Goal: Task Accomplishment & Management: Use online tool/utility

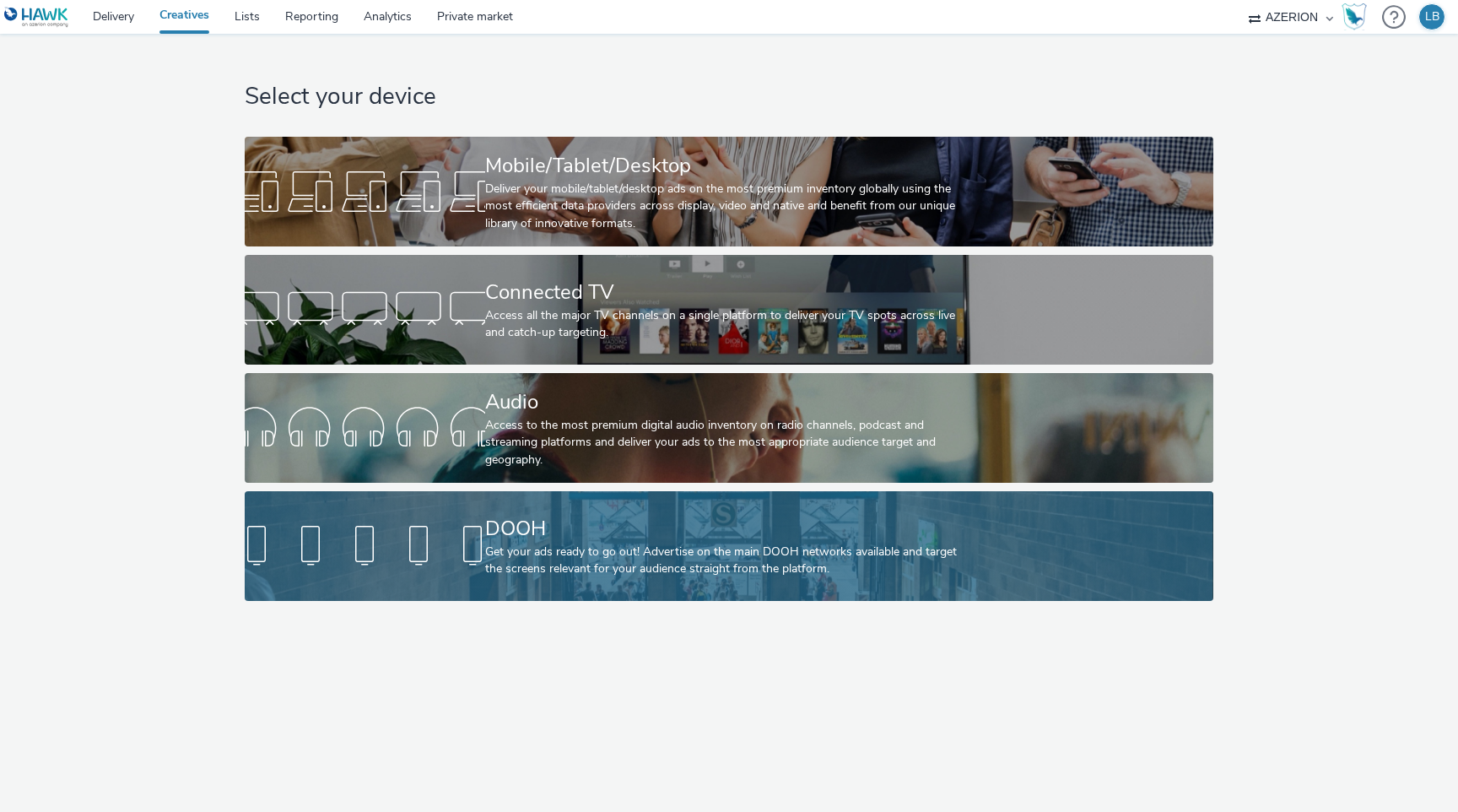
click at [653, 556] on div "Get your ads ready to go out! Advertise on the main DOOH networks available and…" at bounding box center [726, 560] width 481 height 35
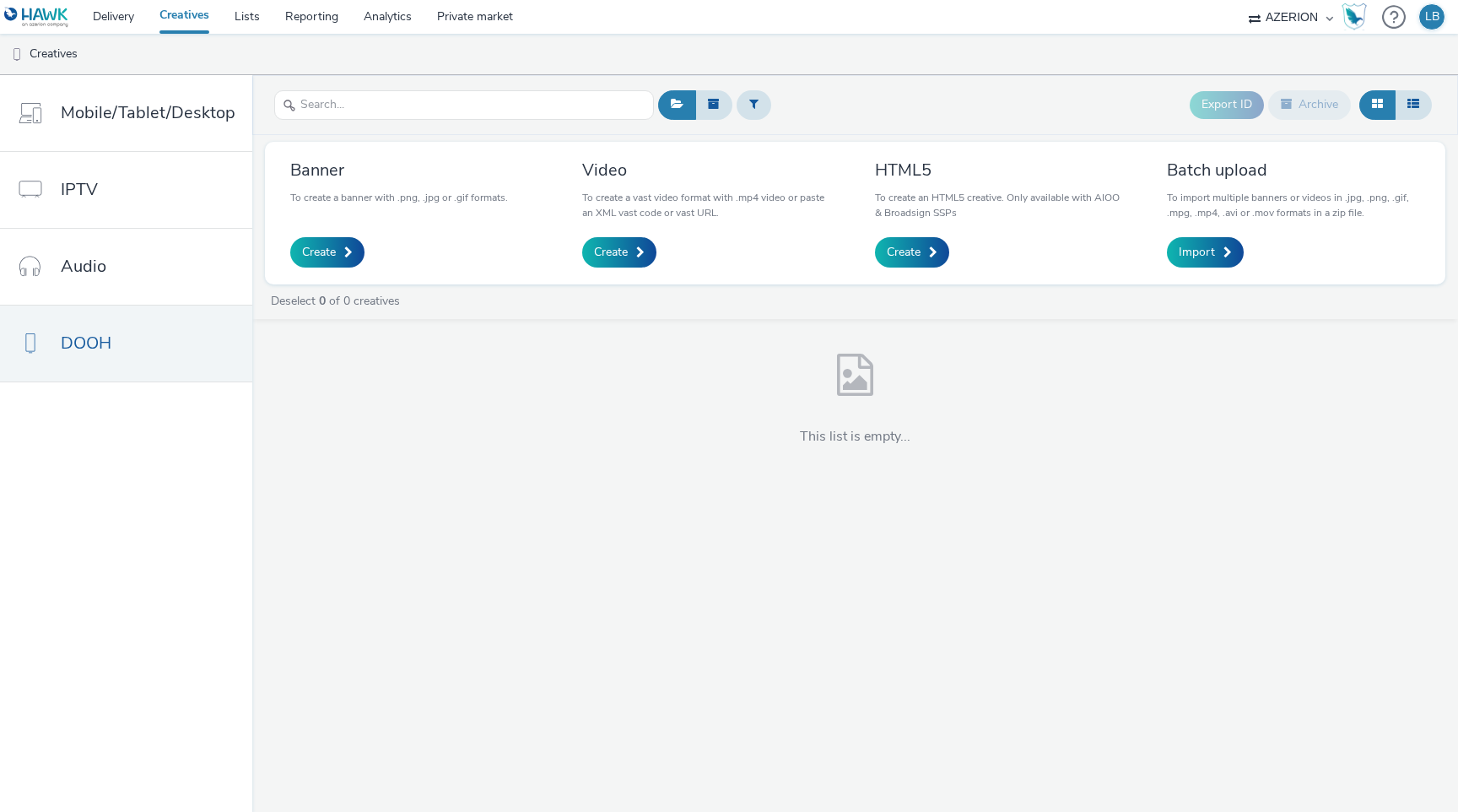
click at [471, 519] on div "Export ID Archive Banner To create a banner with .png, .jpg or .gif formats. Cr…" at bounding box center [855, 443] width 1206 height 736
click at [618, 248] on span "Create" at bounding box center [611, 252] width 34 height 17
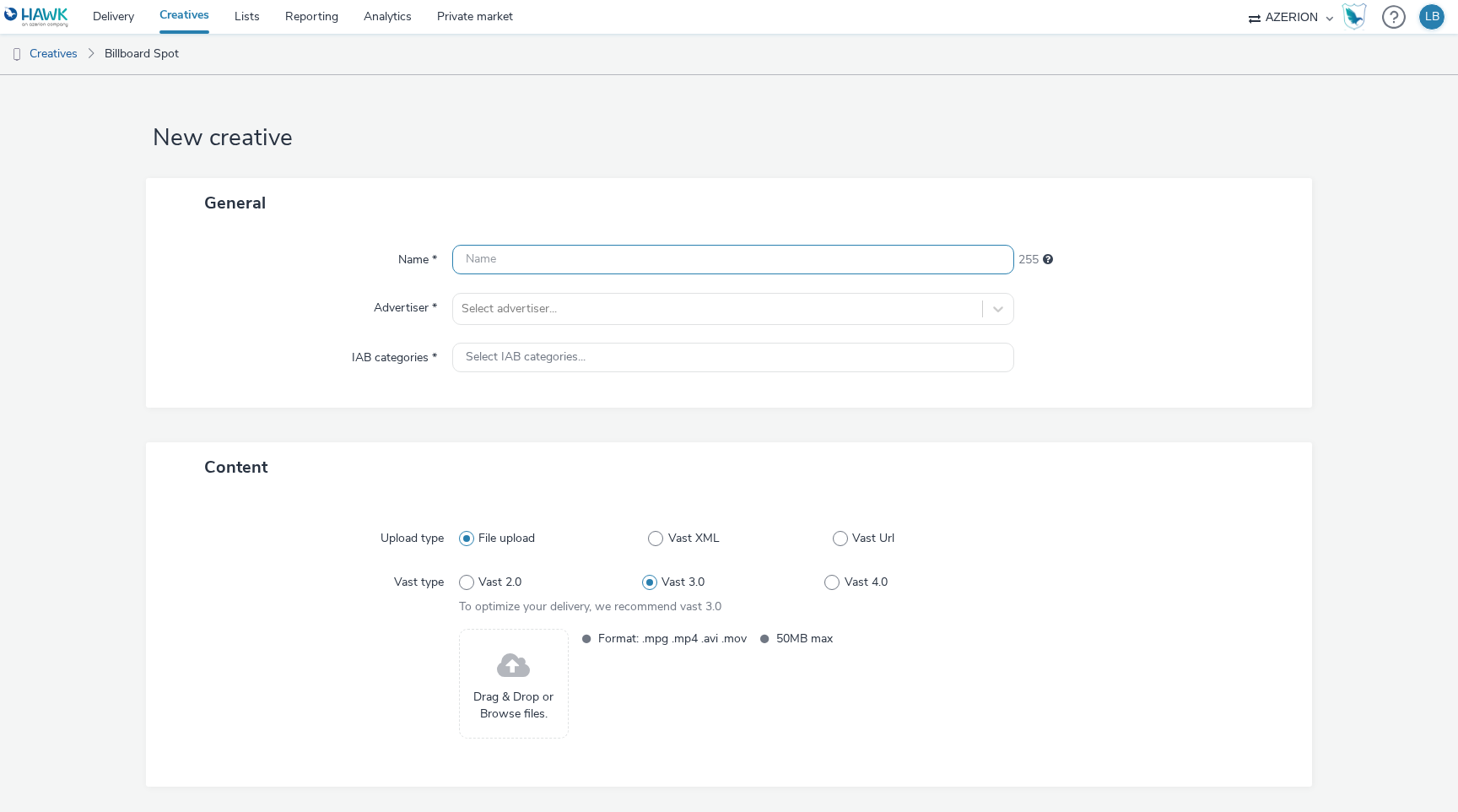
click at [579, 256] on input "text" at bounding box center [733, 259] width 562 height 29
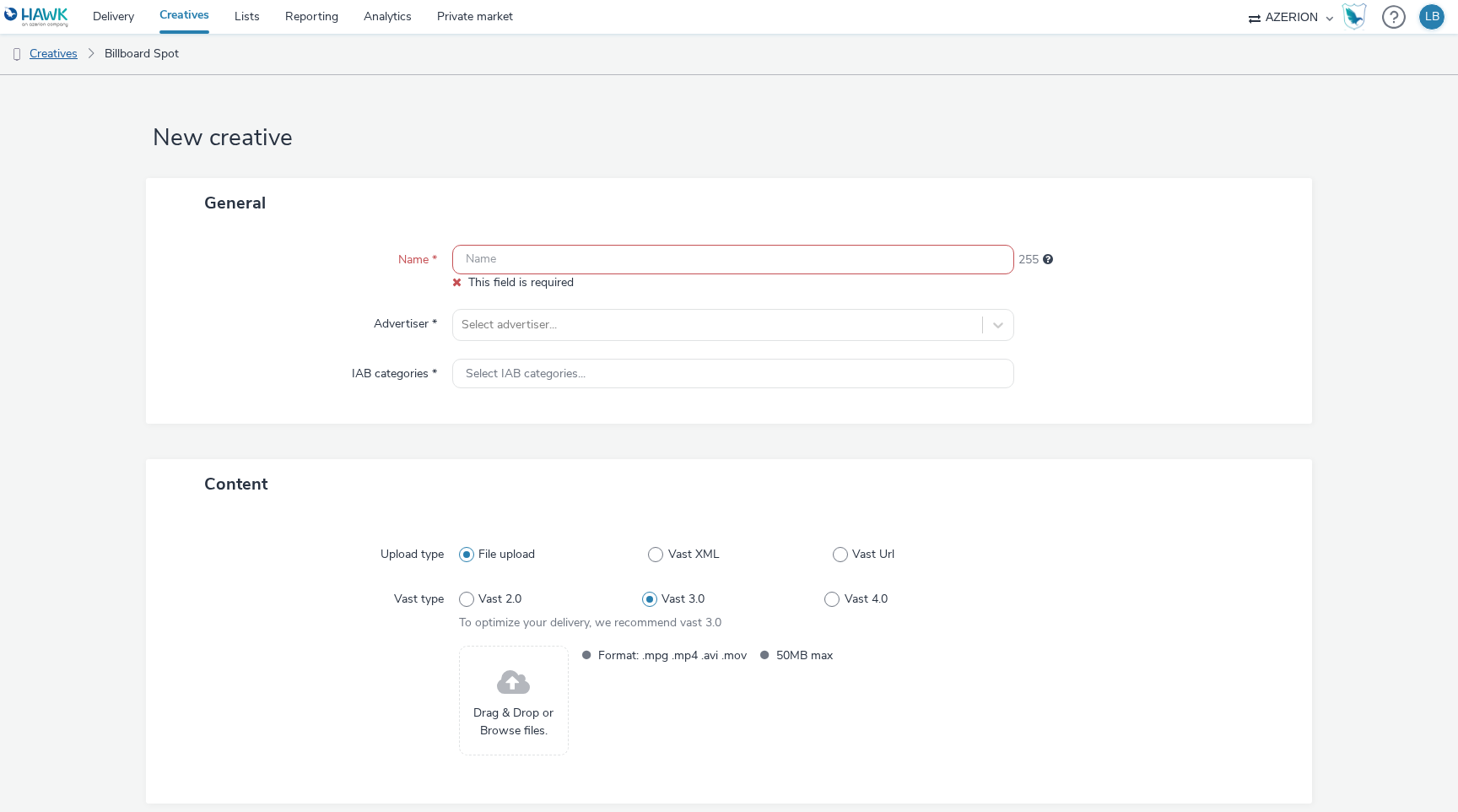
click at [41, 54] on link "Creatives" at bounding box center [43, 53] width 86 height 40
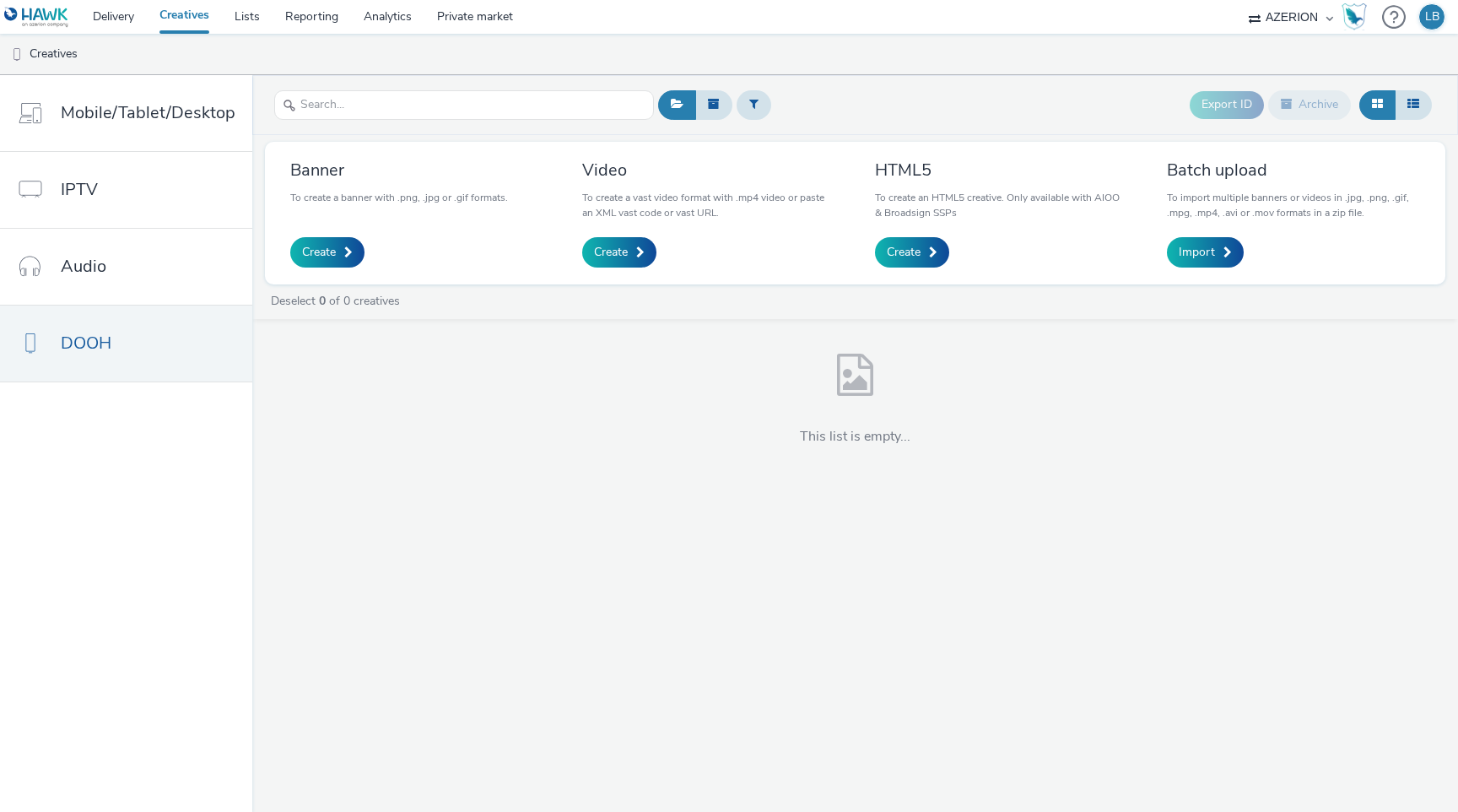
click at [1202, 230] on div "Batch upload To import multiple banners or videos in .jpg, .png, .gif, .mpg, .m…" at bounding box center [1294, 213] width 253 height 109
click at [1224, 254] on span at bounding box center [1227, 252] width 8 height 12
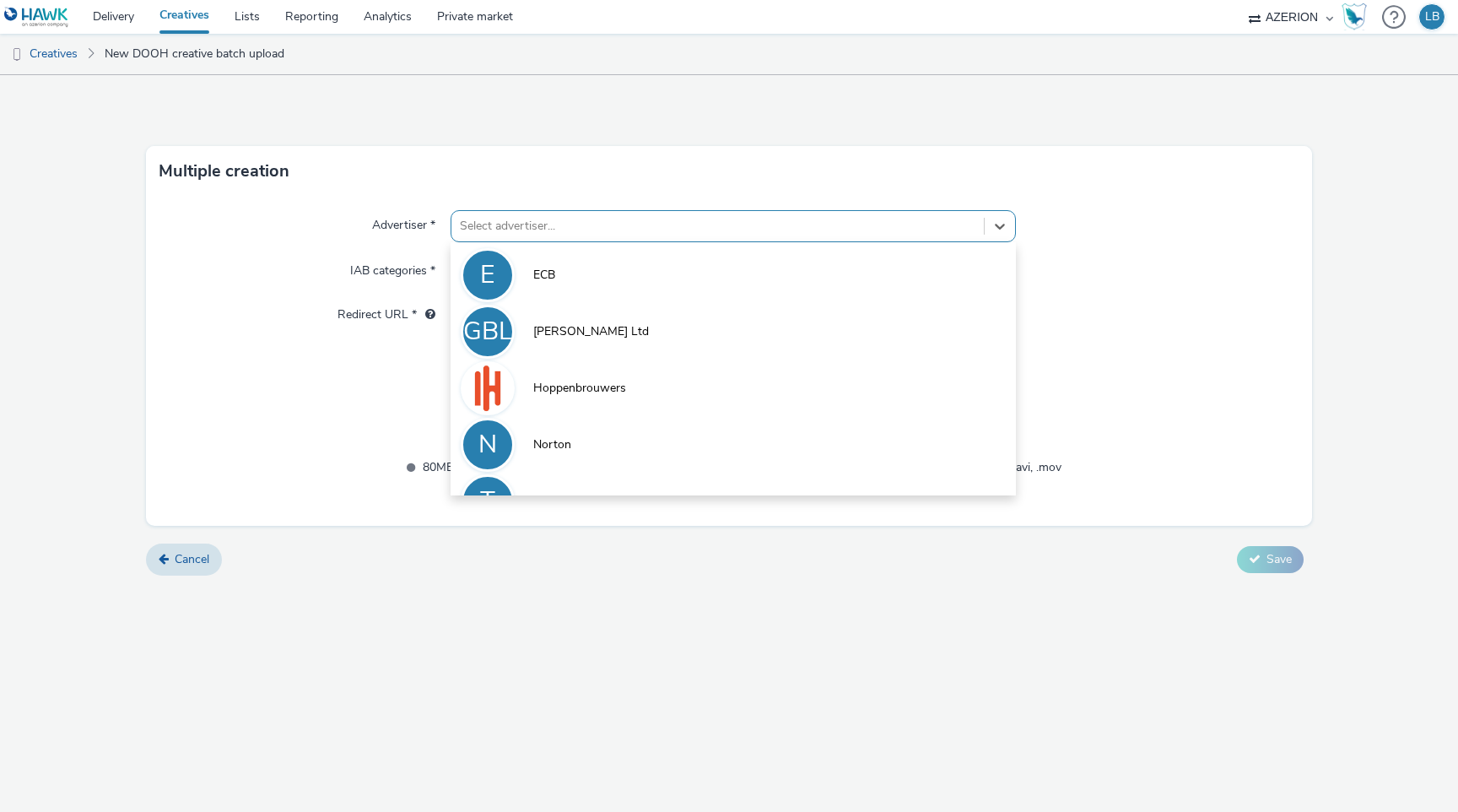
click at [556, 217] on div at bounding box center [717, 226] width 516 height 20
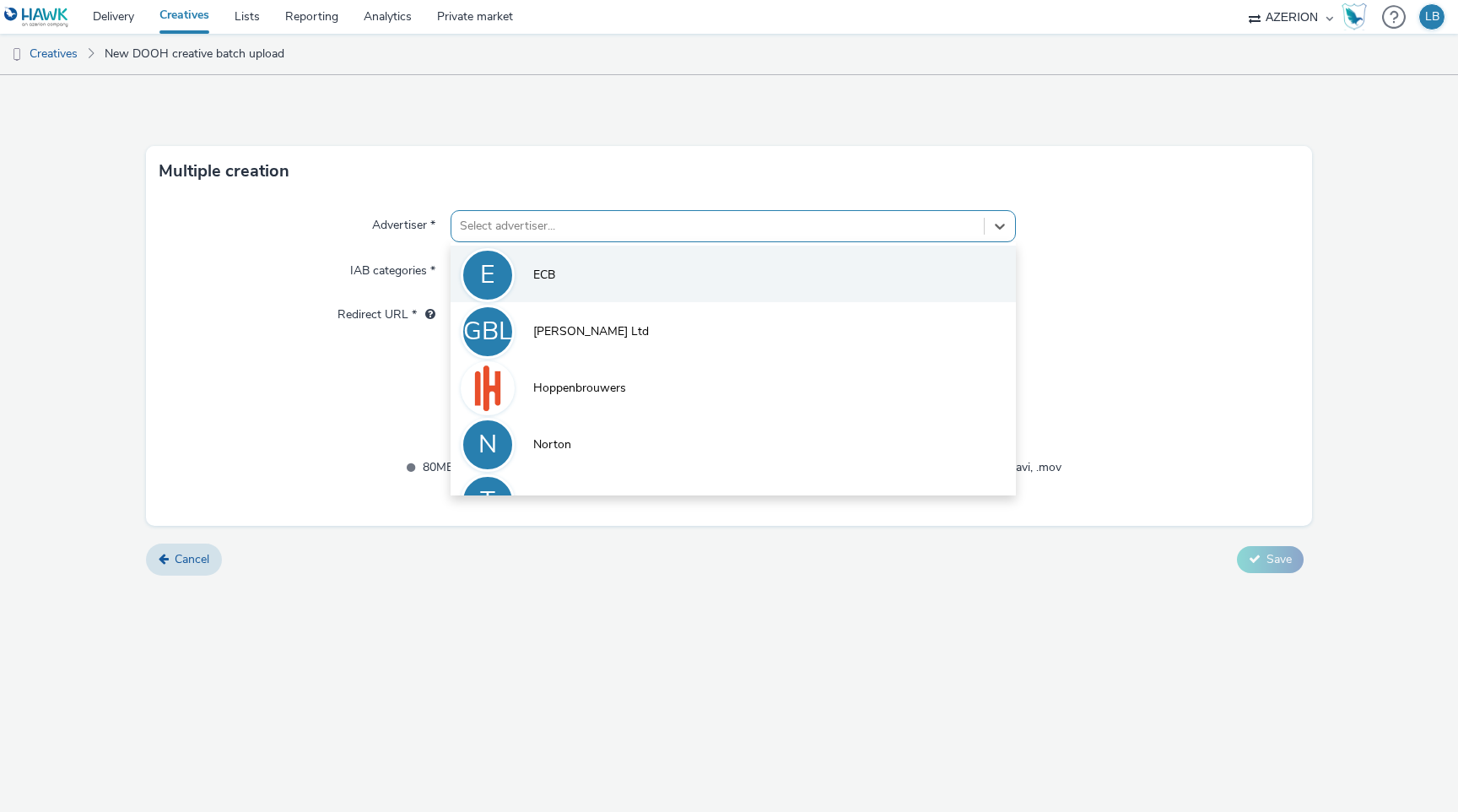
click at [572, 263] on li "E ECB" at bounding box center [733, 273] width 566 height 56
type input "[URL][DOMAIN_NAME]"
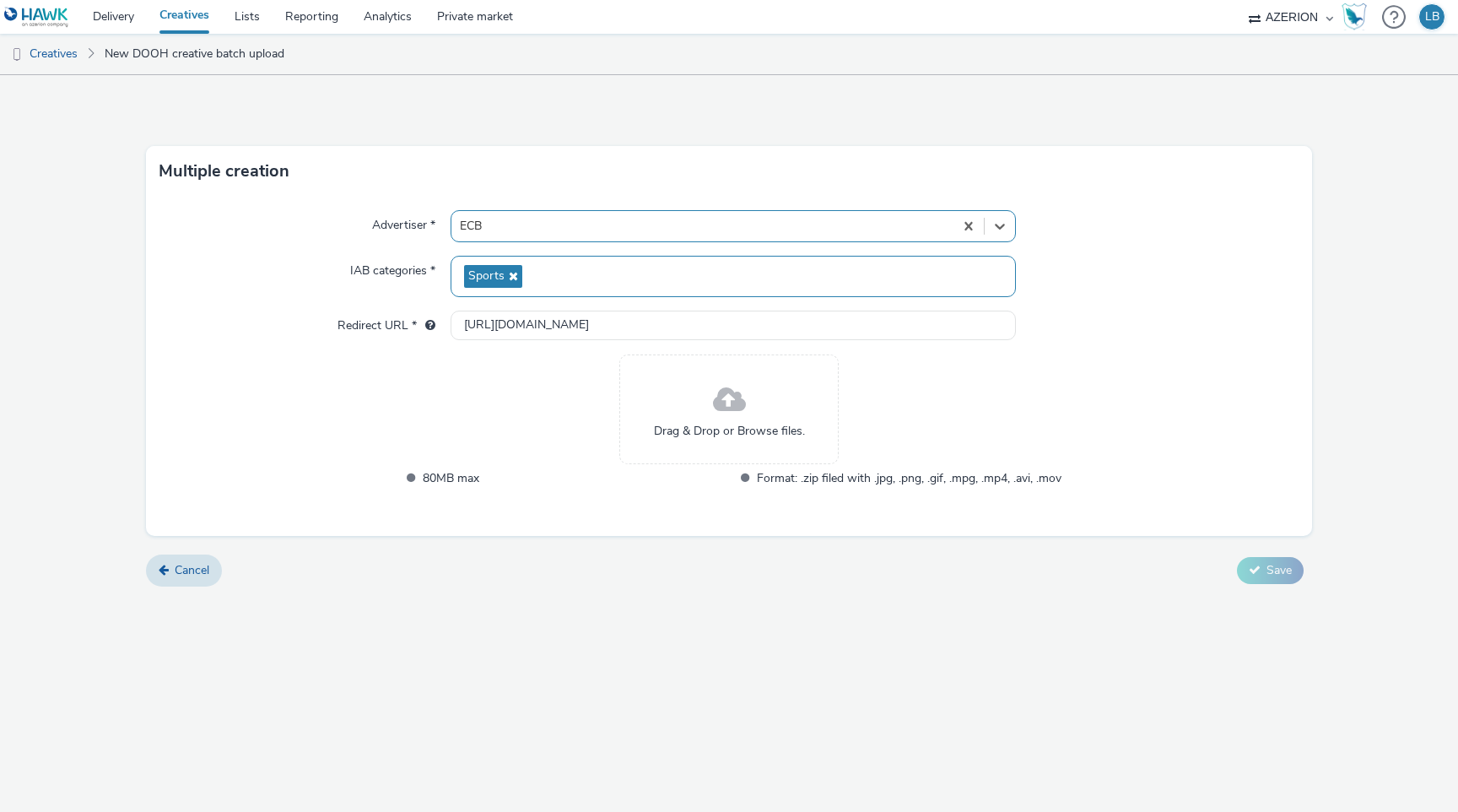
click at [572, 266] on div "Sports" at bounding box center [733, 276] width 566 height 41
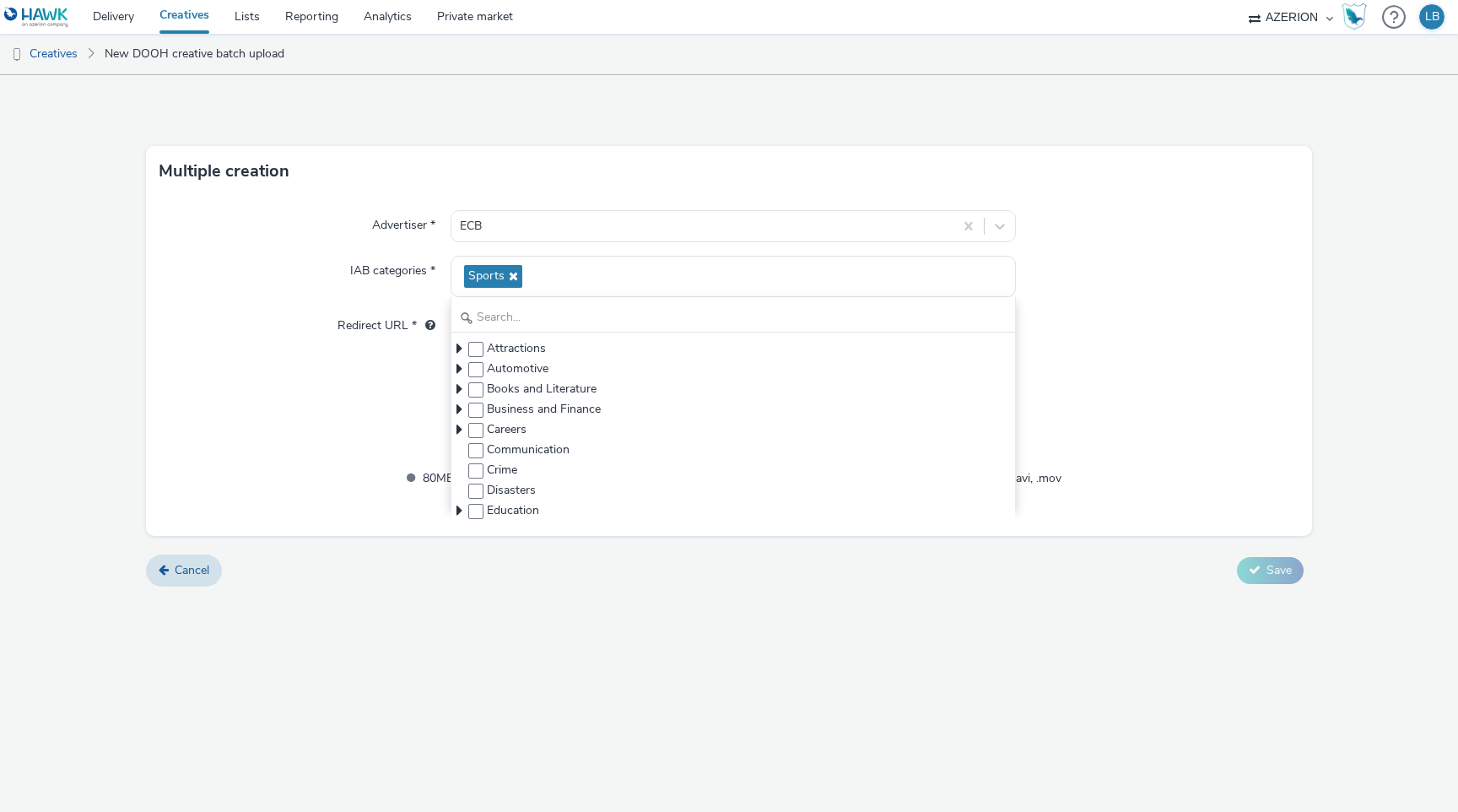
click at [379, 262] on label "IAB categories *" at bounding box center [393, 267] width 99 height 24
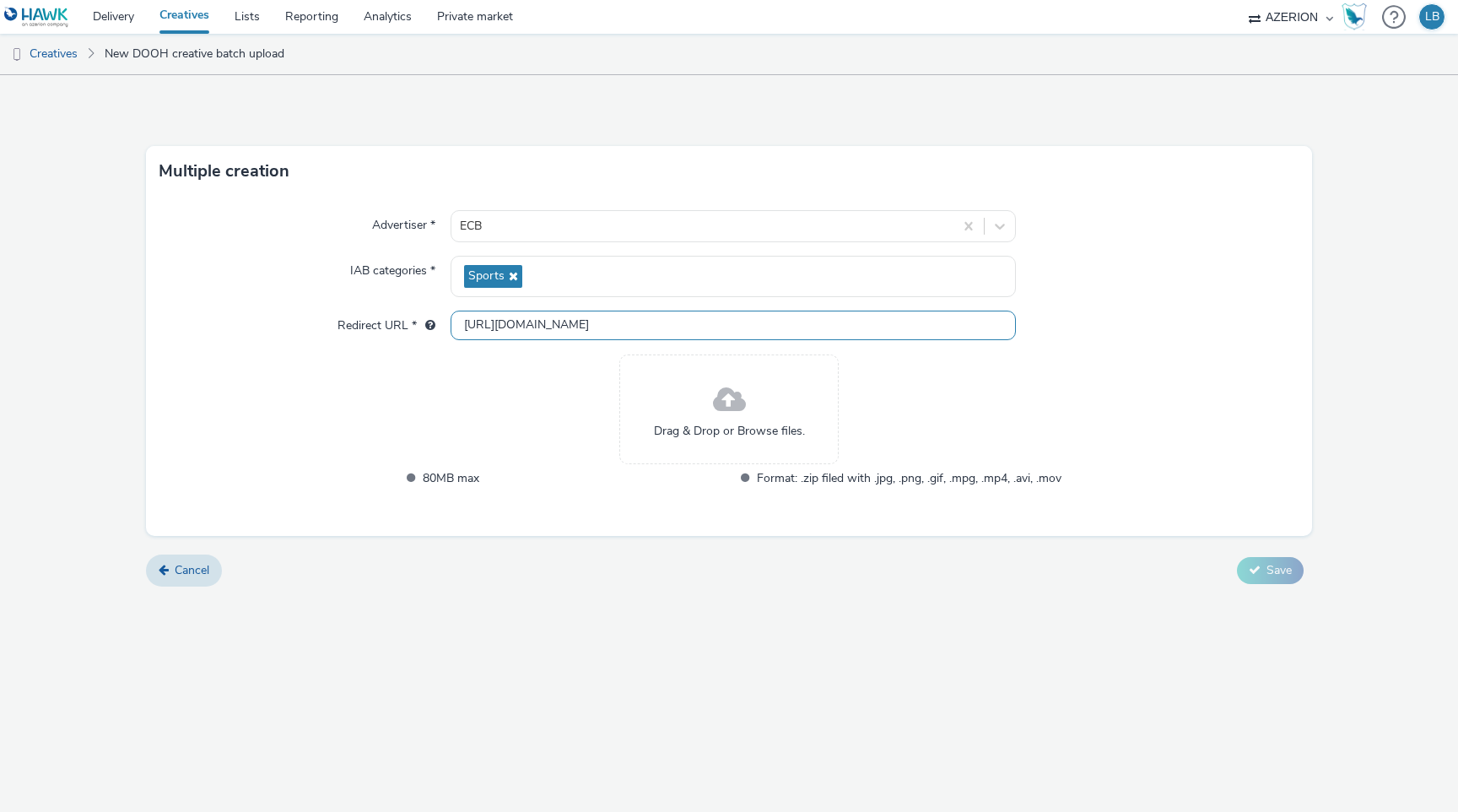
click at [515, 332] on input "[URL][DOMAIN_NAME]" at bounding box center [733, 325] width 566 height 29
click at [560, 400] on div "Drag & Drop or Browse files. 80MB max Format: .zip filed with .jpg, .png, .gif,…" at bounding box center [729, 432] width 664 height 155
click at [560, 327] on input "[URL][DOMAIN_NAME]" at bounding box center [733, 325] width 566 height 29
click at [518, 392] on div "Drag & Drop or Browse files. 80MB max Format: .zip filed with .jpg, .png, .gif,…" at bounding box center [729, 432] width 664 height 155
click at [712, 404] on div "Drag & Drop or Browse files." at bounding box center [729, 409] width 219 height 110
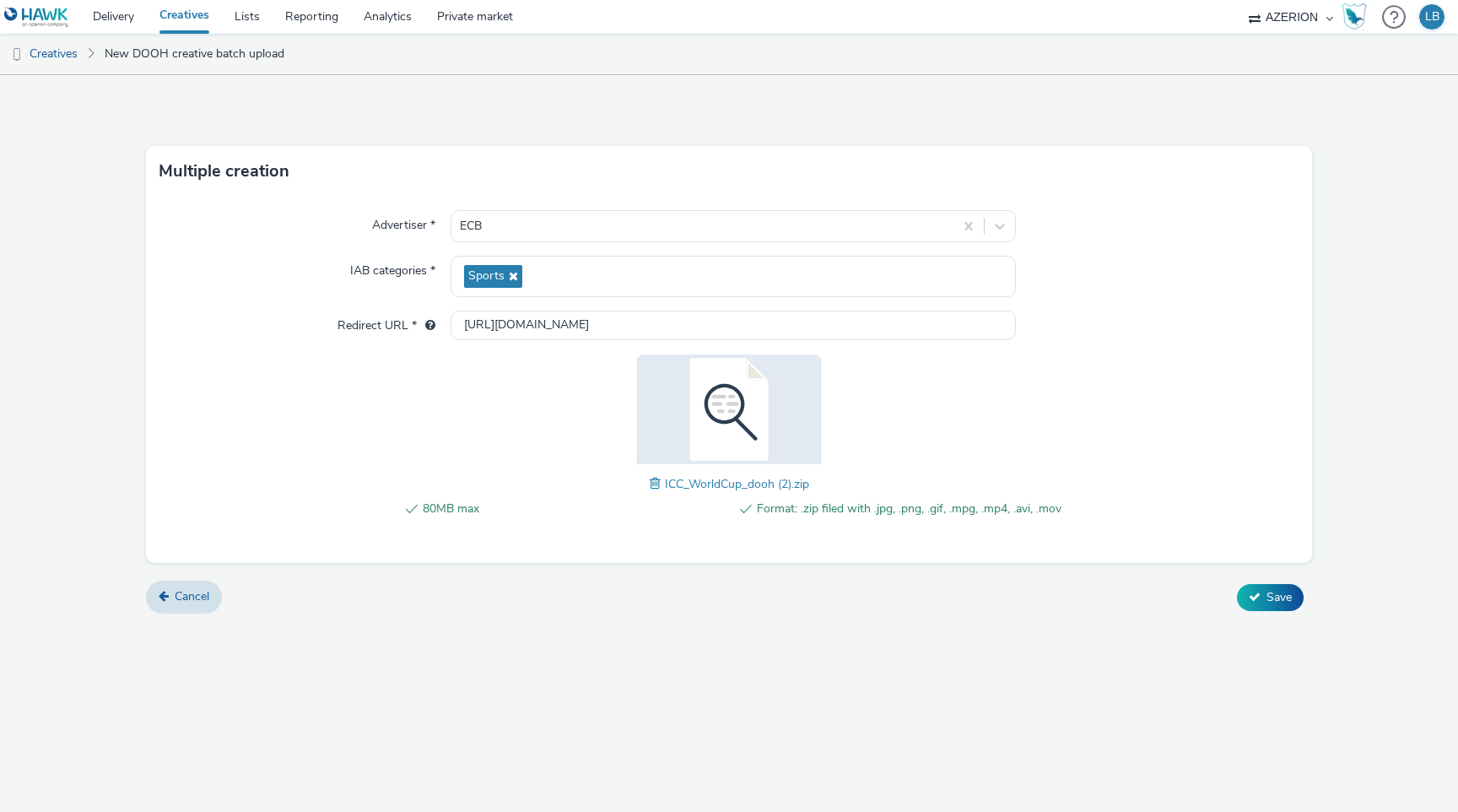
click at [1215, 458] on div "Advertiser * ECB IAB categories * Sports Redirect URL * http://ecb.co.uk 80MB m…" at bounding box center [729, 379] width 1167 height 366
click at [1249, 591] on icon at bounding box center [1254, 596] width 12 height 12
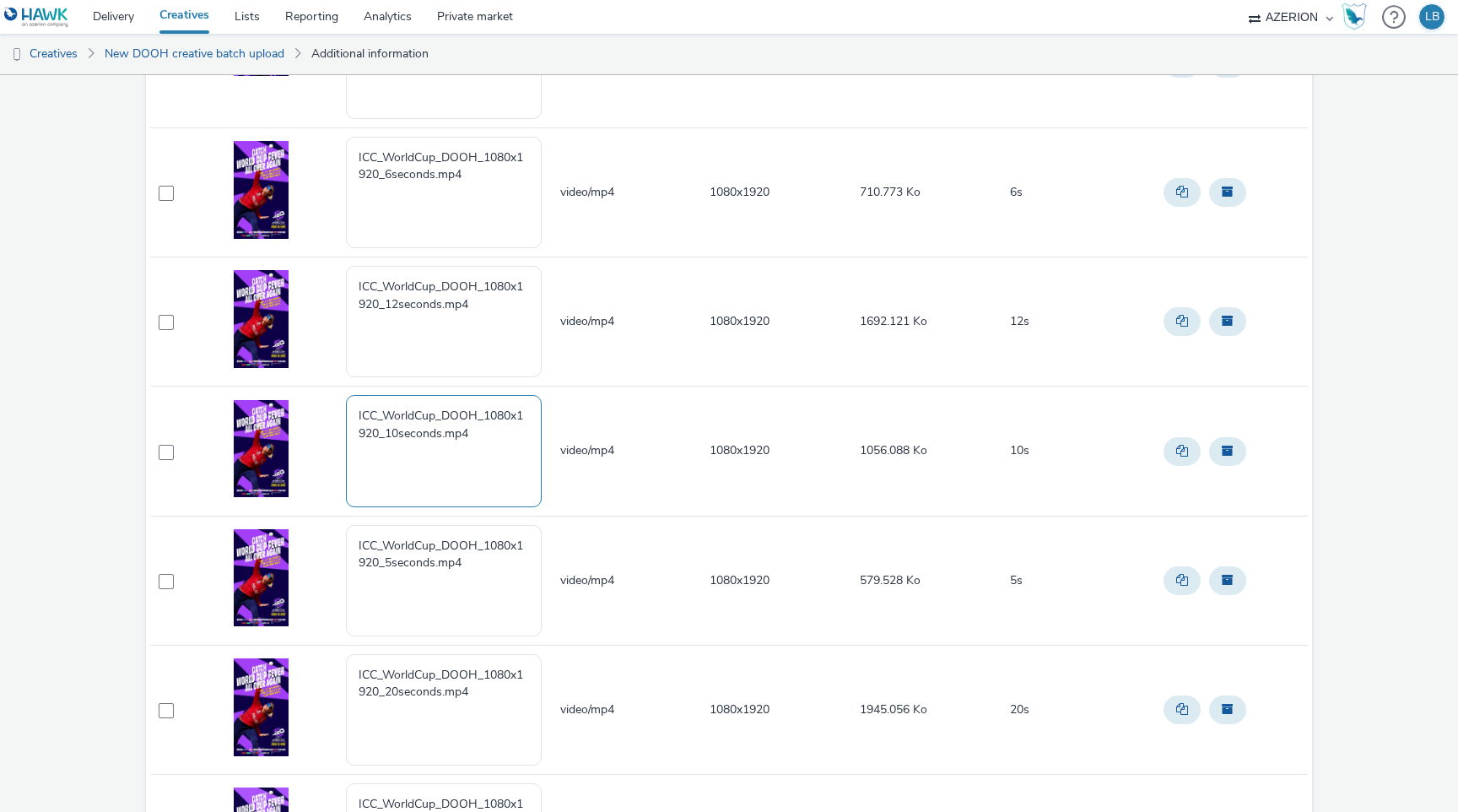
scroll to position [1078, 0]
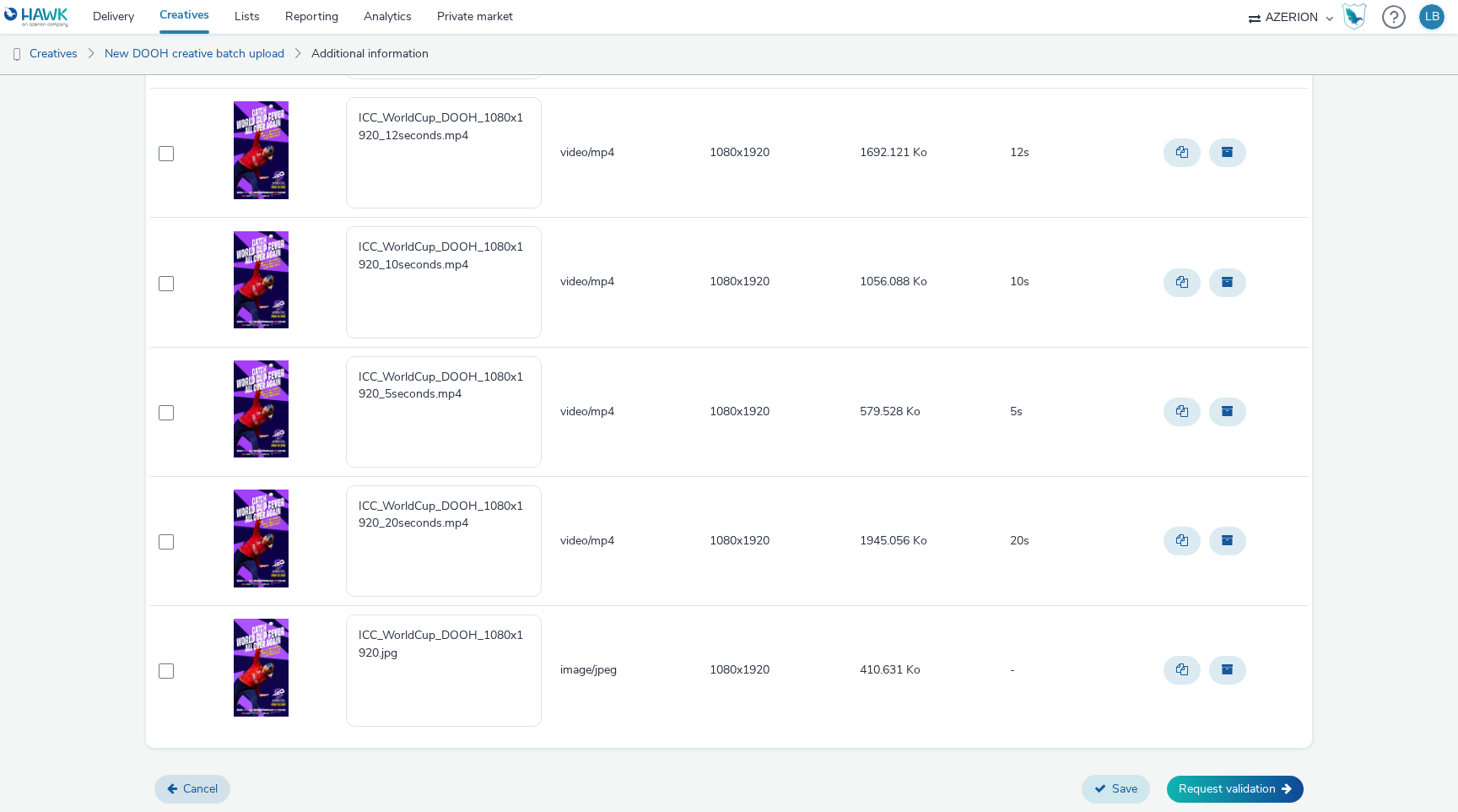
click at [1095, 790] on icon at bounding box center [1100, 787] width 12 height 12
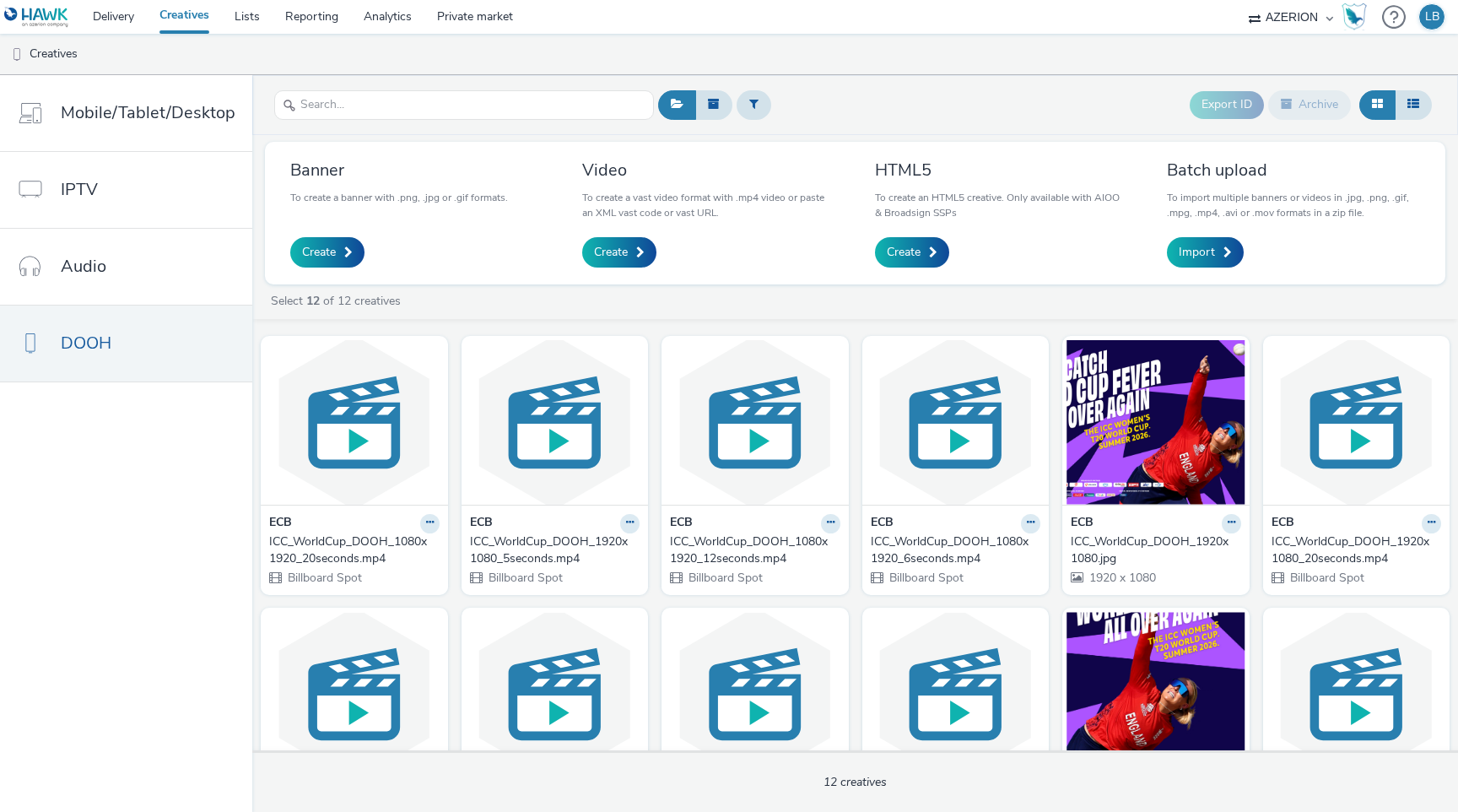
click at [1325, 20] on select "AZERION" at bounding box center [1291, 17] width 102 height 34
click at [1310, 15] on select "AZERION" at bounding box center [1291, 17] width 102 height 34
click at [1330, 19] on div "AZERION" at bounding box center [1291, 17] width 102 height 34
click at [1304, 17] on select "AZERION" at bounding box center [1291, 17] width 102 height 34
click at [1297, 10] on select "AZERION" at bounding box center [1291, 17] width 102 height 34
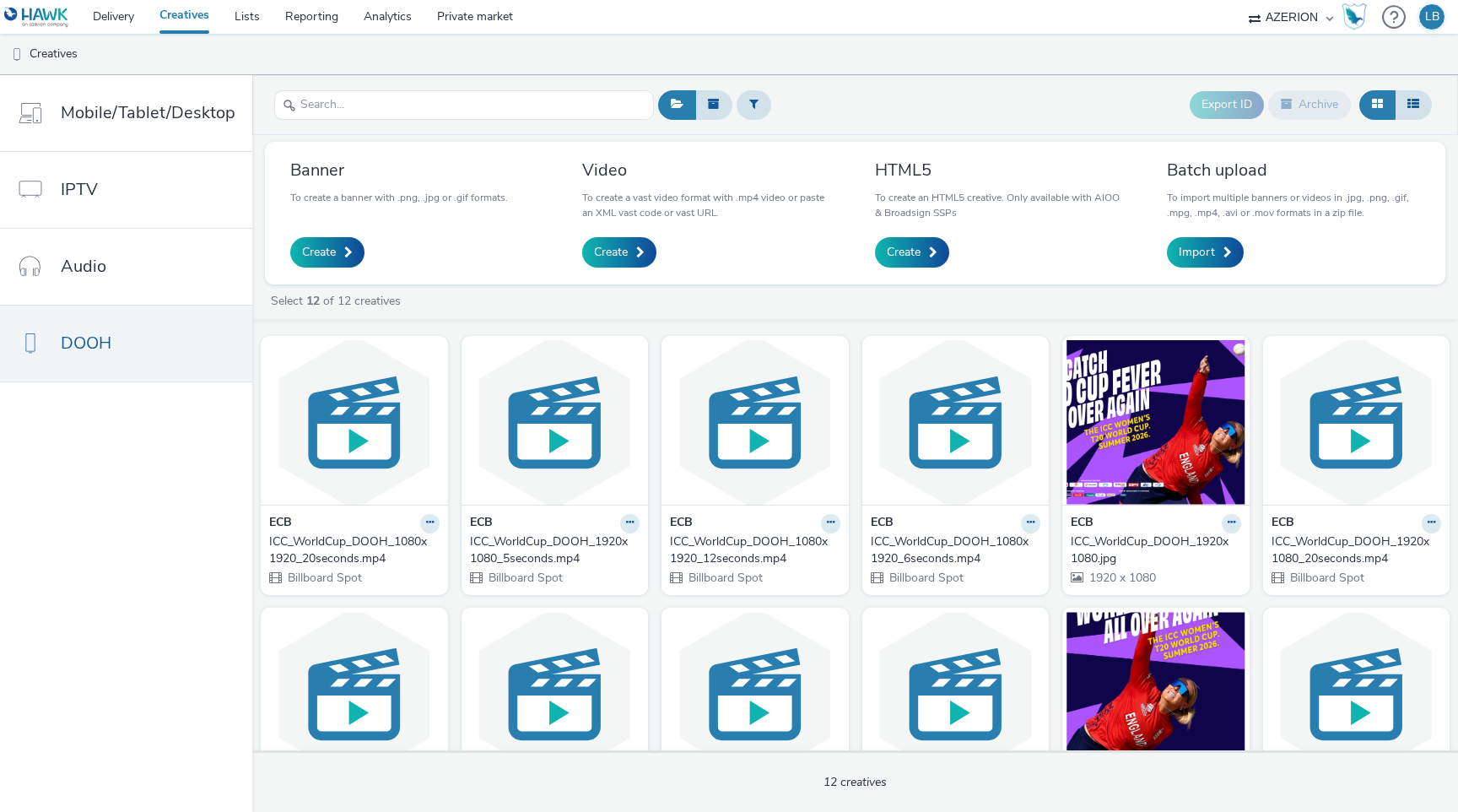
click at [1307, 14] on select "AZERION Hawk" at bounding box center [1291, 17] width 102 height 34
select select "11a7df10-284f-415c-b52a-427acf4c31ae"
click at [1241, 0] on select "AZERION Hawk" at bounding box center [1291, 17] width 102 height 34
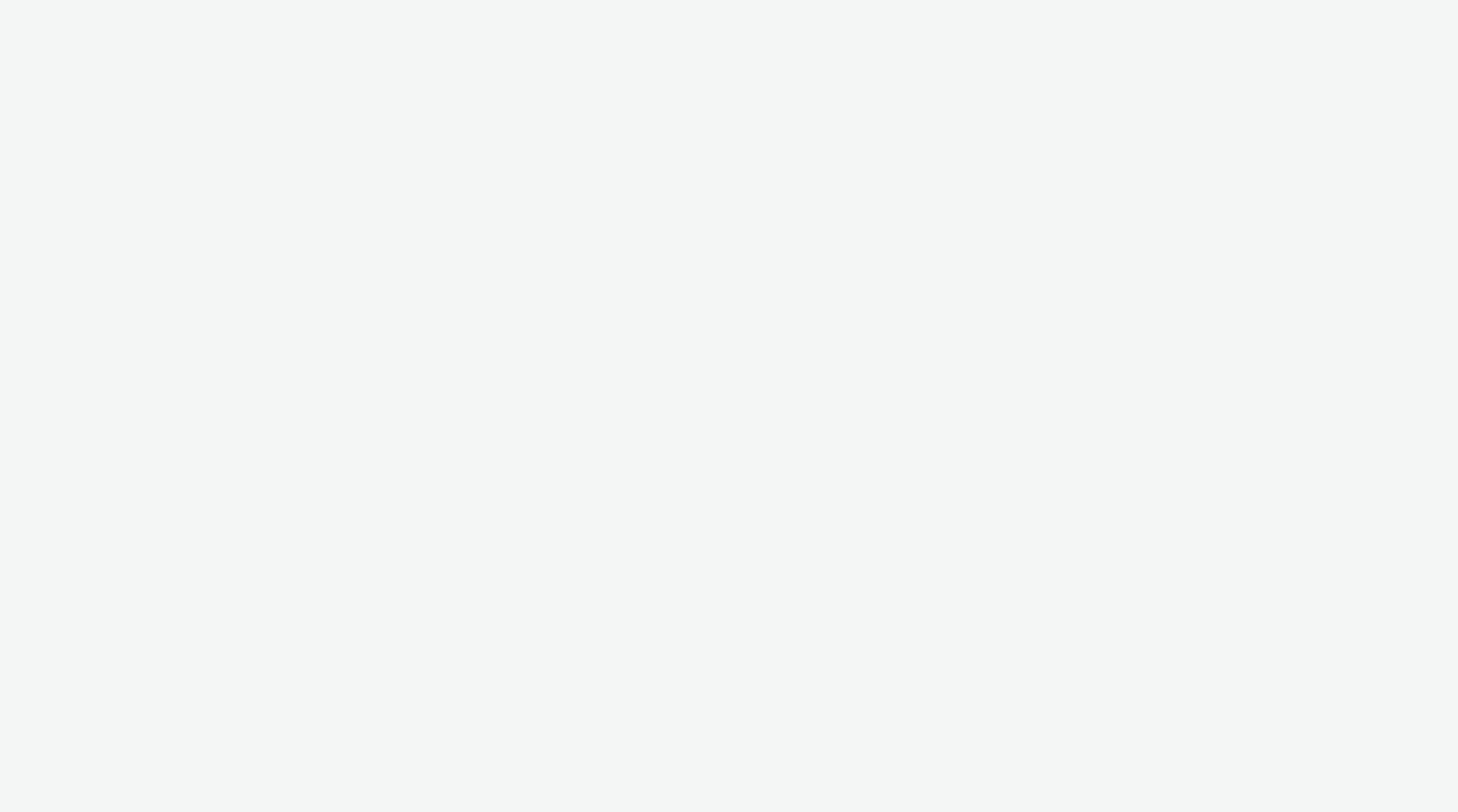
select select "11a7df10-284f-415c-b52a-427acf4c31ae"
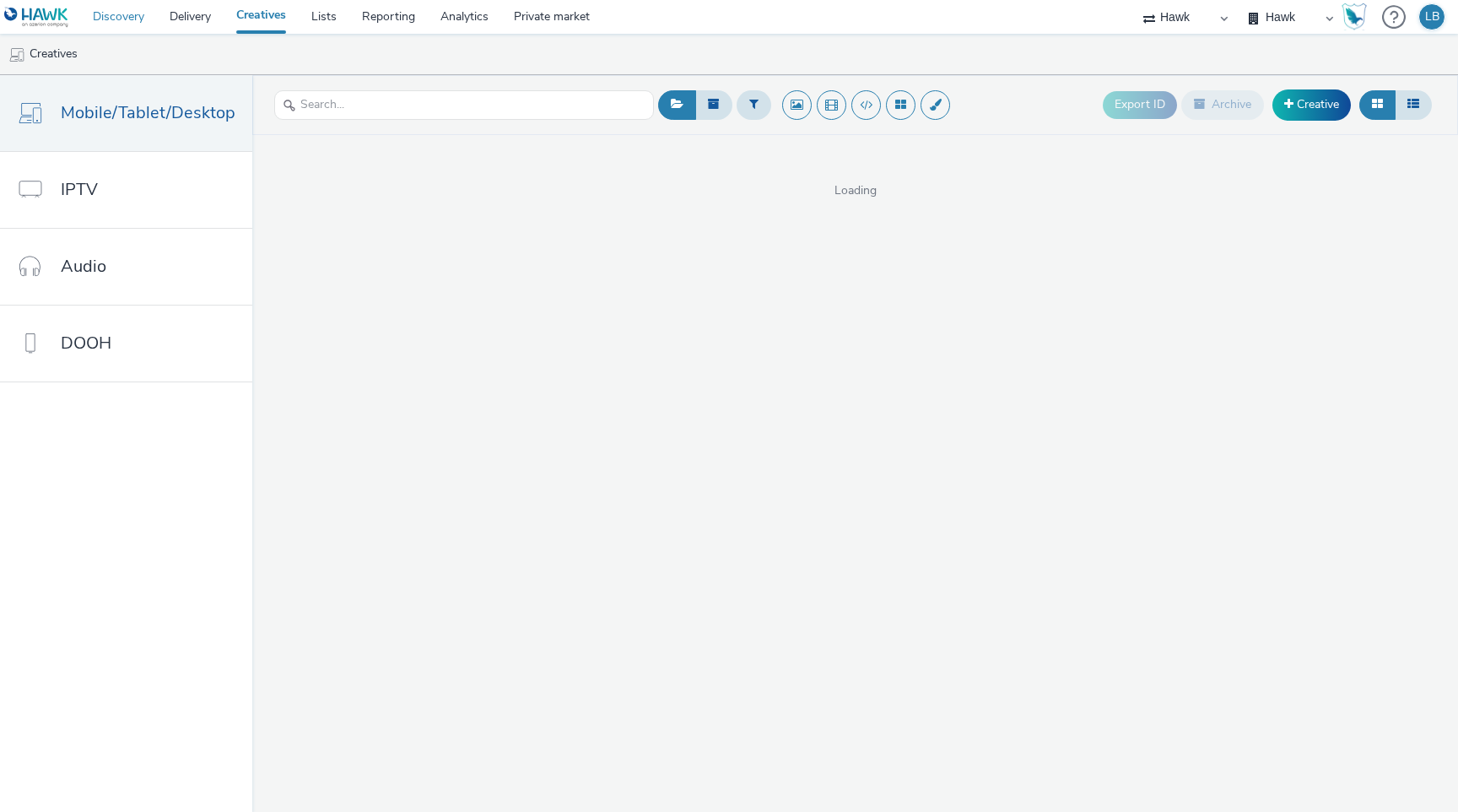
click at [122, 10] on link "Discovery" at bounding box center [118, 17] width 77 height 34
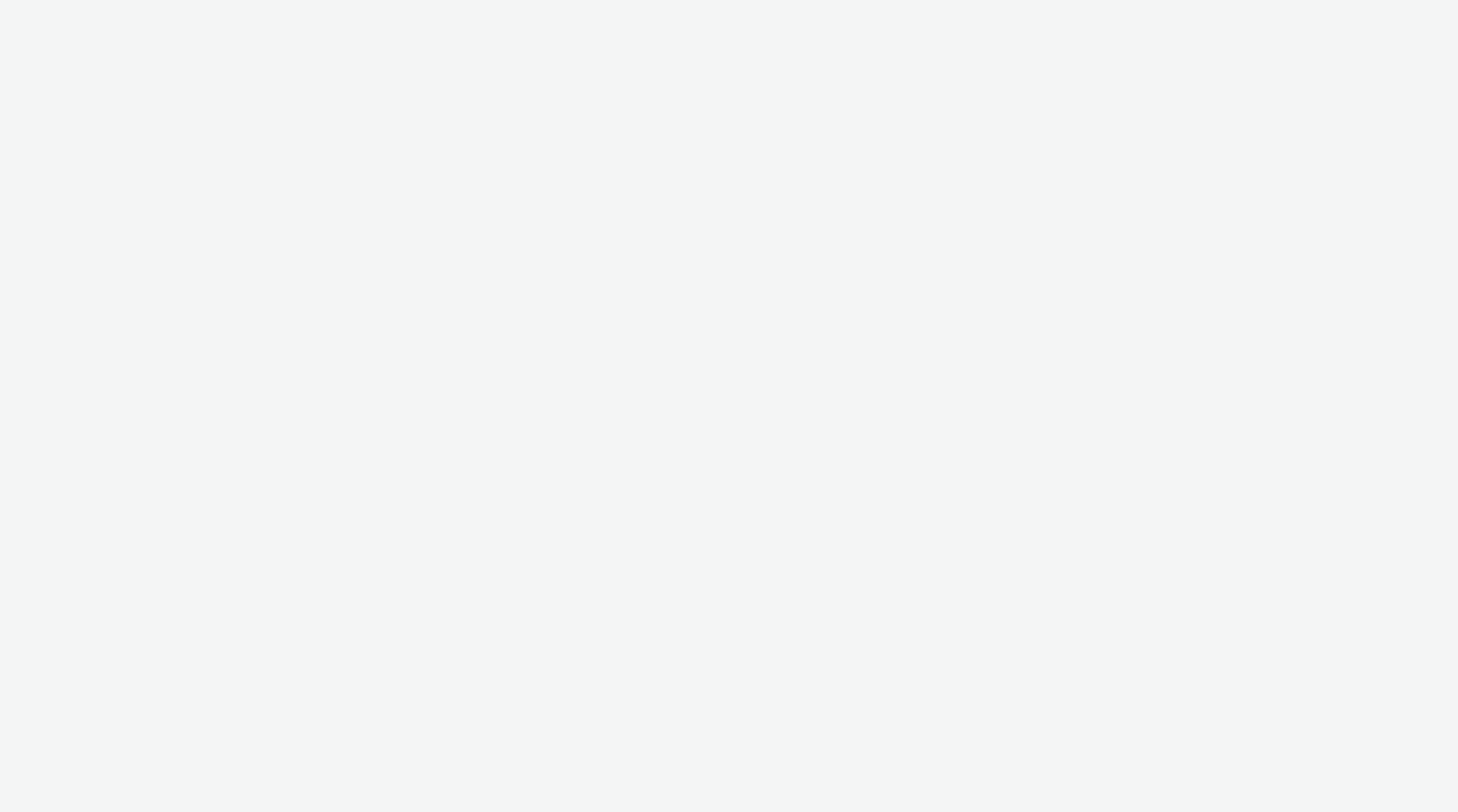
select select "11a7df10-284f-415c-b52a-427acf4c31ae"
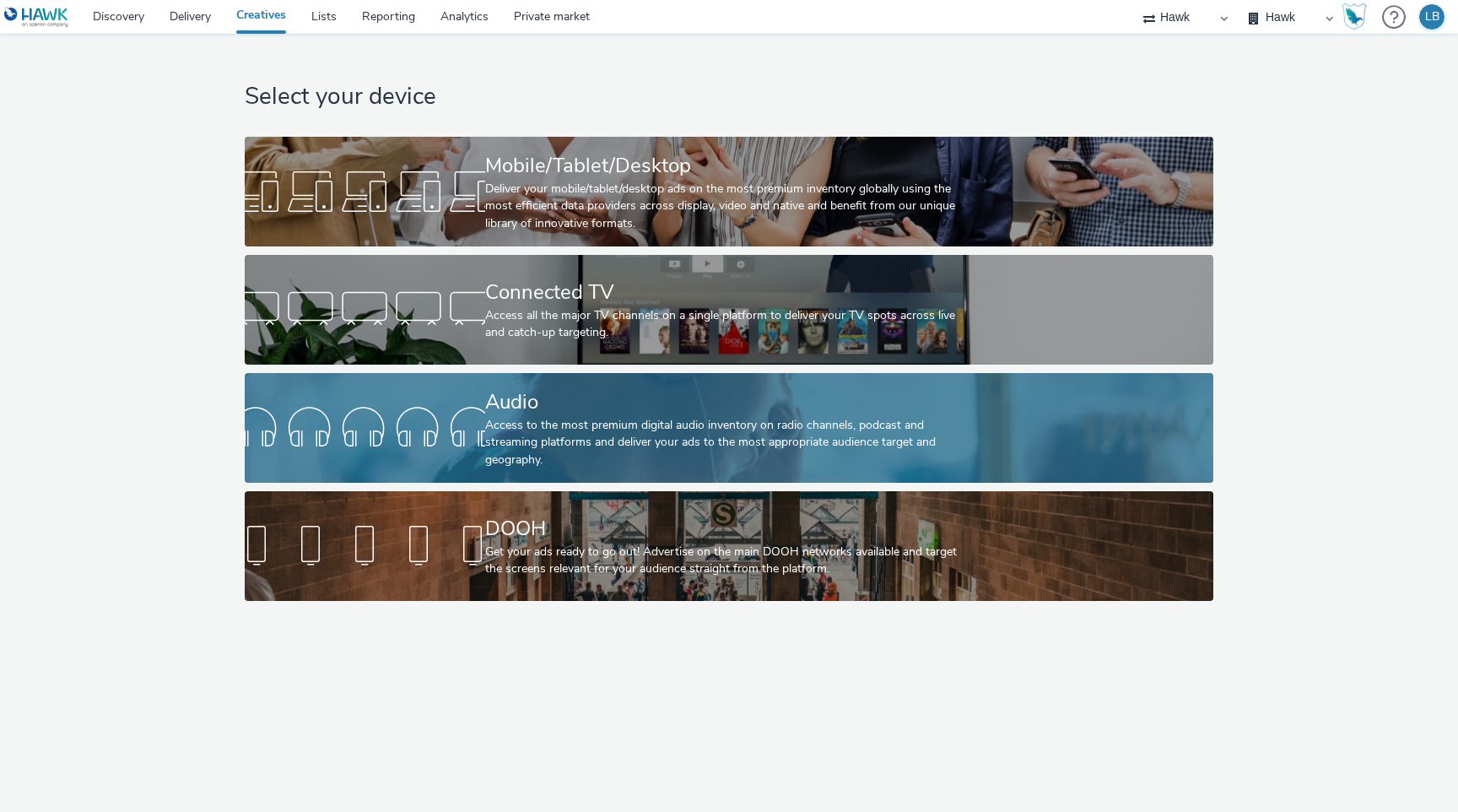
click at [606, 440] on div "Access to the most premium digital audio inventory on radio channels, podcast a…" at bounding box center [726, 443] width 481 height 52
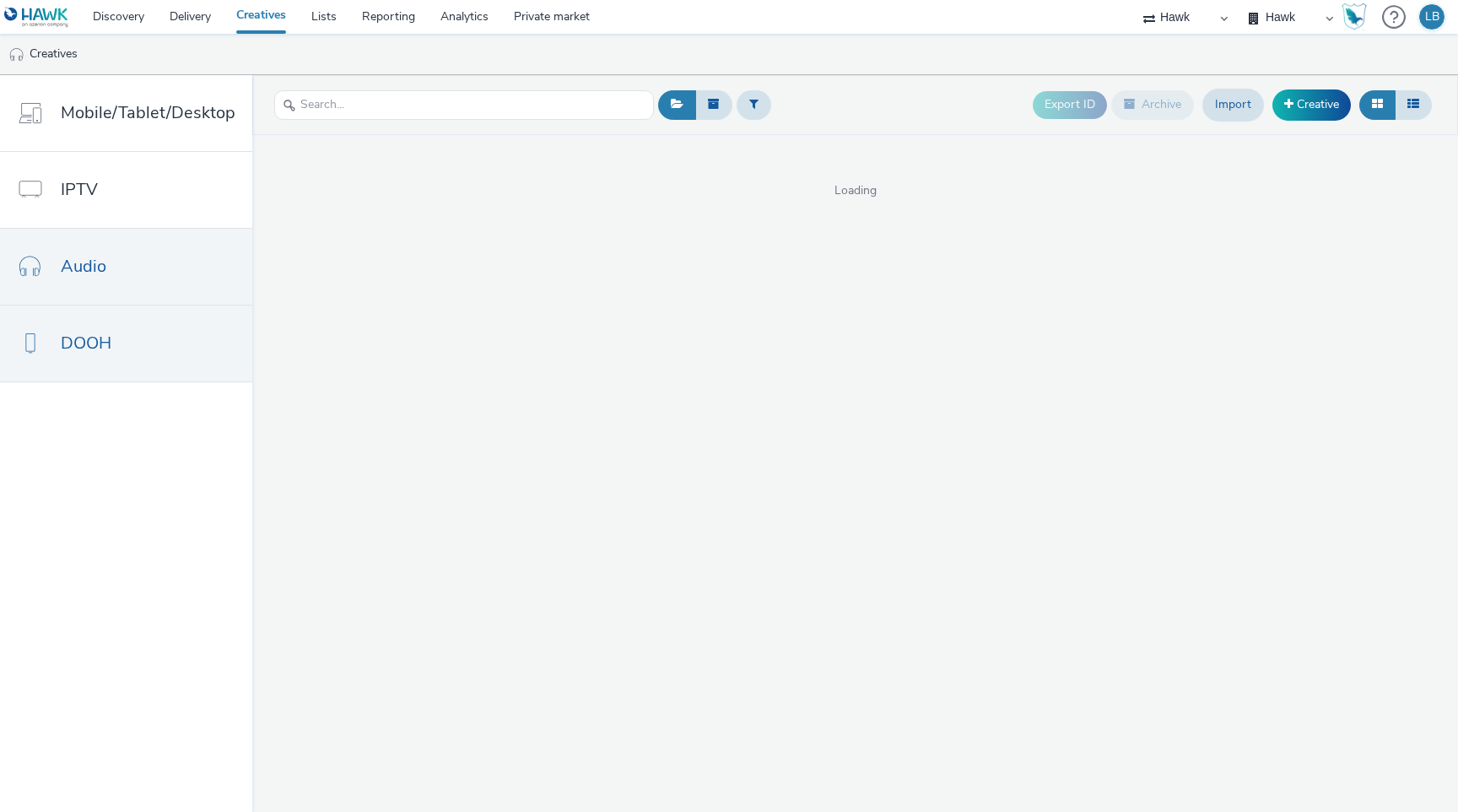
click at [88, 359] on link "DOOH" at bounding box center [126, 343] width 252 height 76
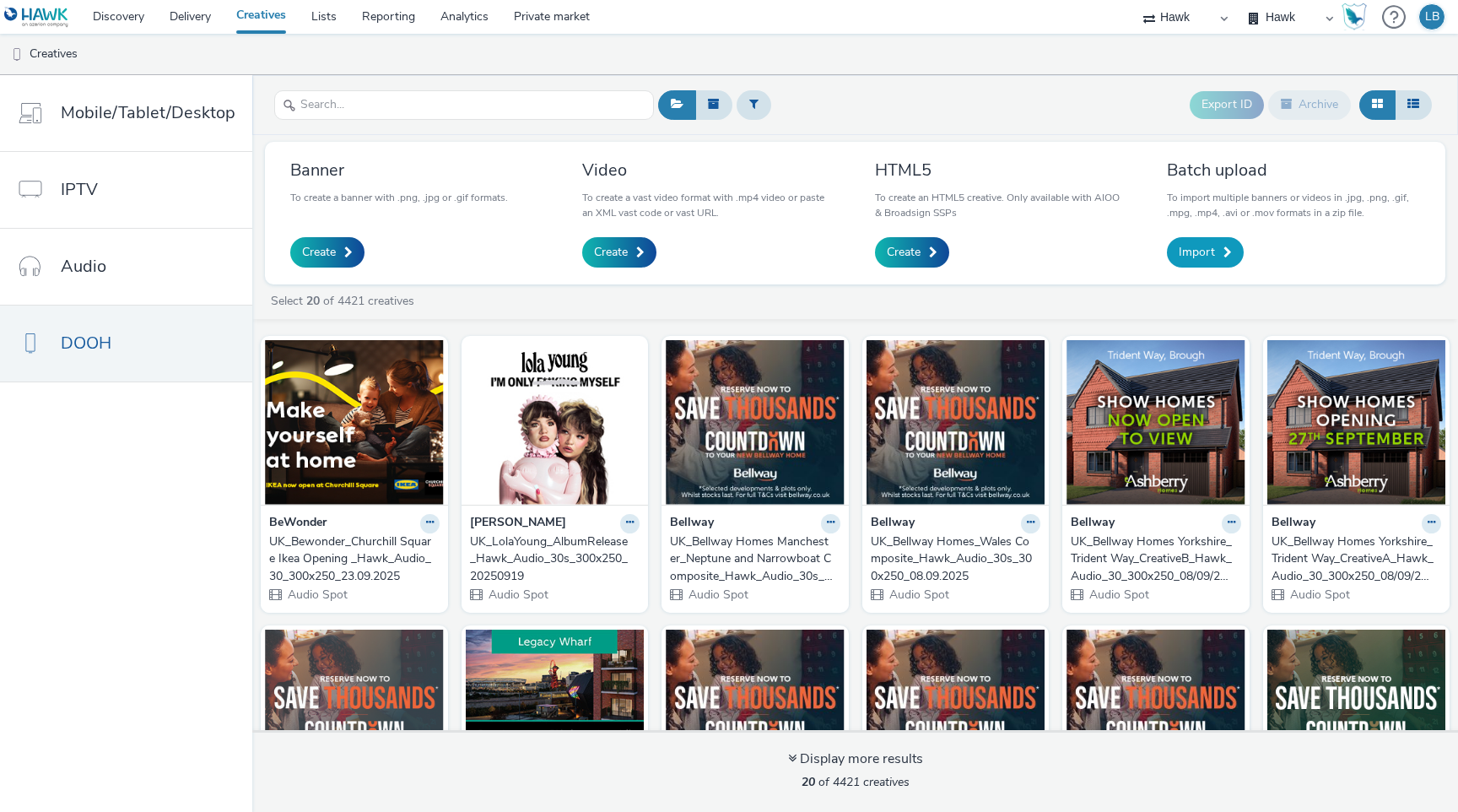
click at [1226, 250] on span at bounding box center [1227, 252] width 8 height 12
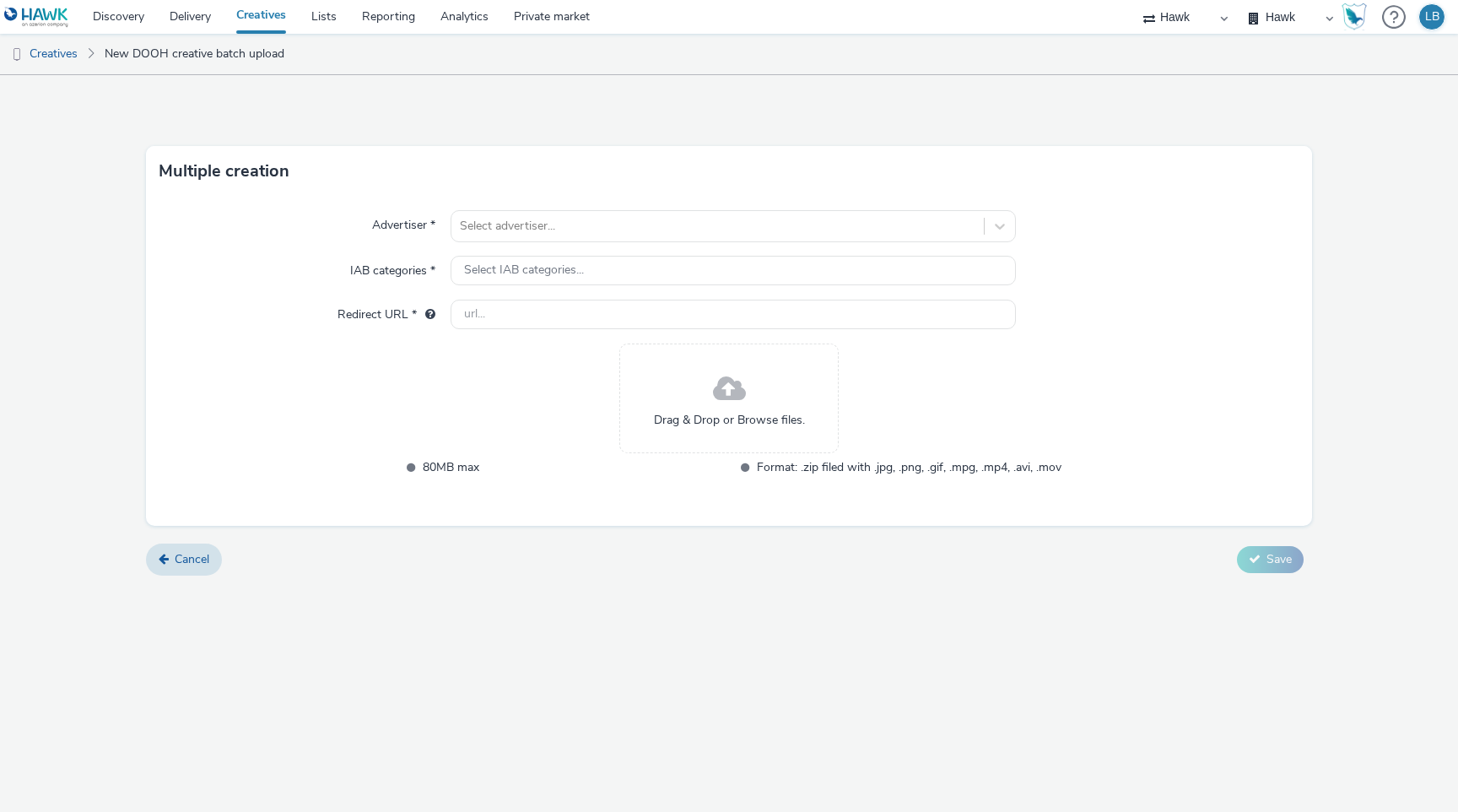
click at [716, 406] on span at bounding box center [729, 389] width 33 height 45
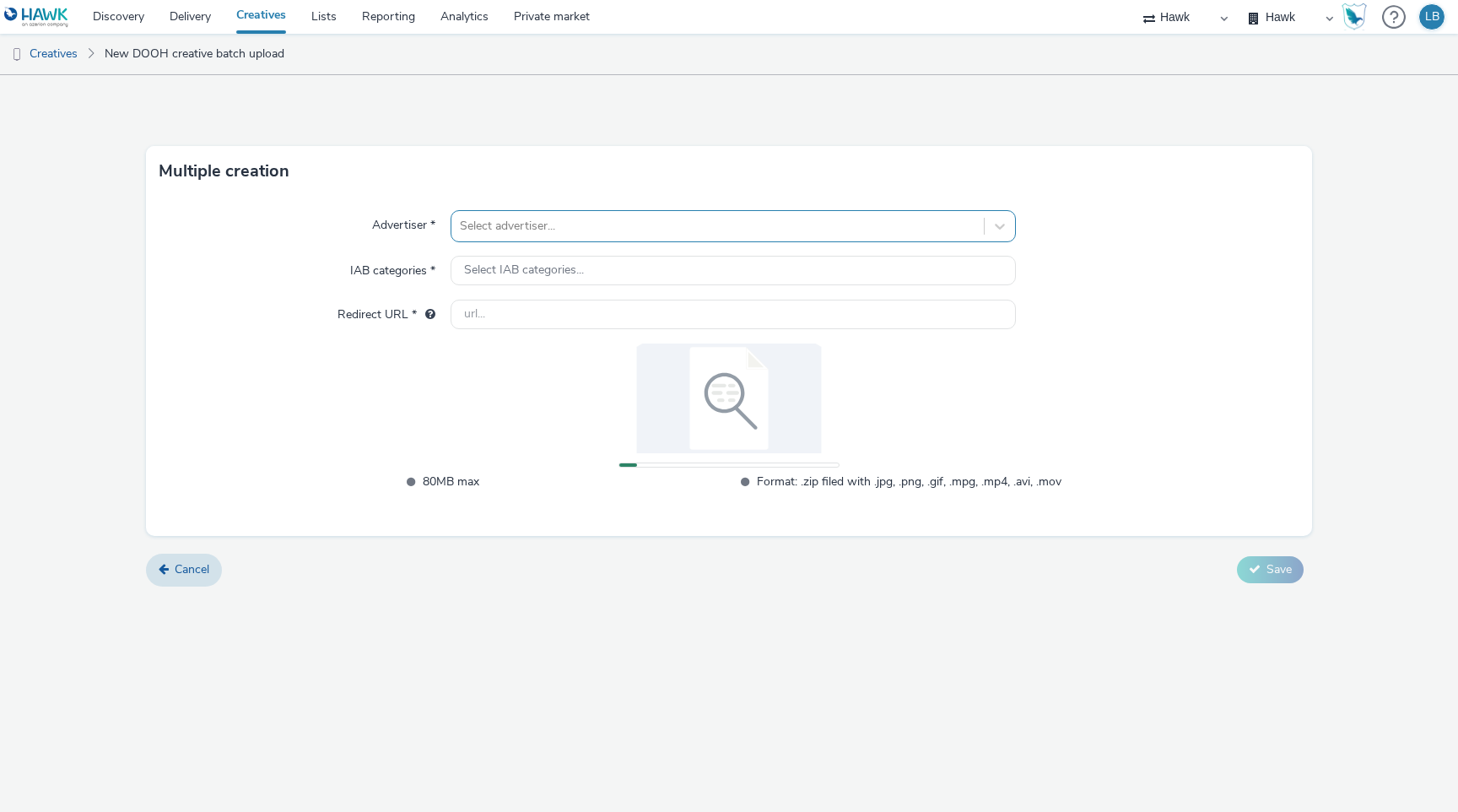
click at [538, 223] on div at bounding box center [717, 226] width 516 height 20
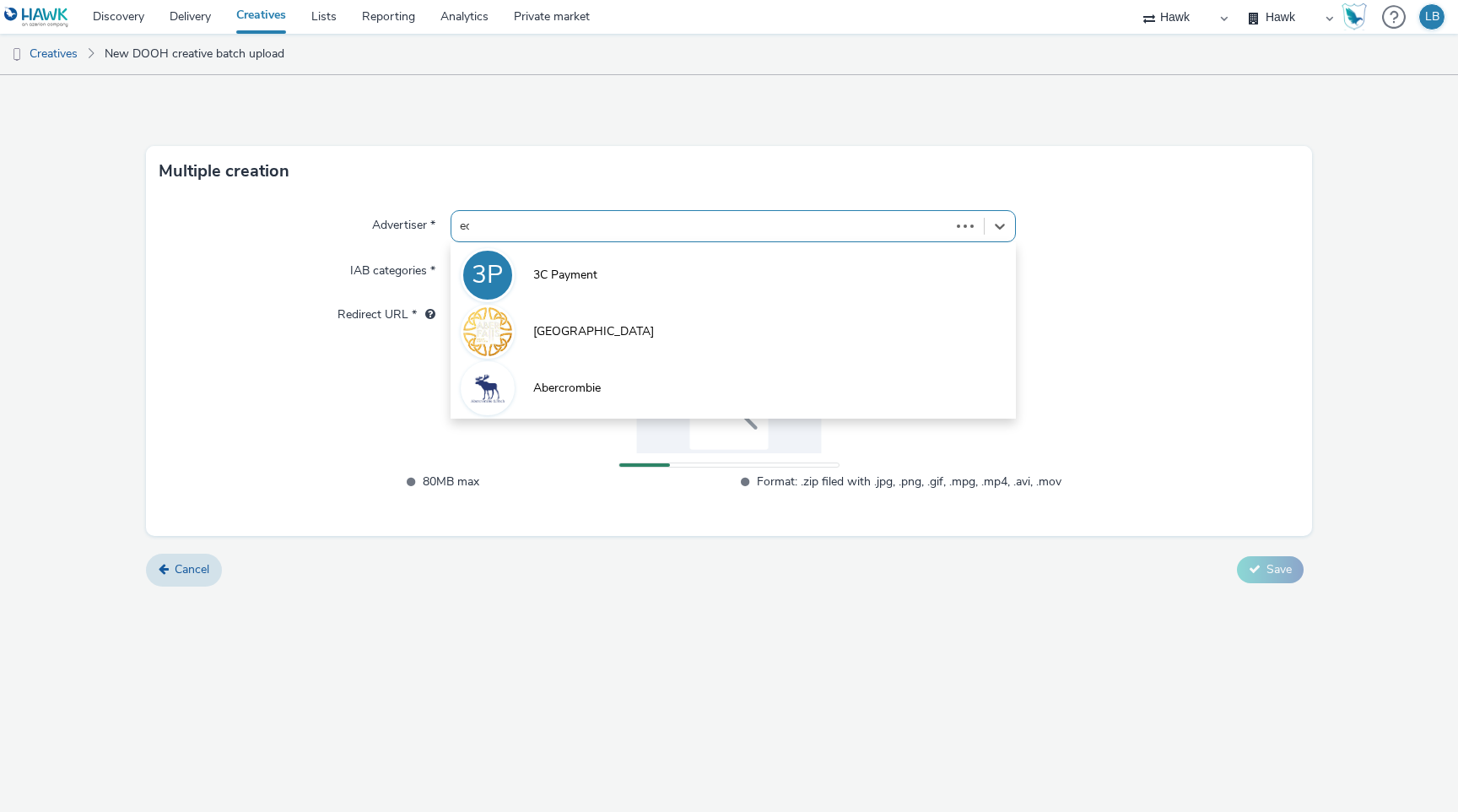
type input "ecb"
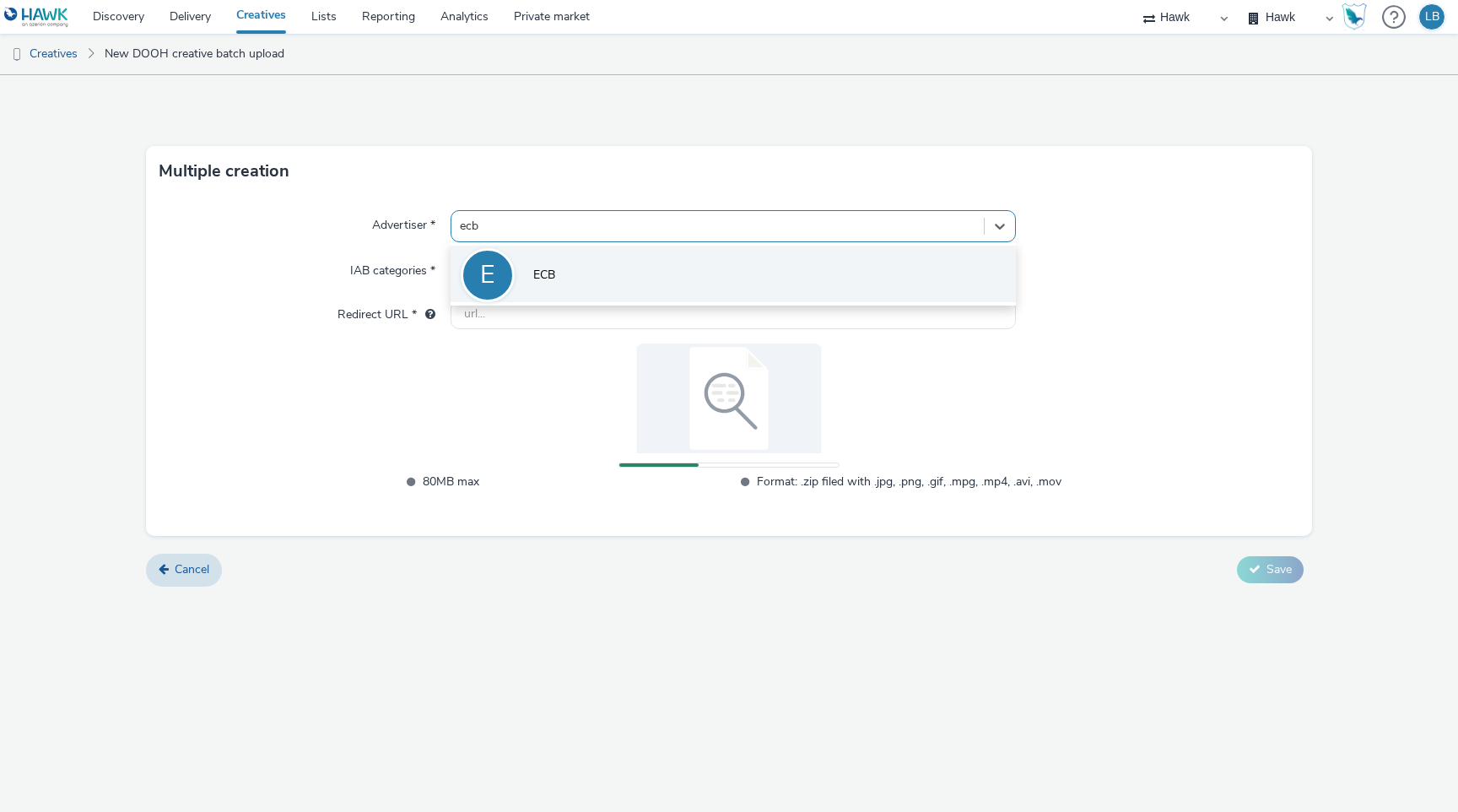
click at [556, 280] on span "ECB" at bounding box center [544, 274] width 22 height 17
type input "[URL][DOMAIN_NAME]"
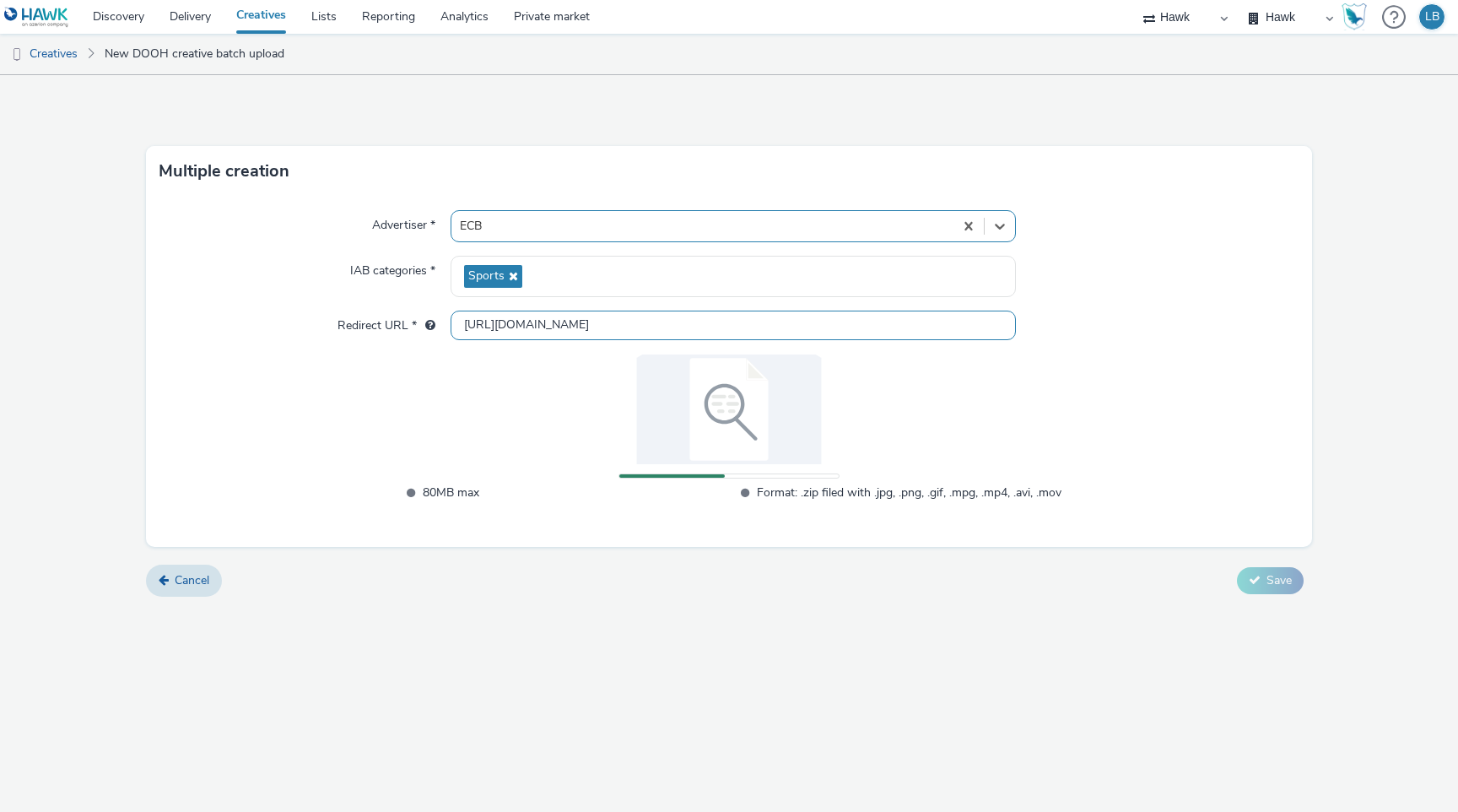
click at [534, 319] on input "[URL][DOMAIN_NAME]" at bounding box center [733, 325] width 566 height 29
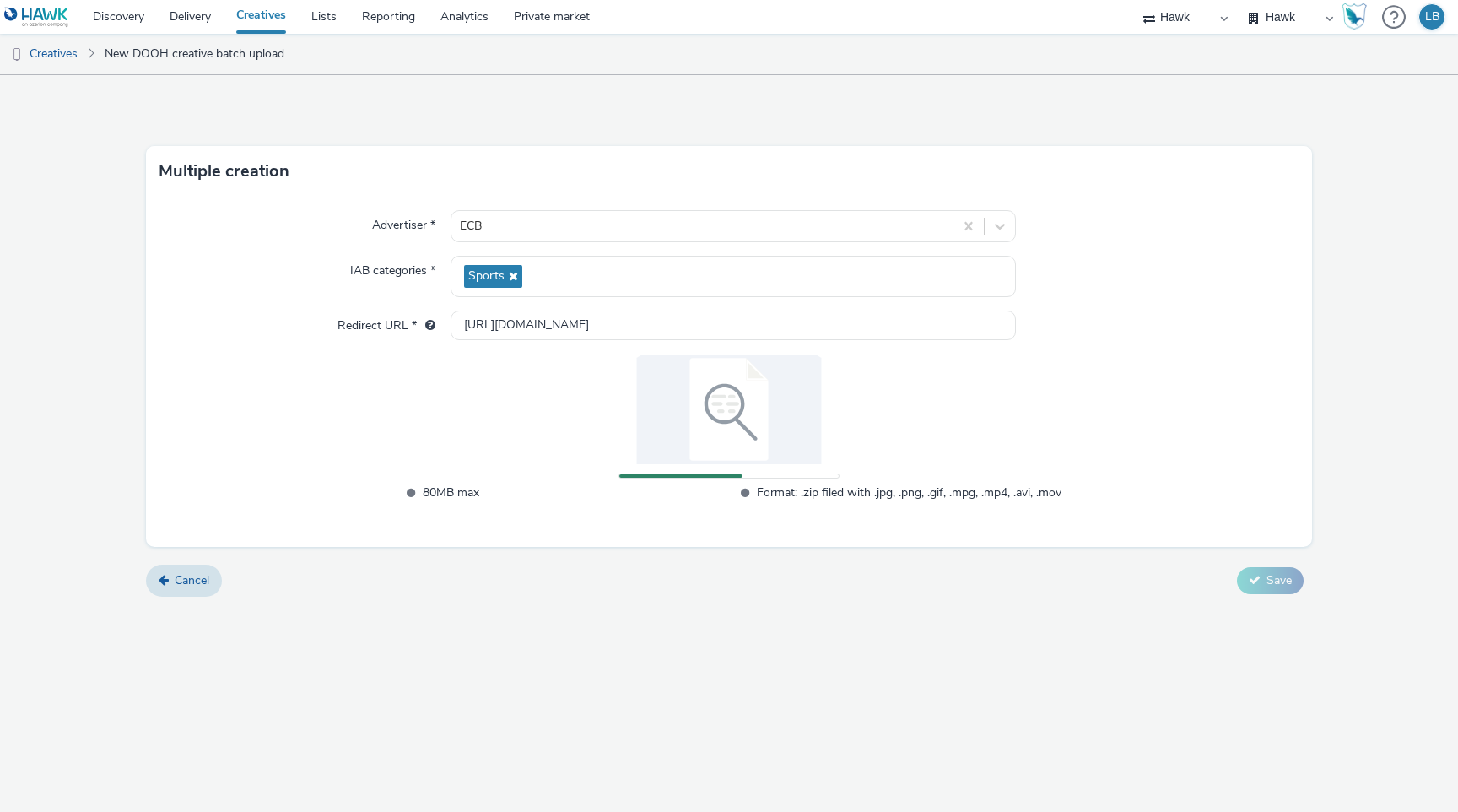
click at [330, 337] on div "Redirect URL *" at bounding box center [305, 326] width 291 height 30
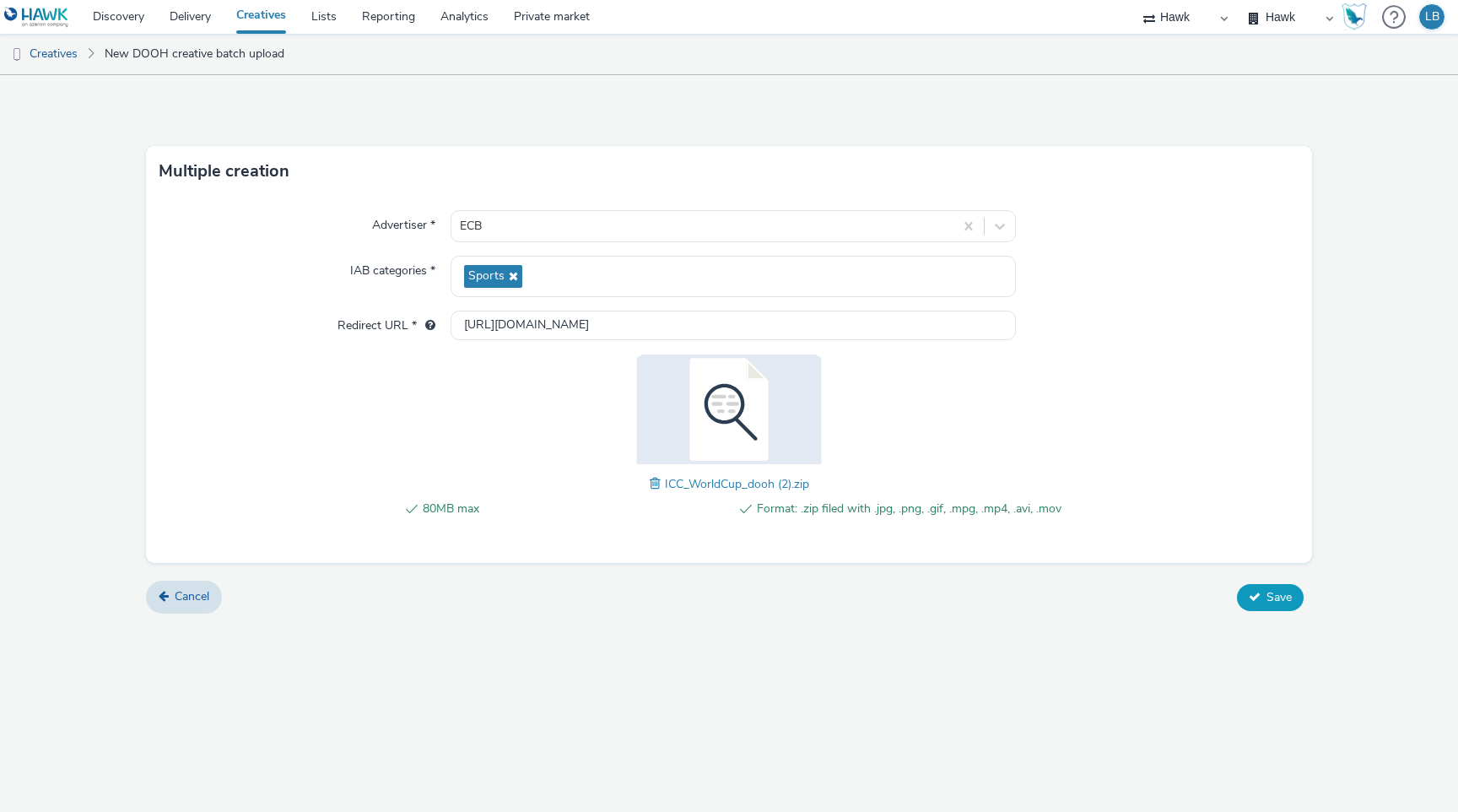
click at [1279, 606] on button "Save" at bounding box center [1270, 597] width 67 height 27
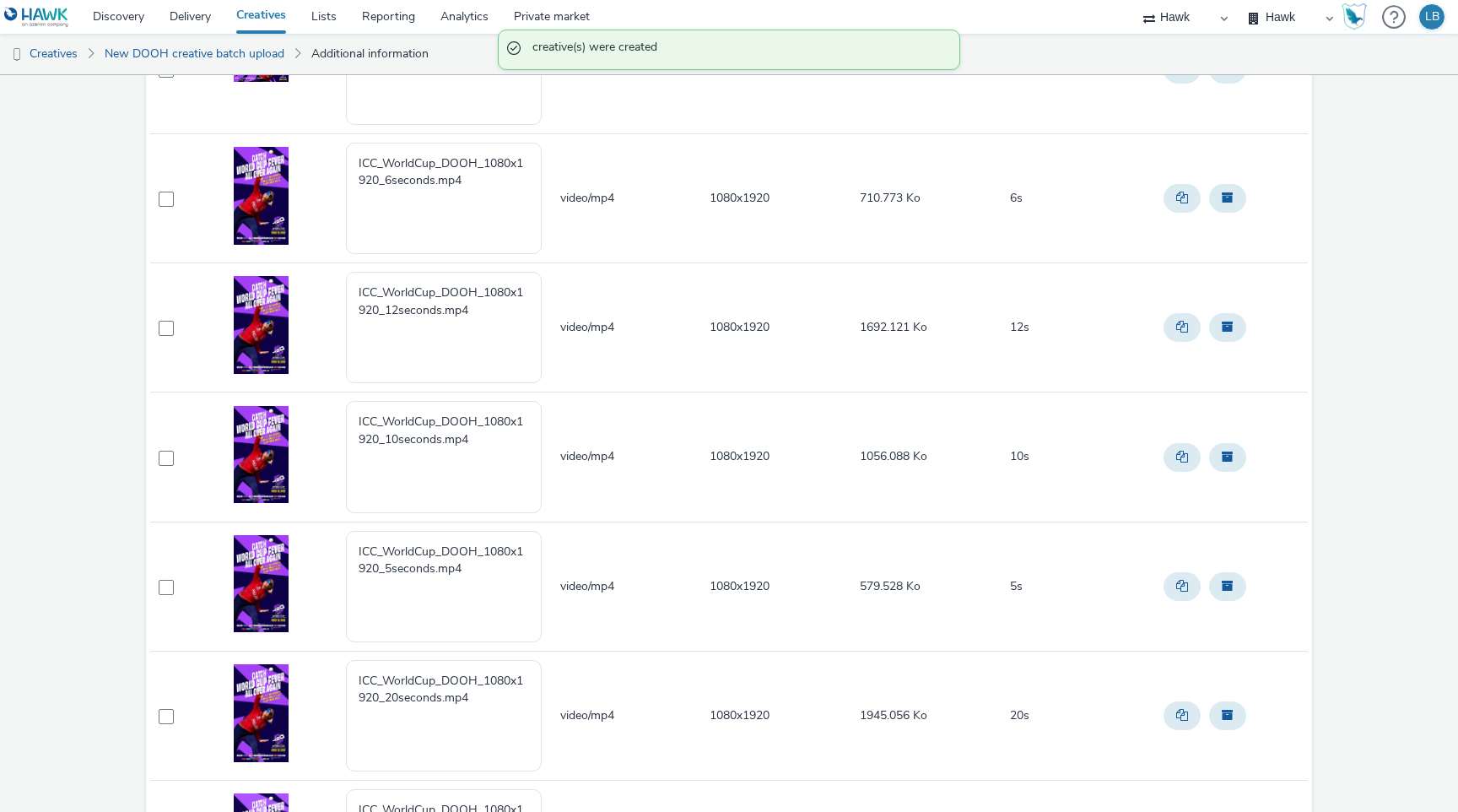
scroll to position [1078, 0]
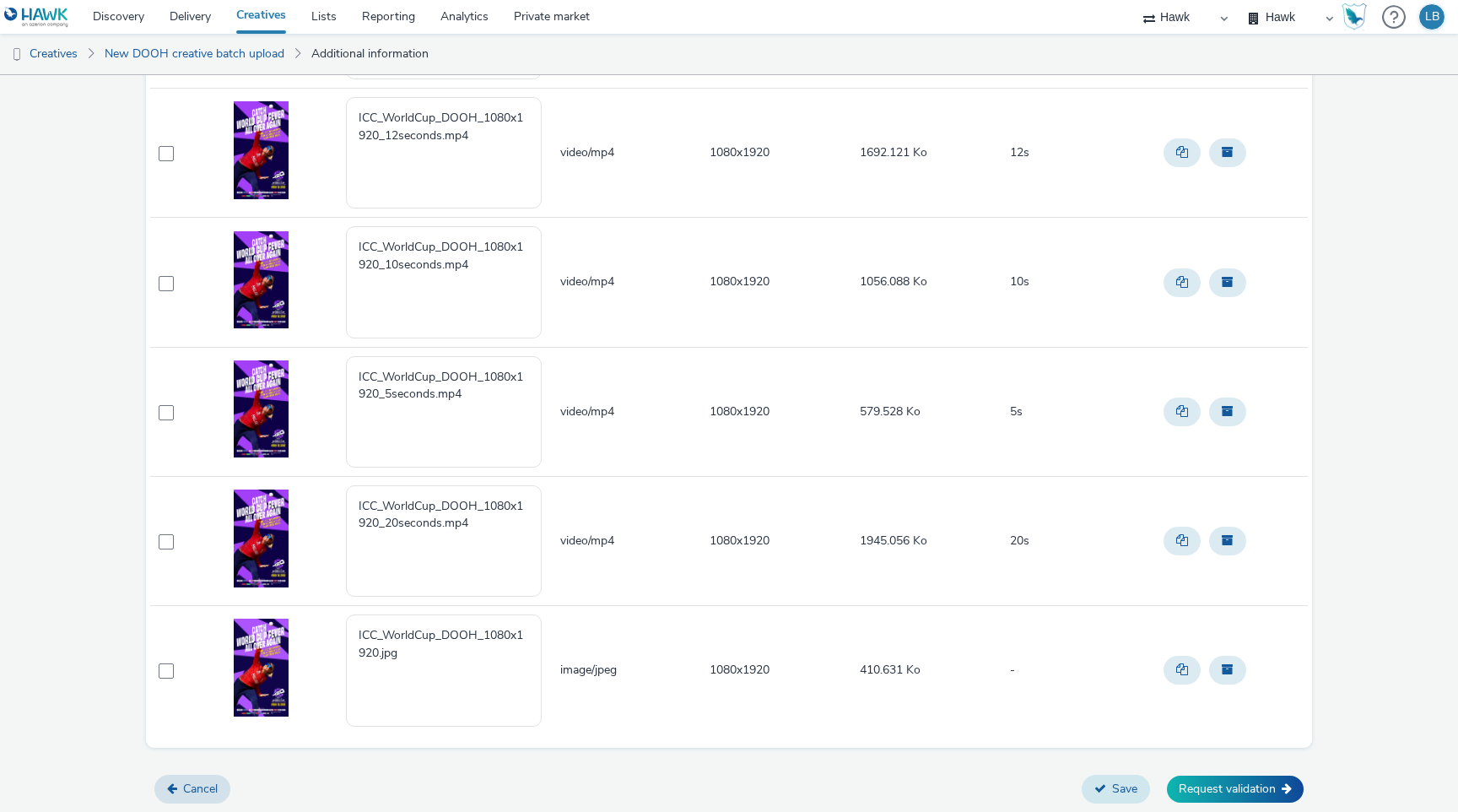
click at [1095, 792] on icon at bounding box center [1100, 787] width 12 height 12
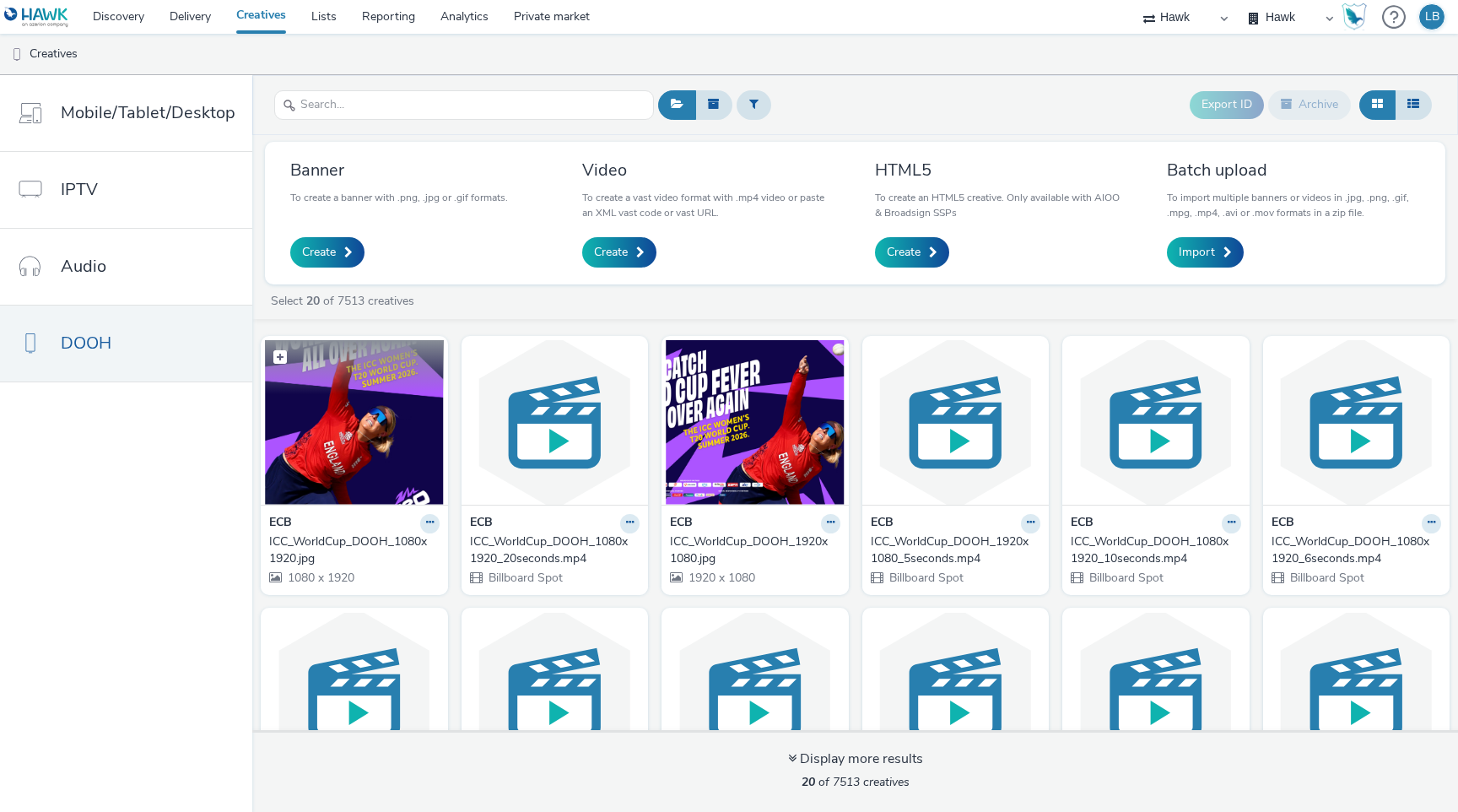
click at [339, 451] on img at bounding box center [354, 422] width 179 height 165
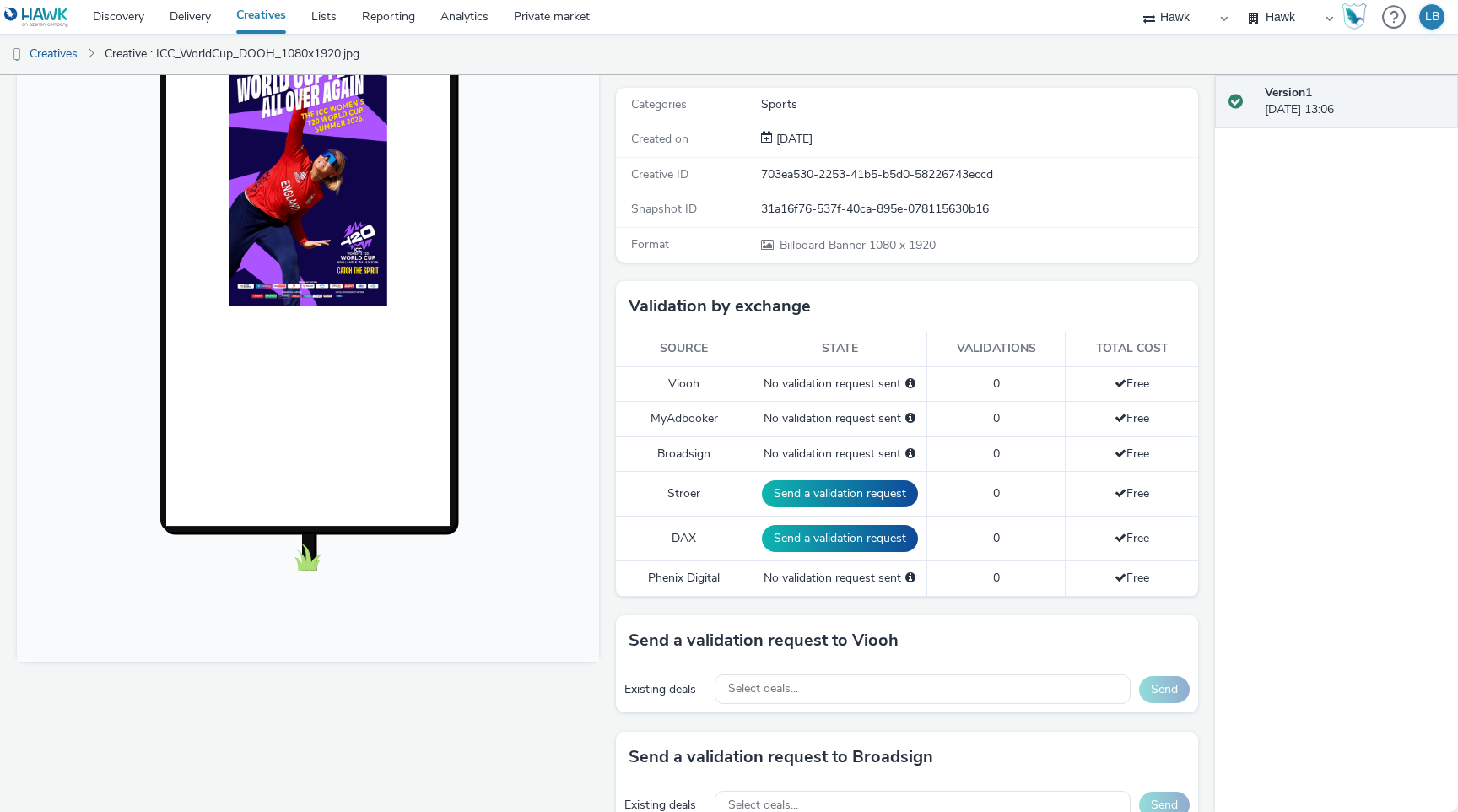
scroll to position [256, 0]
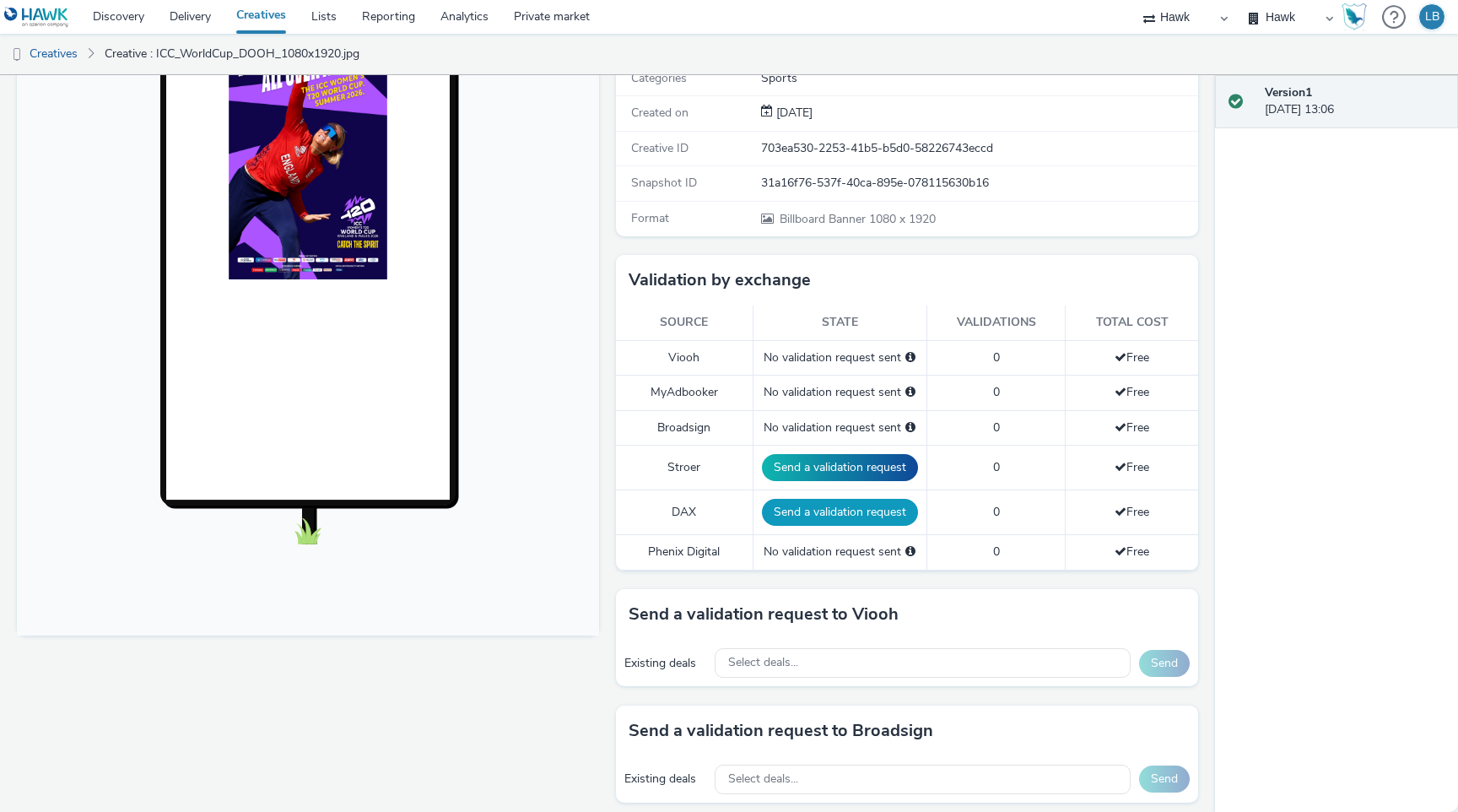
click at [815, 511] on button "Send a validation request" at bounding box center [840, 512] width 156 height 27
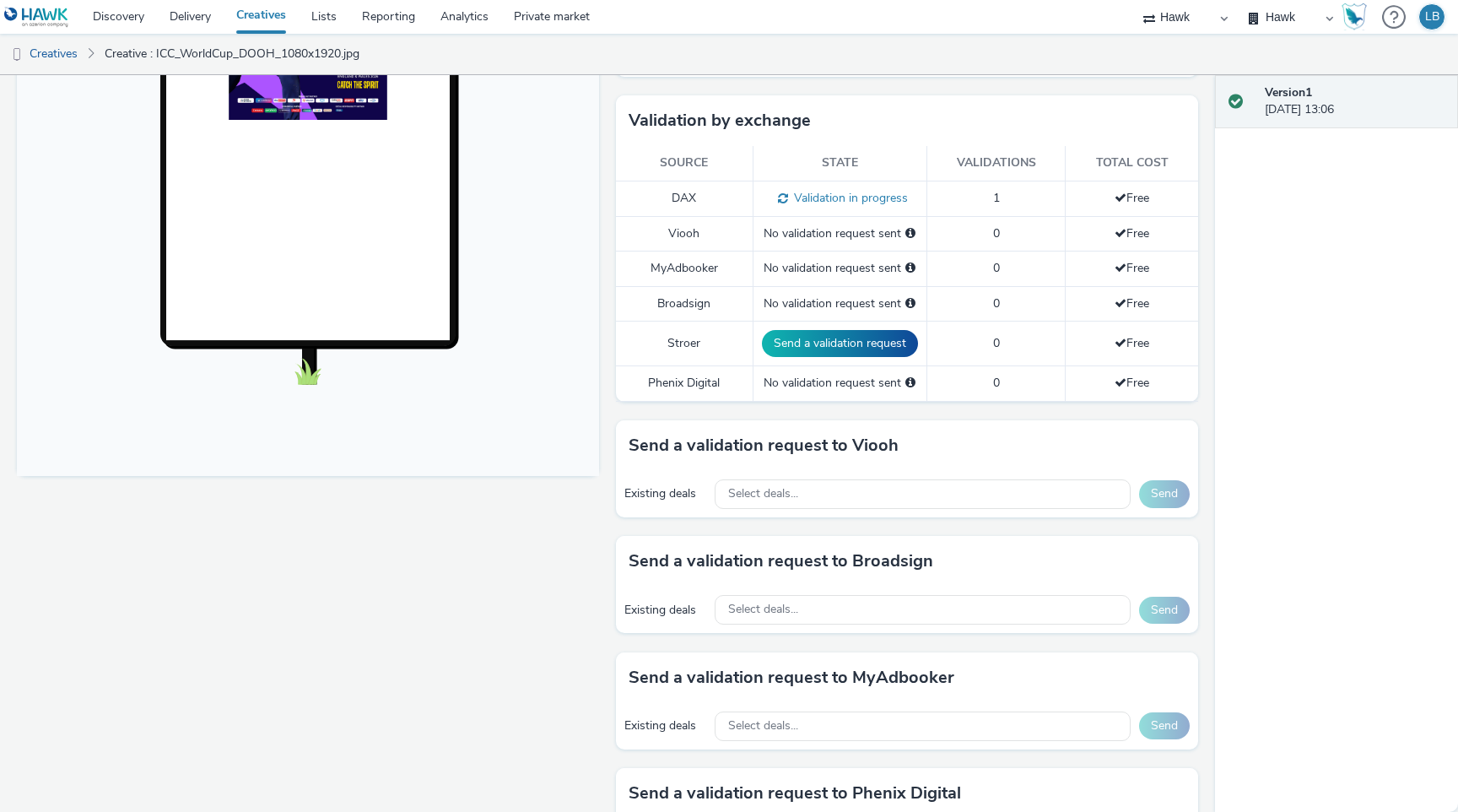
scroll to position [426, 0]
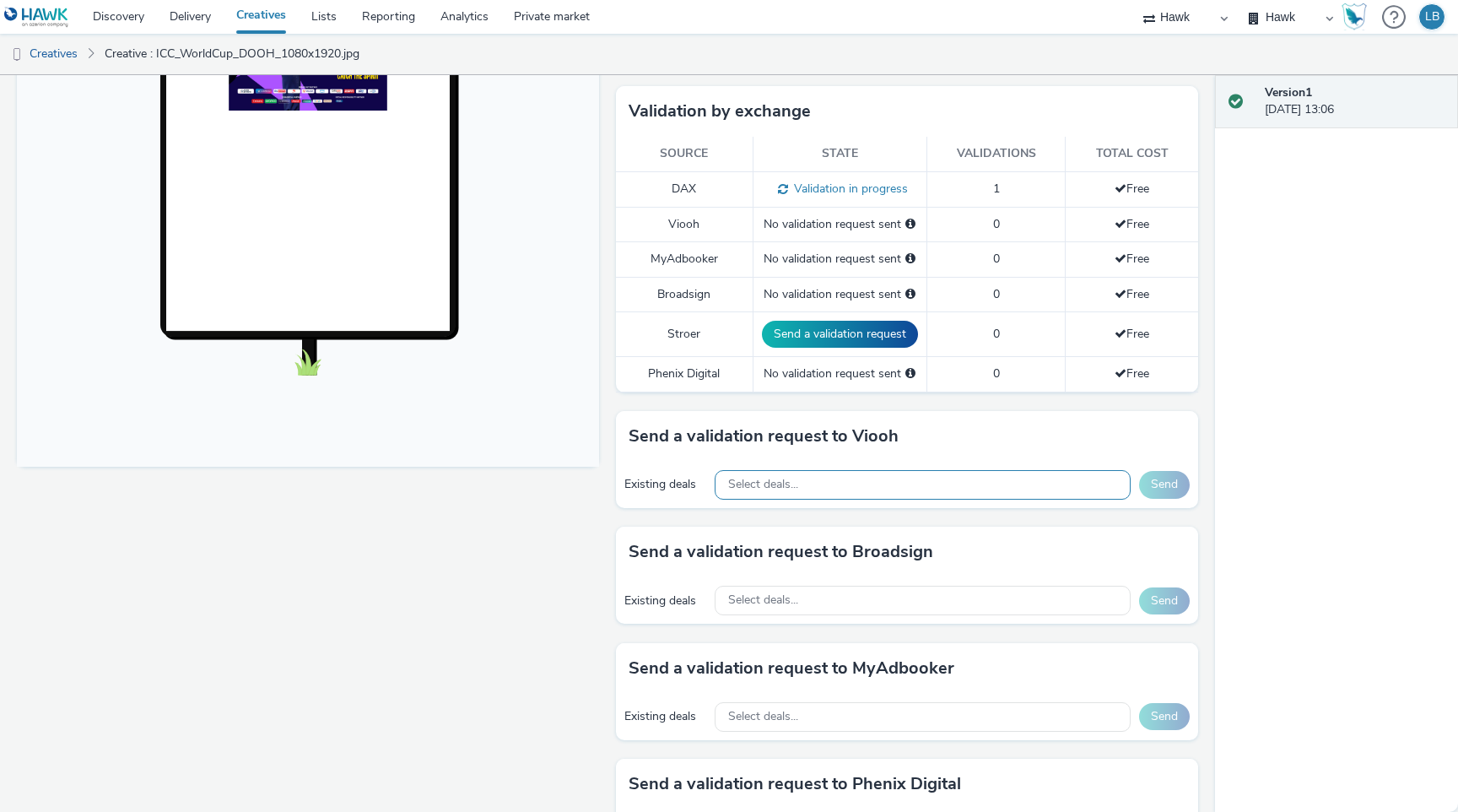
click at [818, 484] on div "Select deals..." at bounding box center [923, 484] width 416 height 29
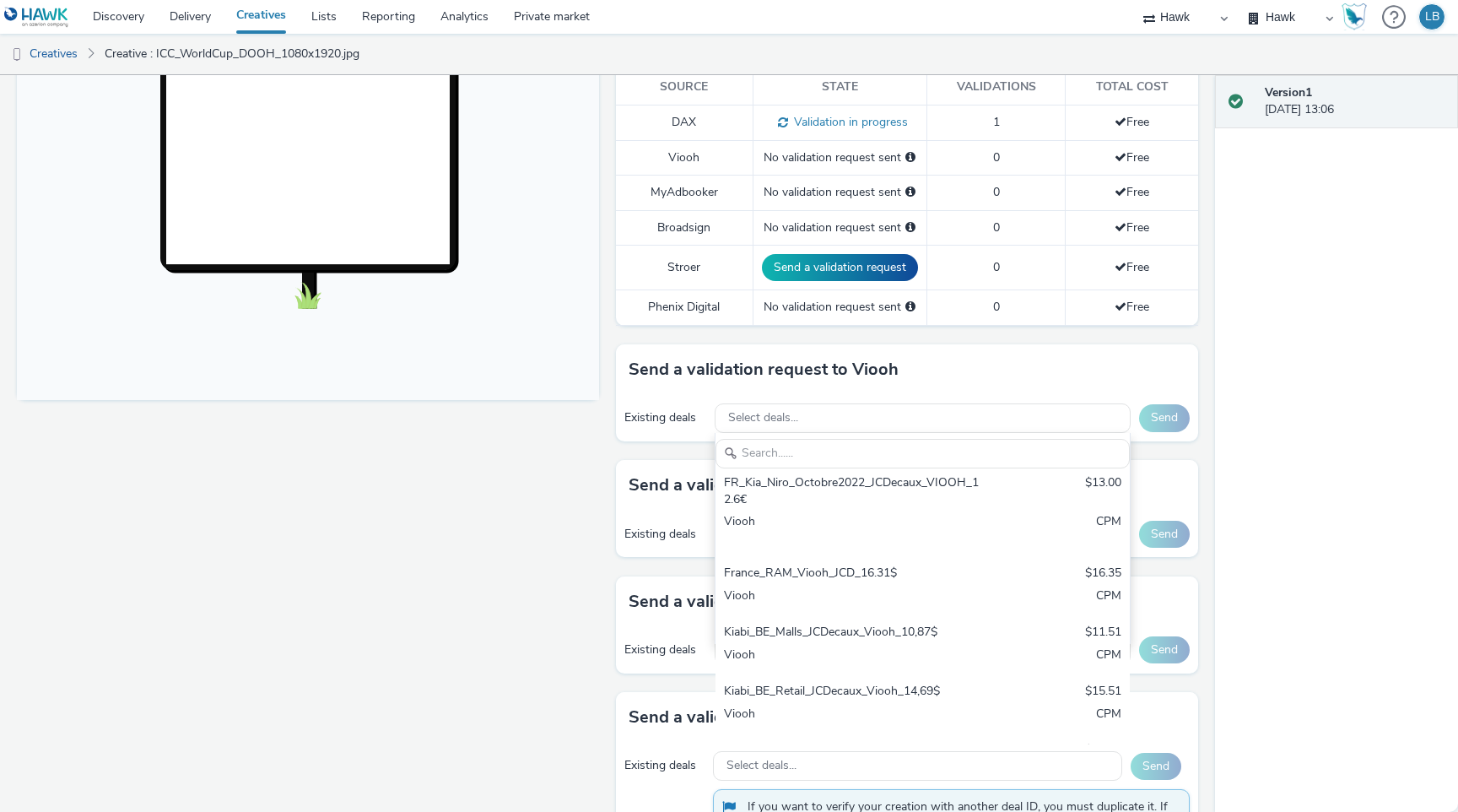
scroll to position [0, 0]
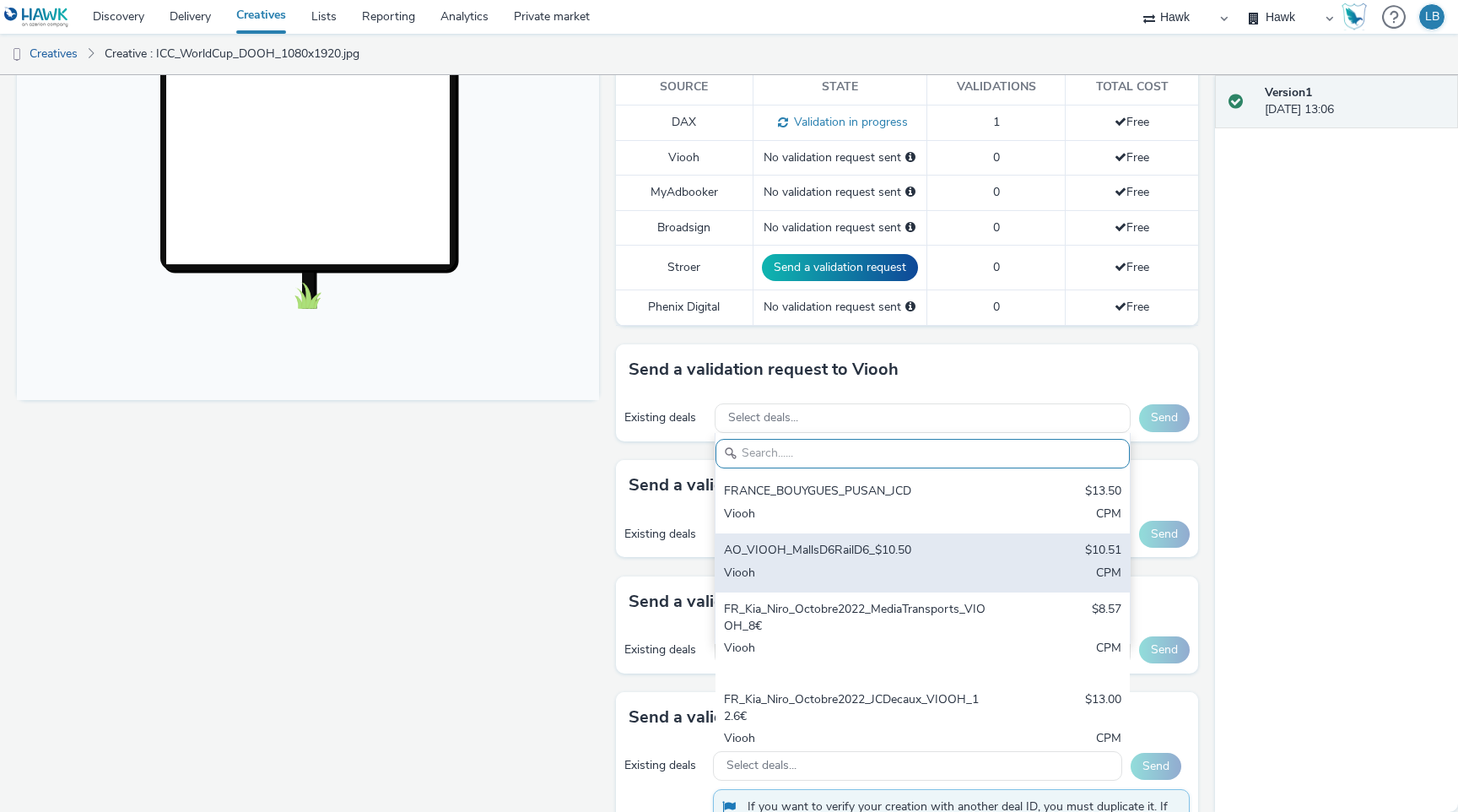
click at [838, 555] on div "AO_VIOOH_MallsD6RailD6_$10.50" at bounding box center [855, 551] width 263 height 20
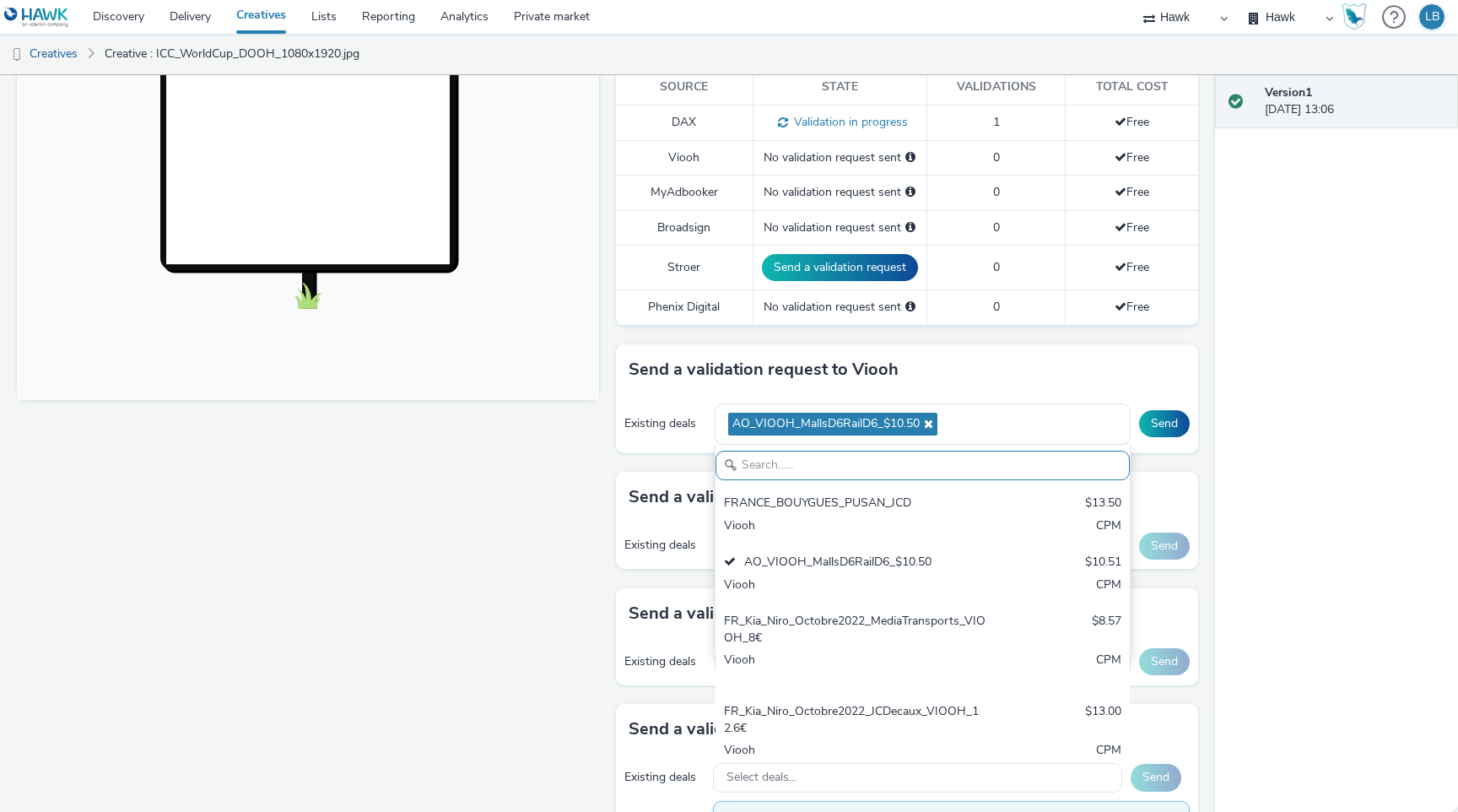
click at [1033, 364] on div "Send a validation request to Viooh" at bounding box center [908, 369] width 582 height 51
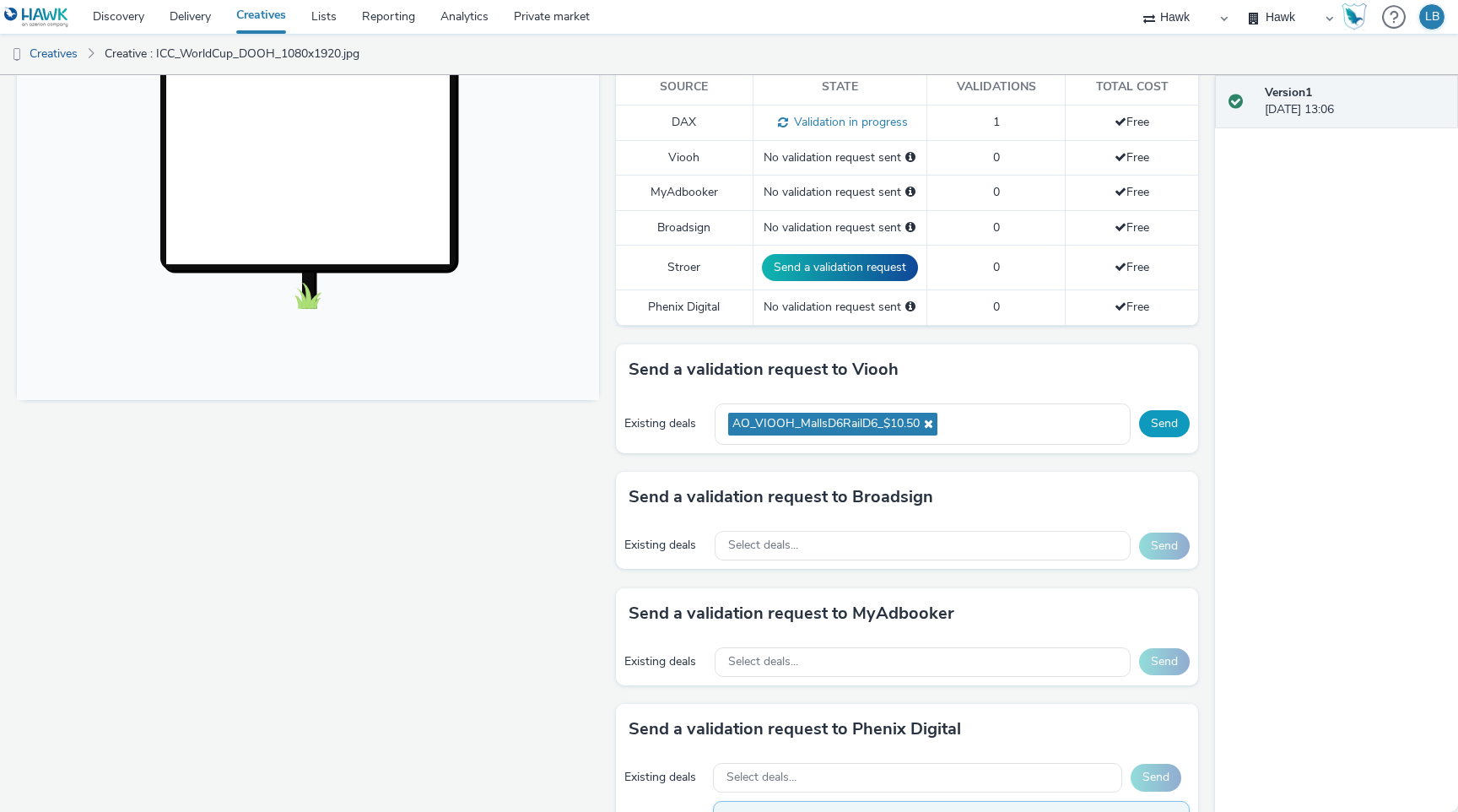
click at [1154, 423] on button "Send" at bounding box center [1164, 424] width 51 height 27
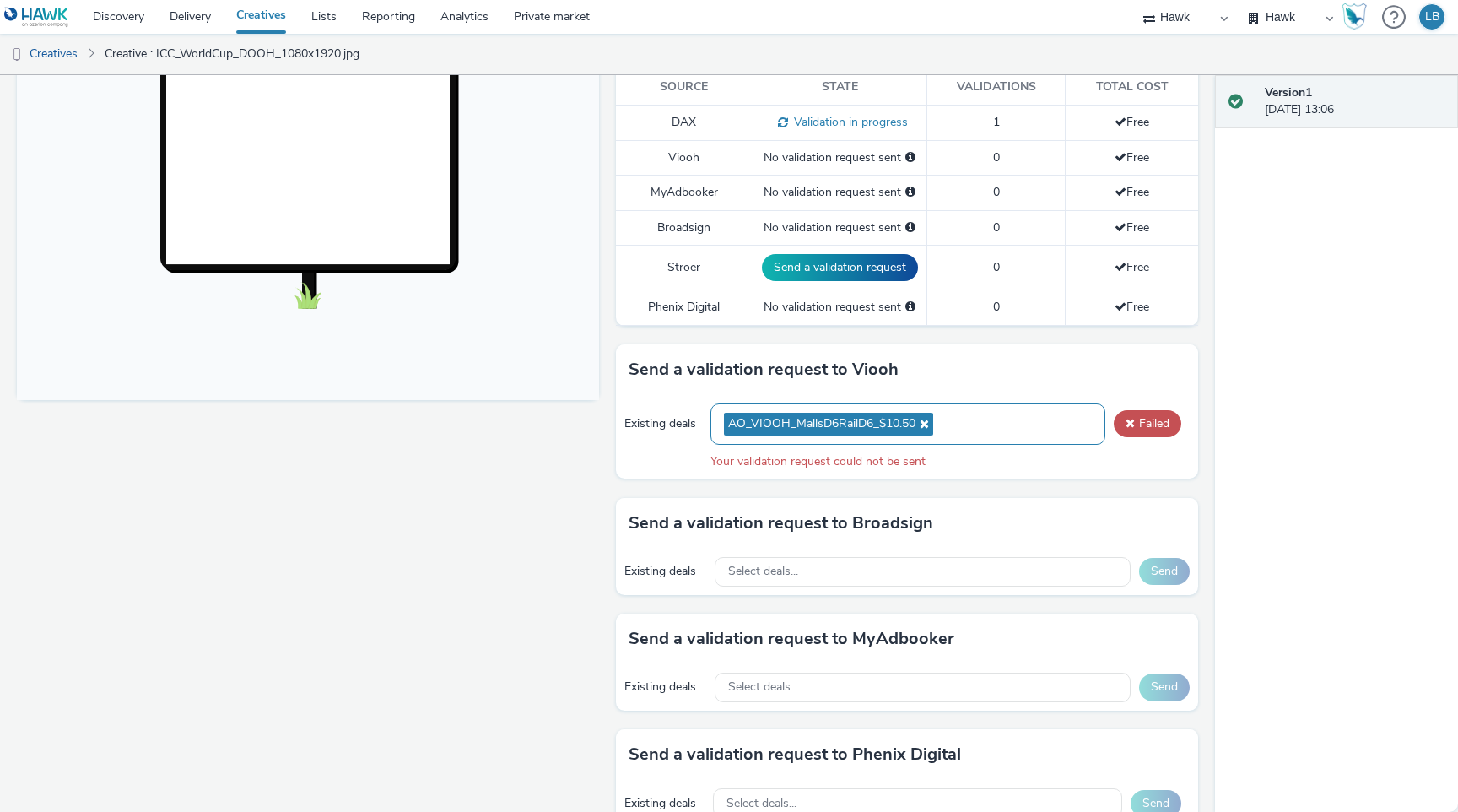
click at [918, 425] on icon at bounding box center [922, 423] width 13 height 12
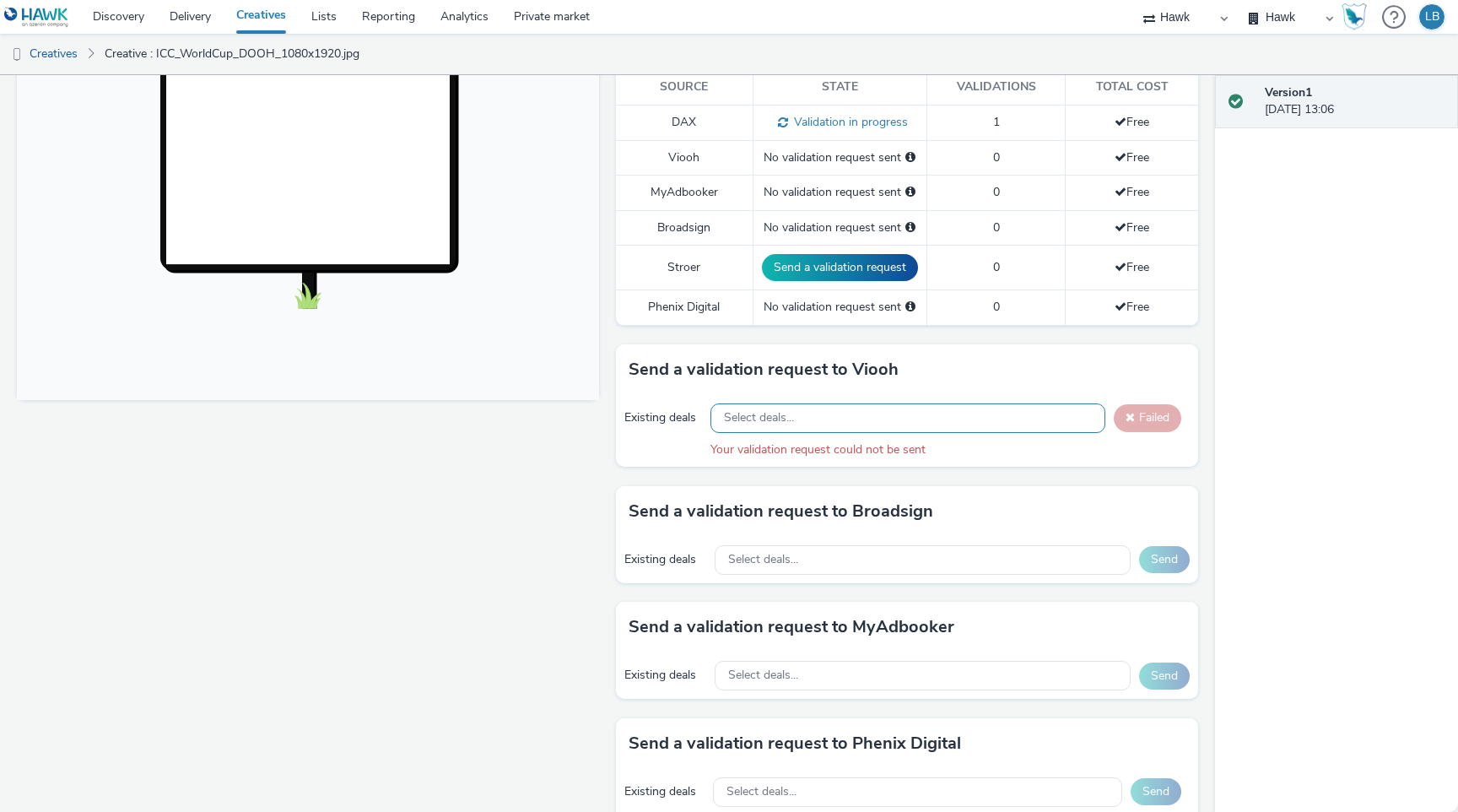
click at [892, 417] on div "Select deals..." at bounding box center [908, 418] width 395 height 29
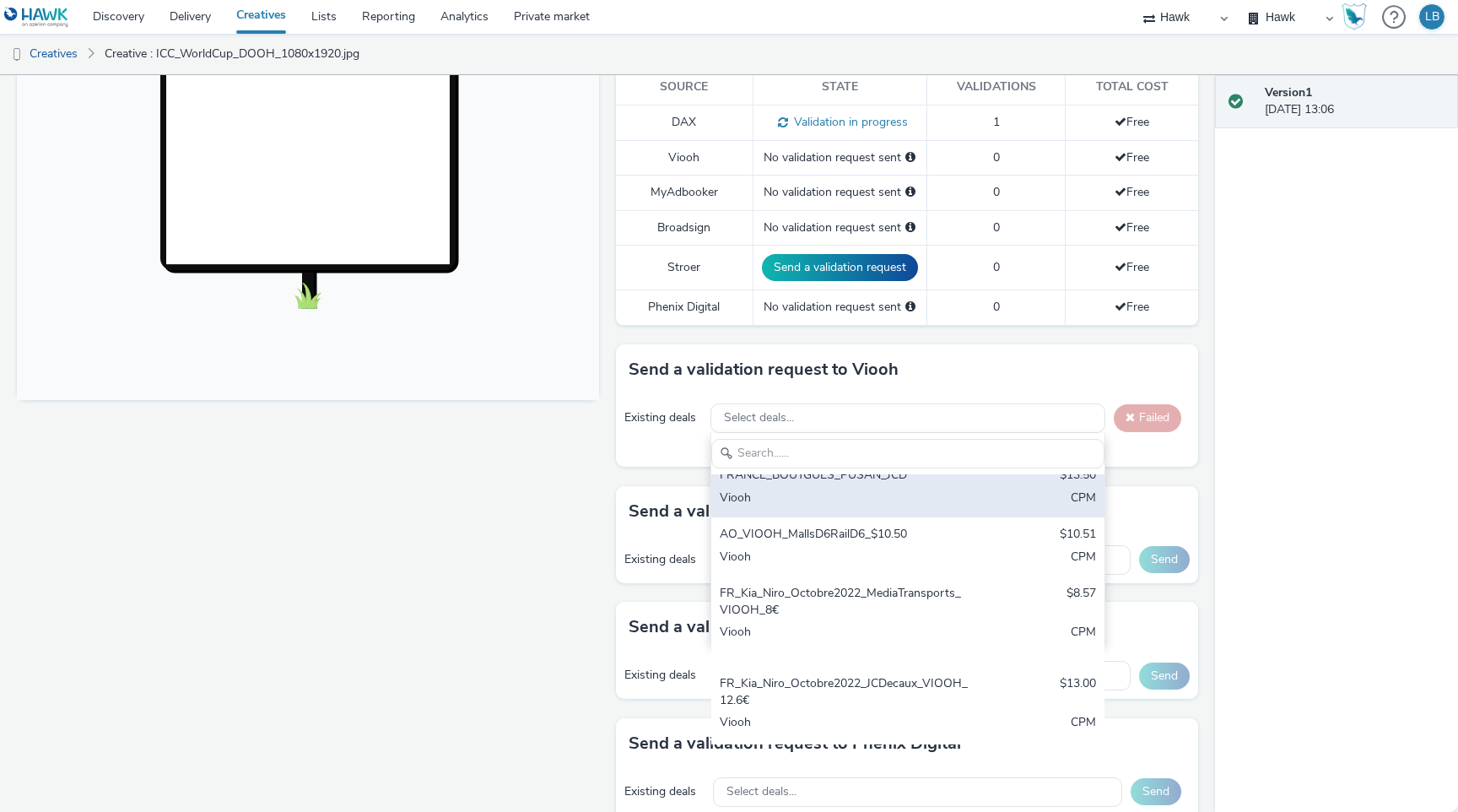
scroll to position [24, 0]
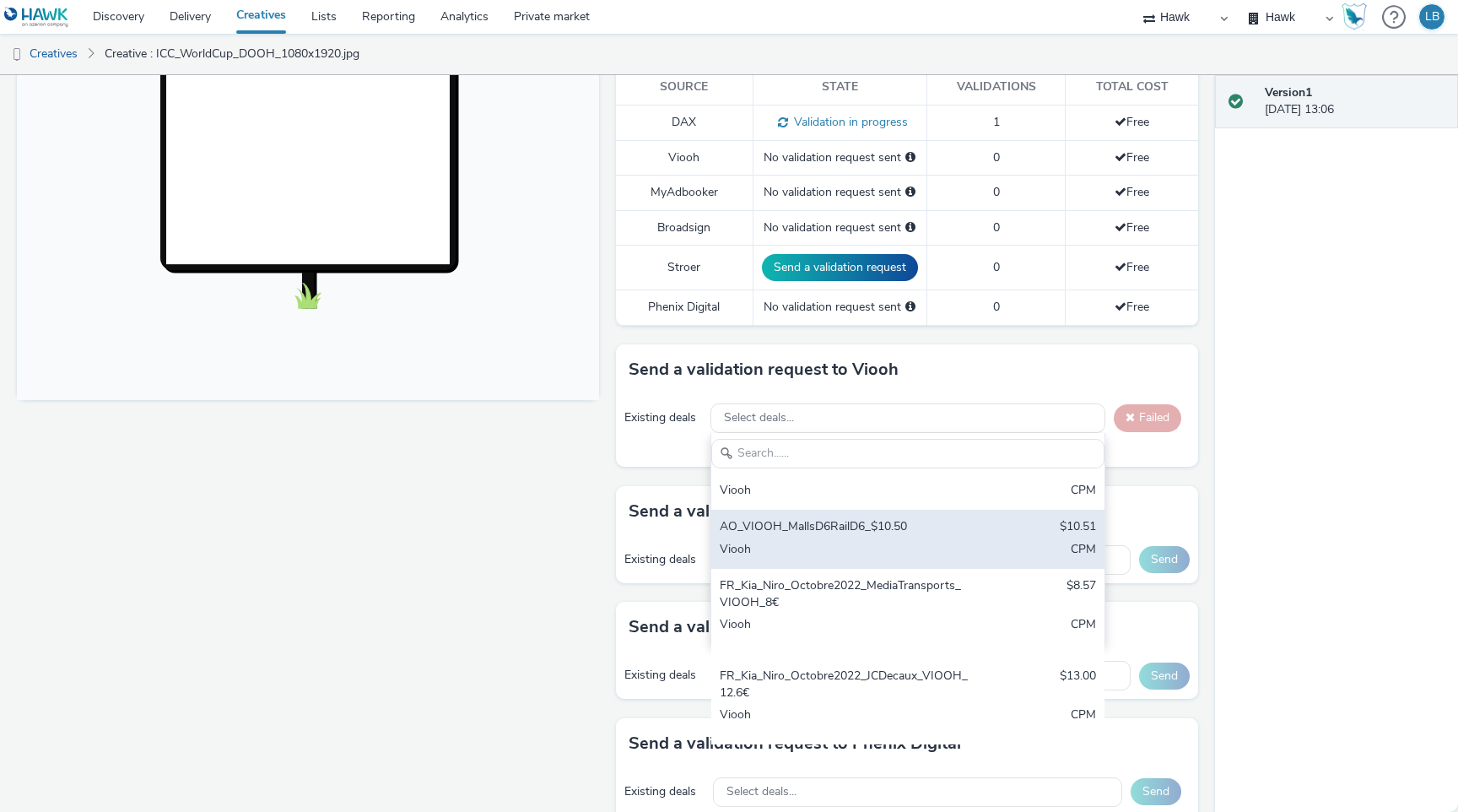
click at [920, 549] on div "Viooh" at bounding box center [843, 550] width 248 height 20
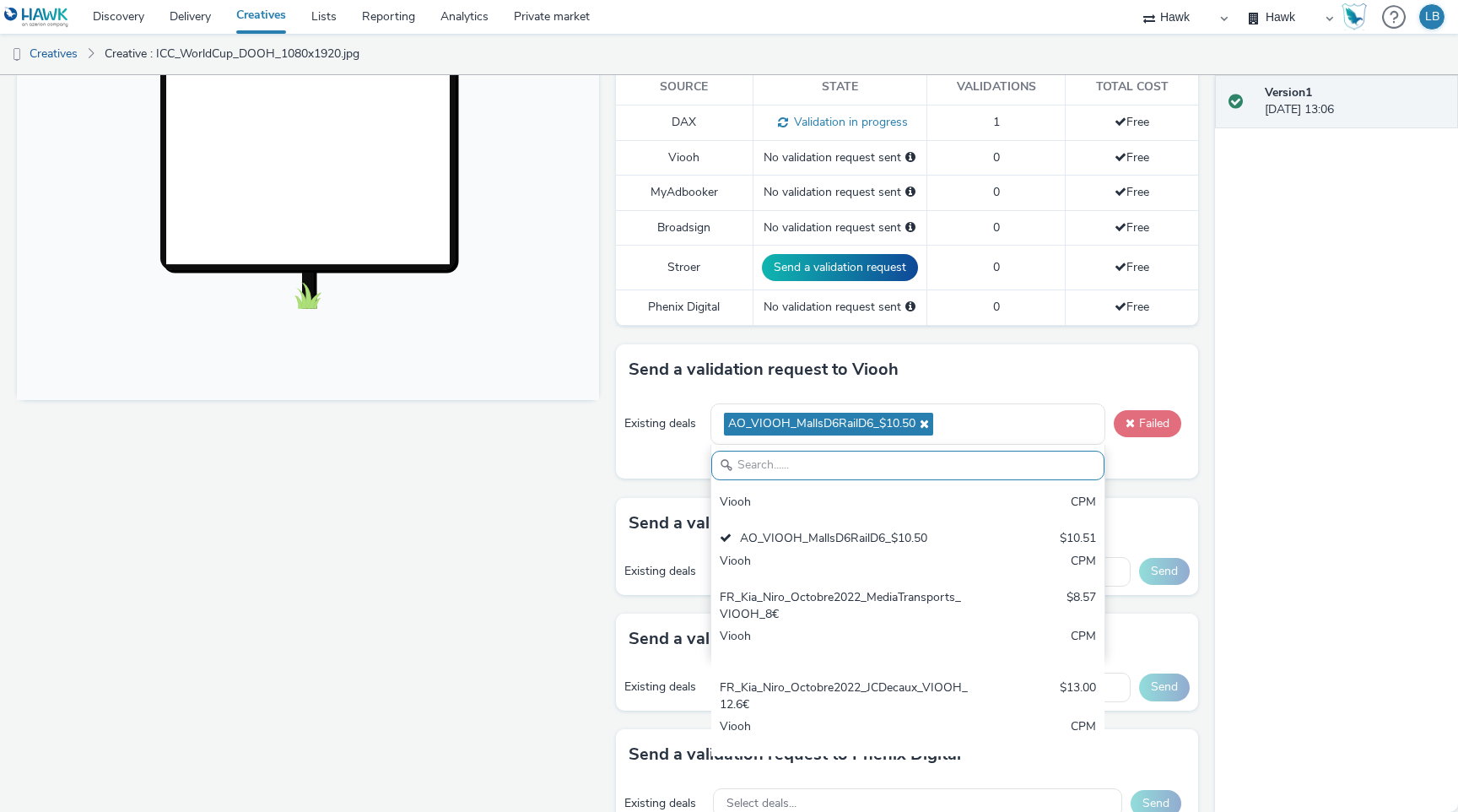
click at [1134, 418] on button "Failed" at bounding box center [1148, 424] width 68 height 27
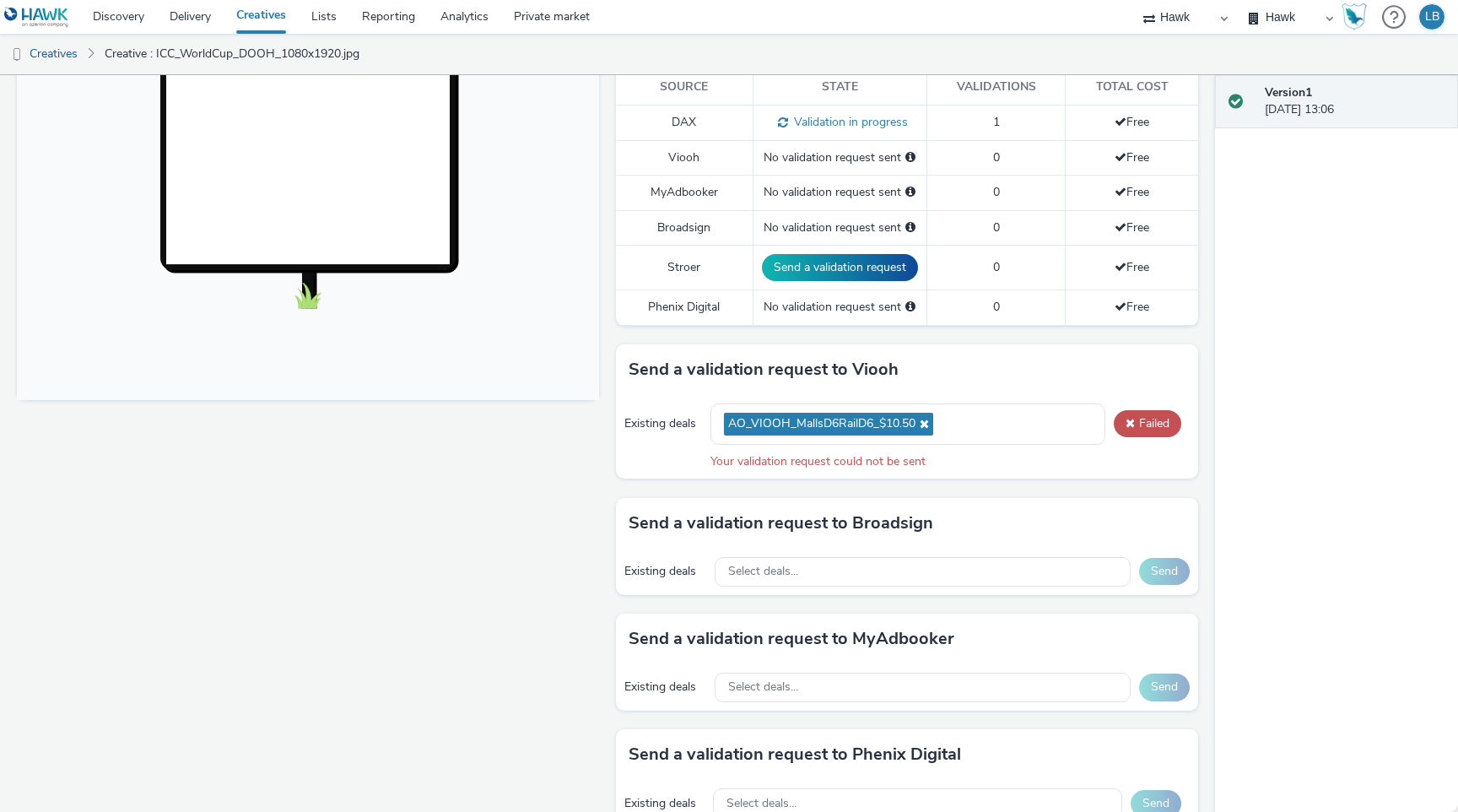
click at [920, 419] on icon at bounding box center [922, 423] width 13 height 12
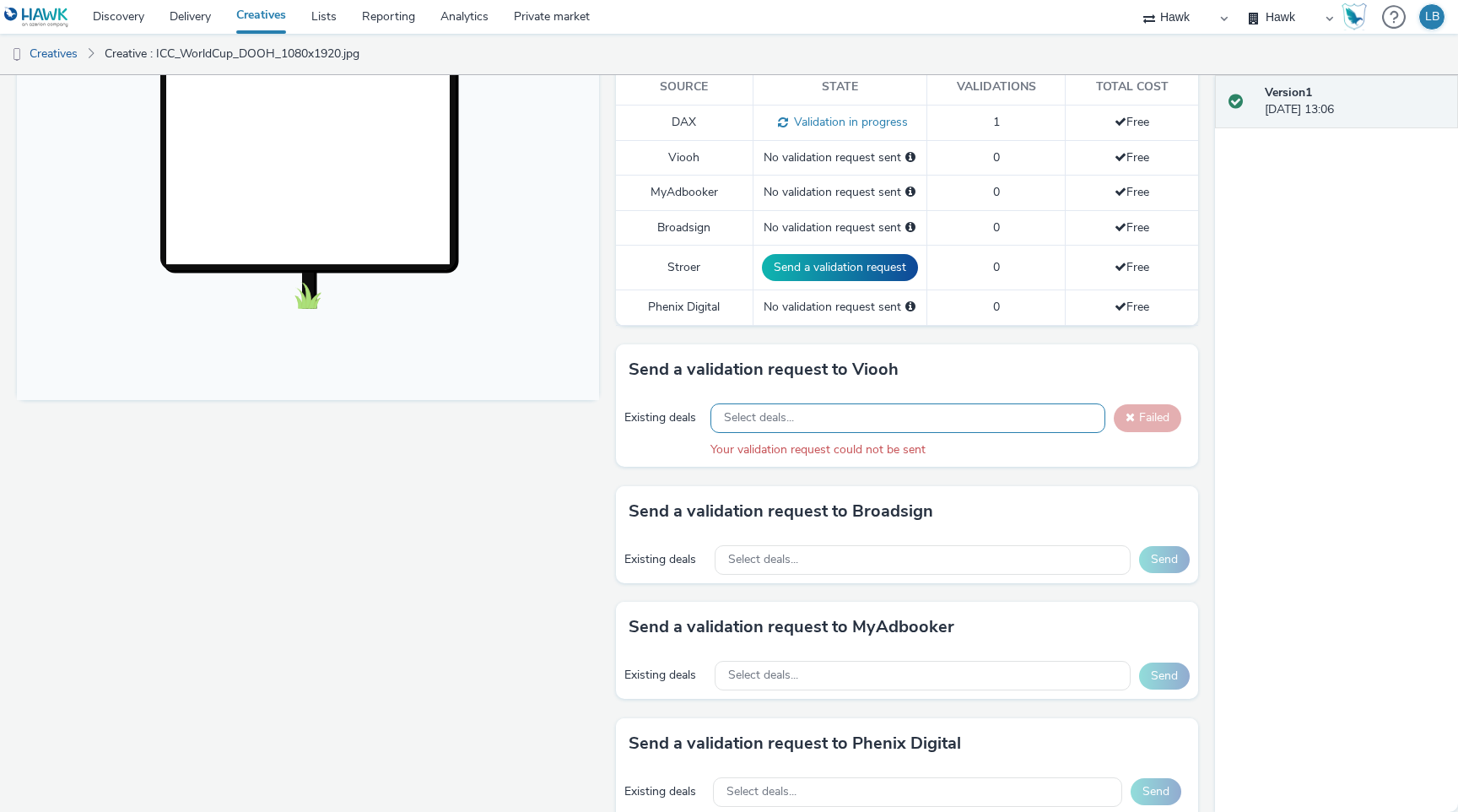
click at [859, 416] on div "Select deals..." at bounding box center [908, 418] width 395 height 29
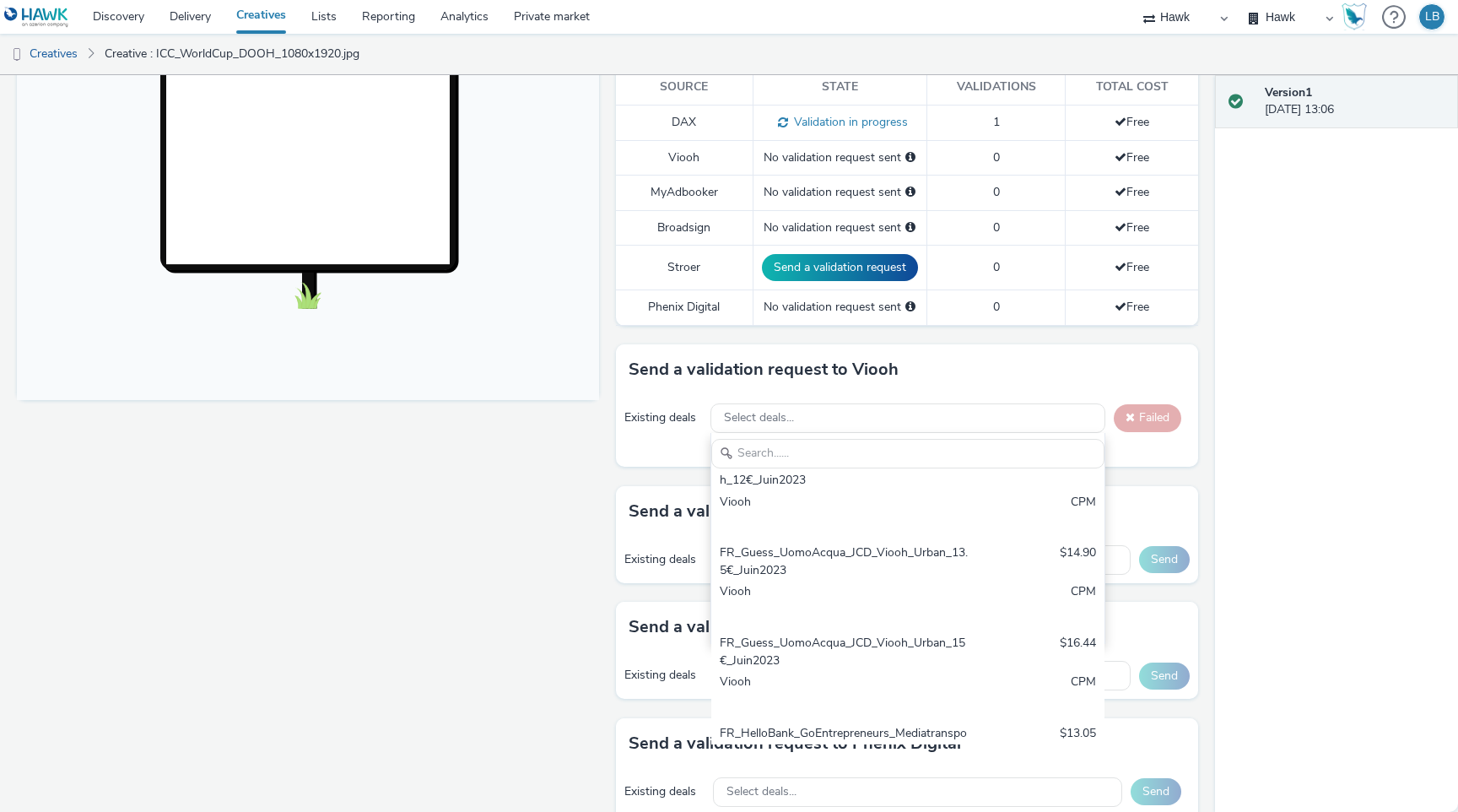
scroll to position [508, 0]
type input "UK"
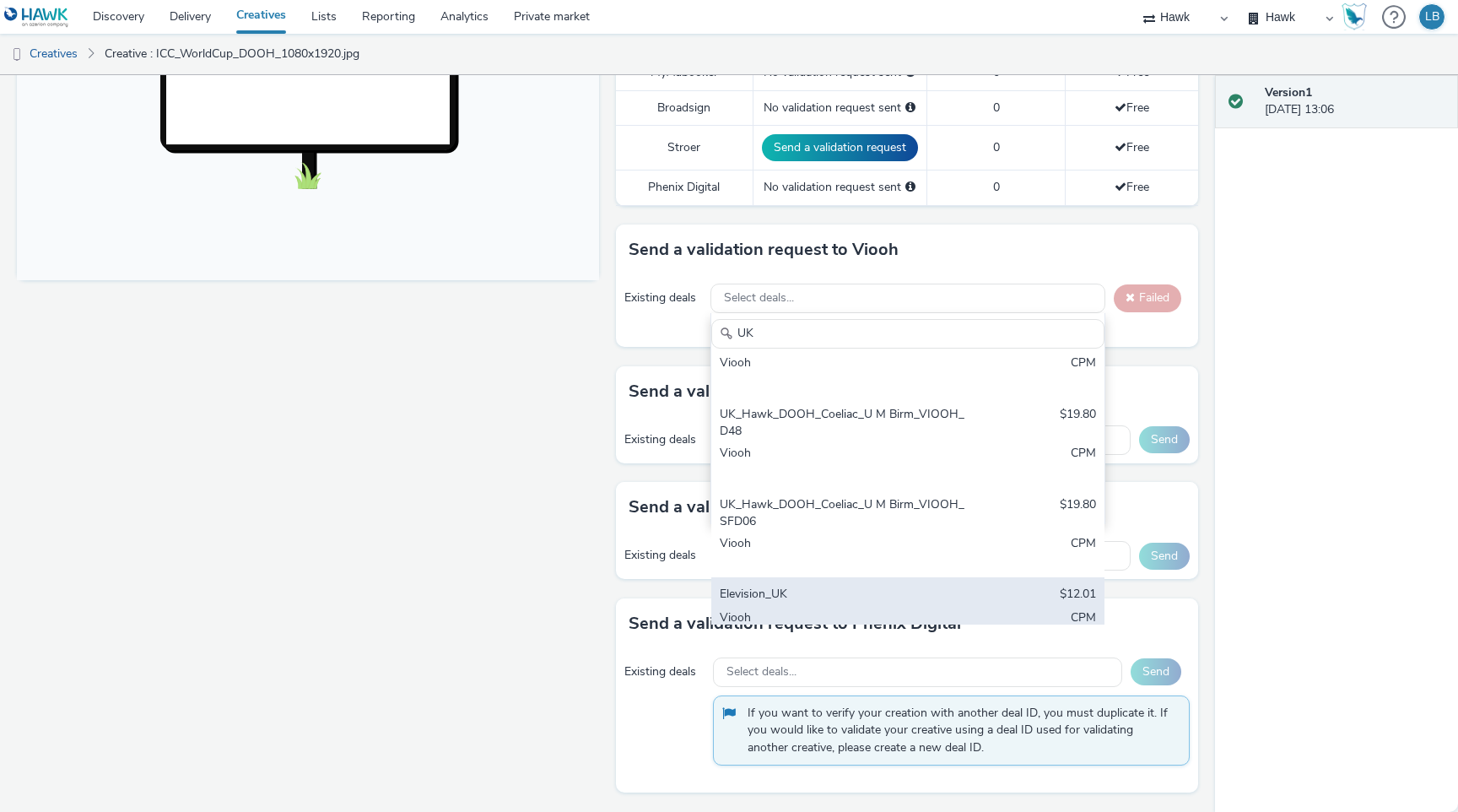
scroll to position [0, 0]
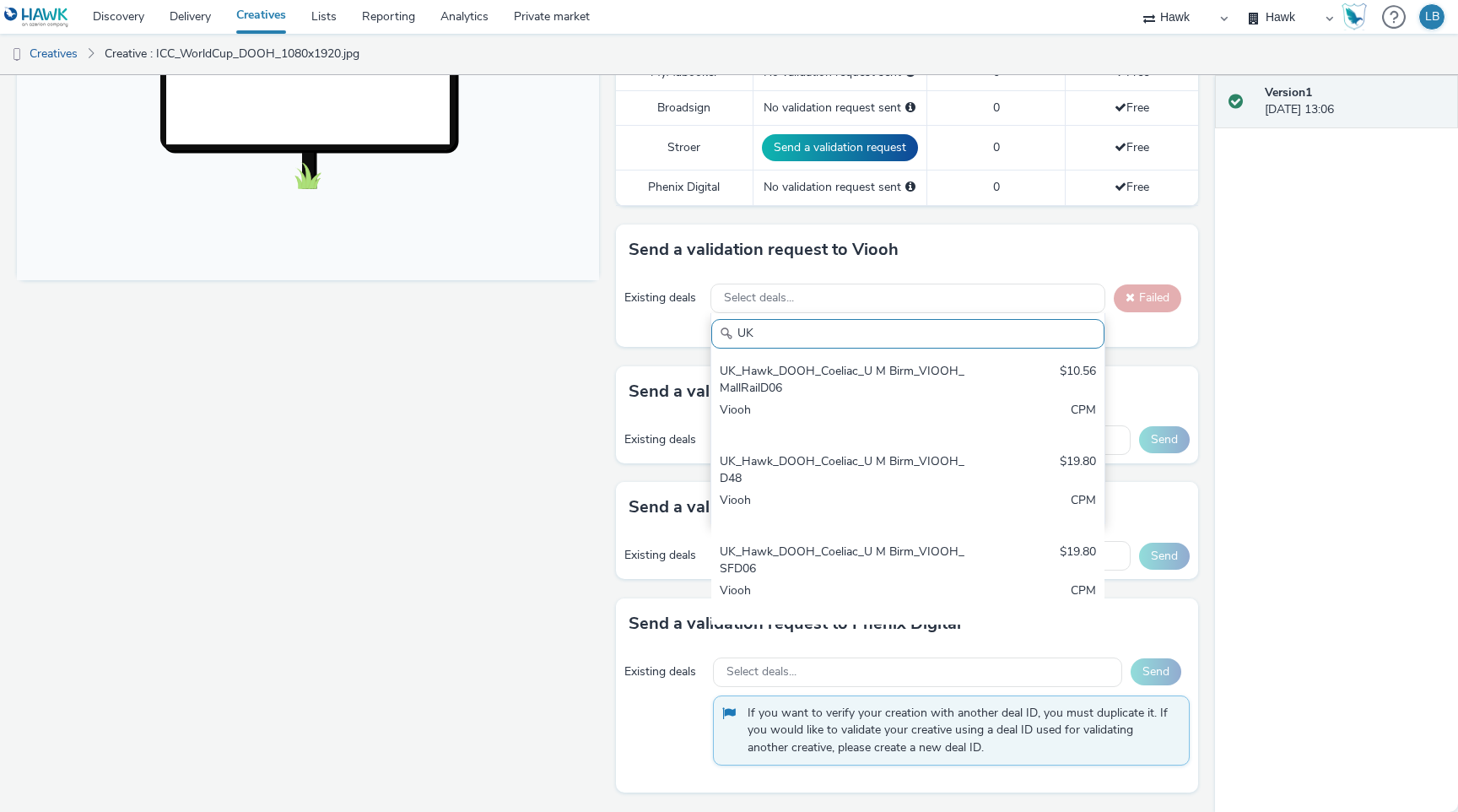
click at [941, 325] on input "UK" at bounding box center [908, 333] width 394 height 29
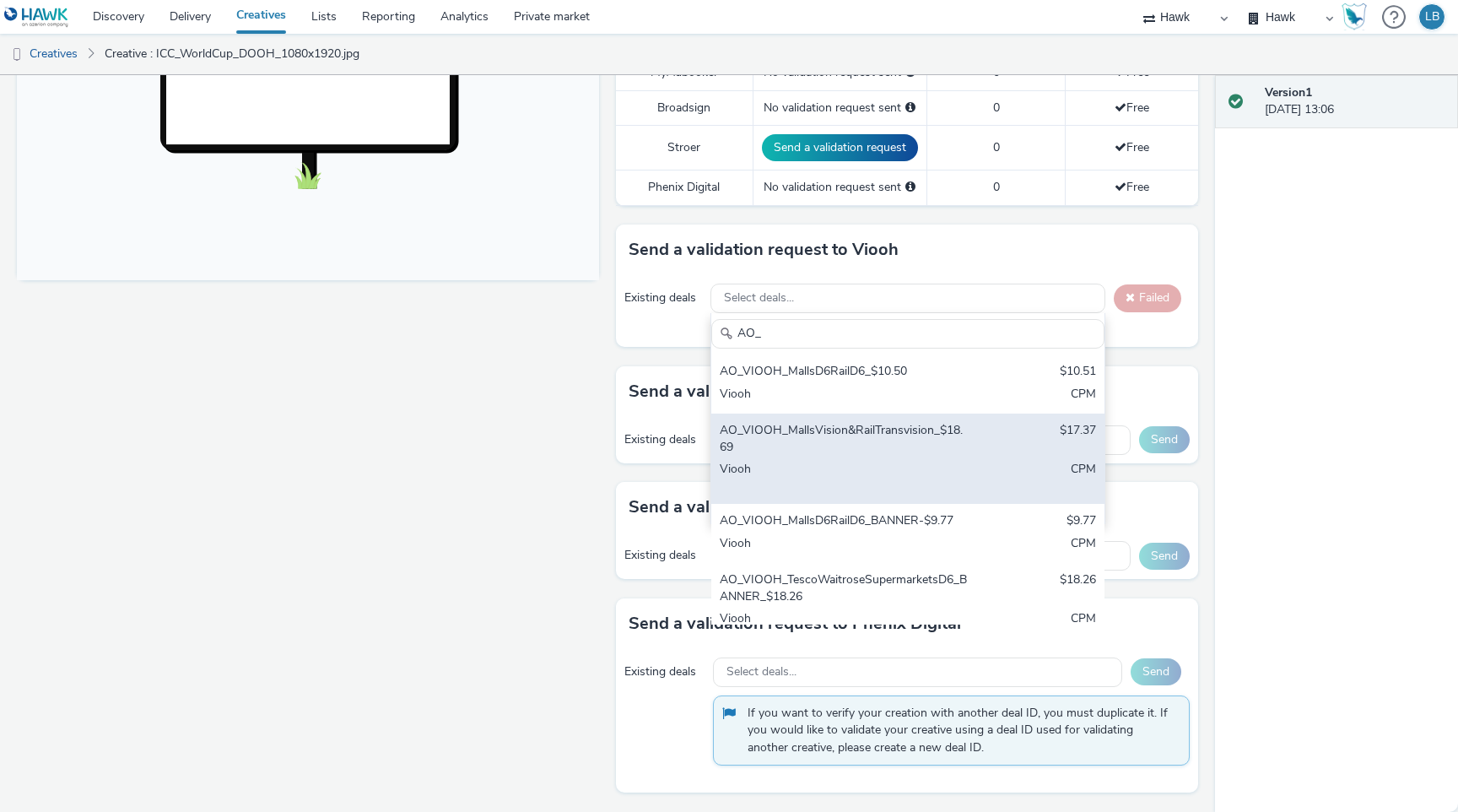
type input "AO_"
click at [928, 456] on div "AO_VIOOH_MallsVision&RailTransvision_$18.69" at bounding box center [843, 439] width 248 height 35
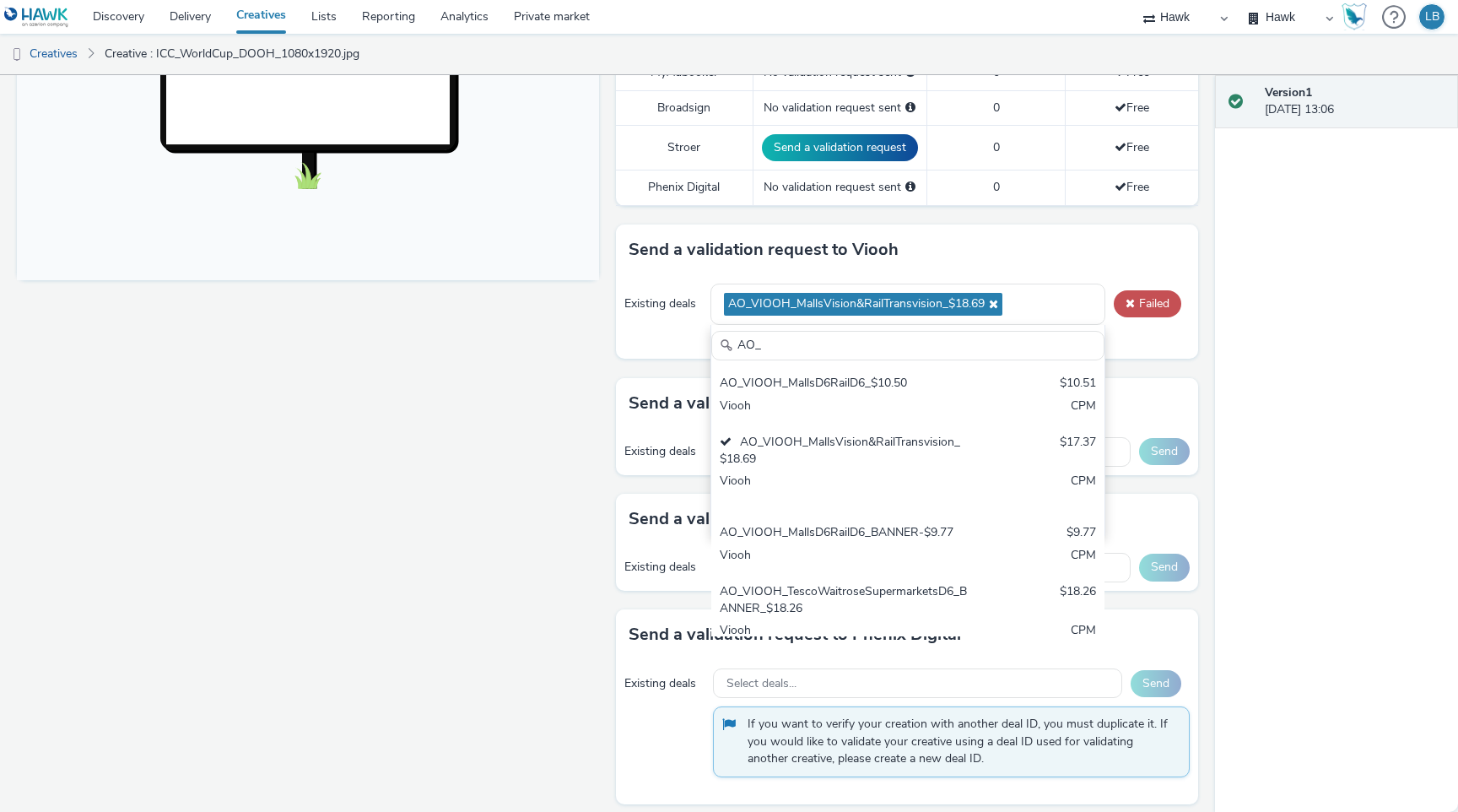
click at [1145, 350] on div "Existing deals AO_VIOOH_MallsVision&RailTransvision_$18.69 AO_ AO_VIOOH_MallsD6…" at bounding box center [908, 317] width 582 height 84
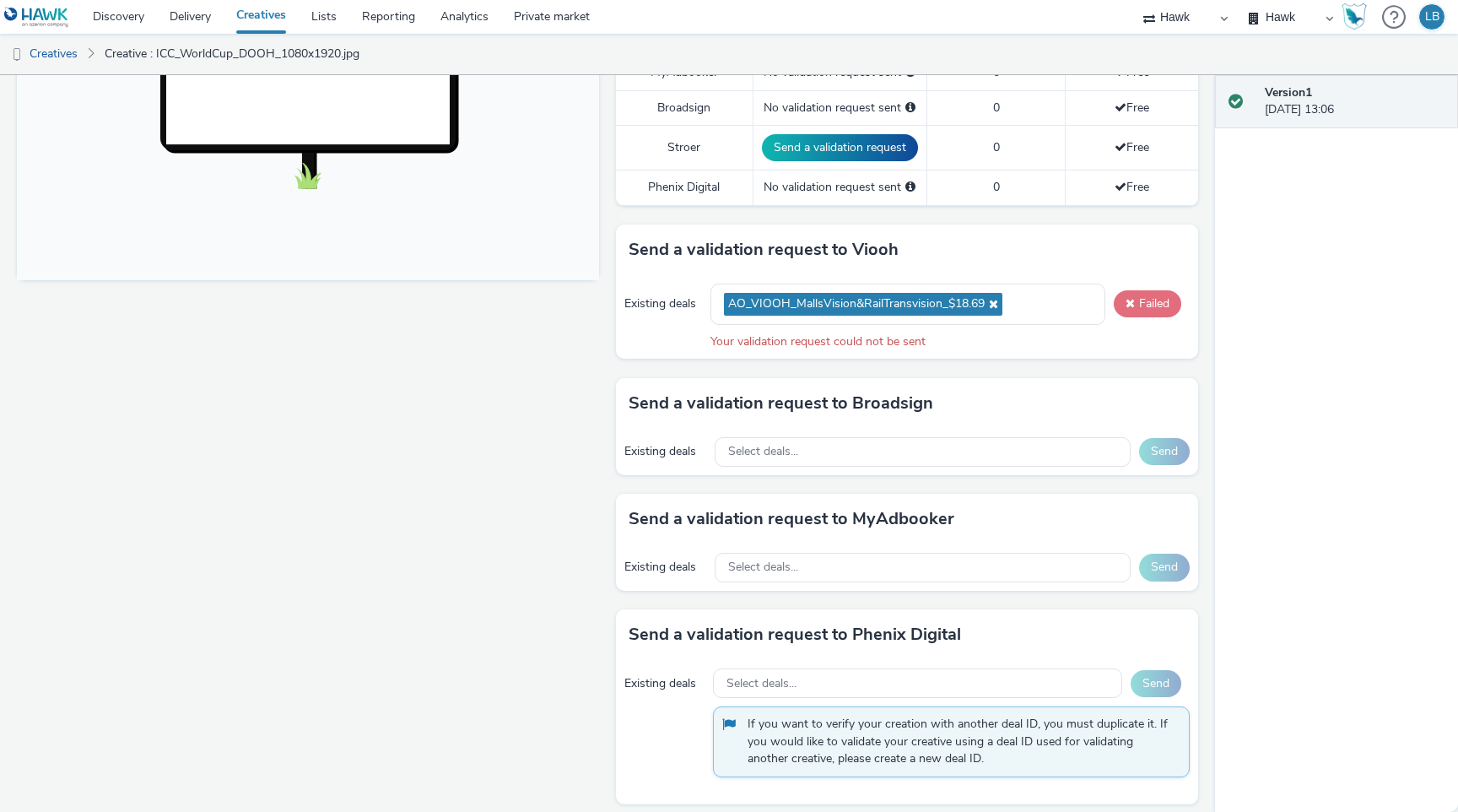
click at [1124, 307] on button "Failed" at bounding box center [1148, 304] width 68 height 27
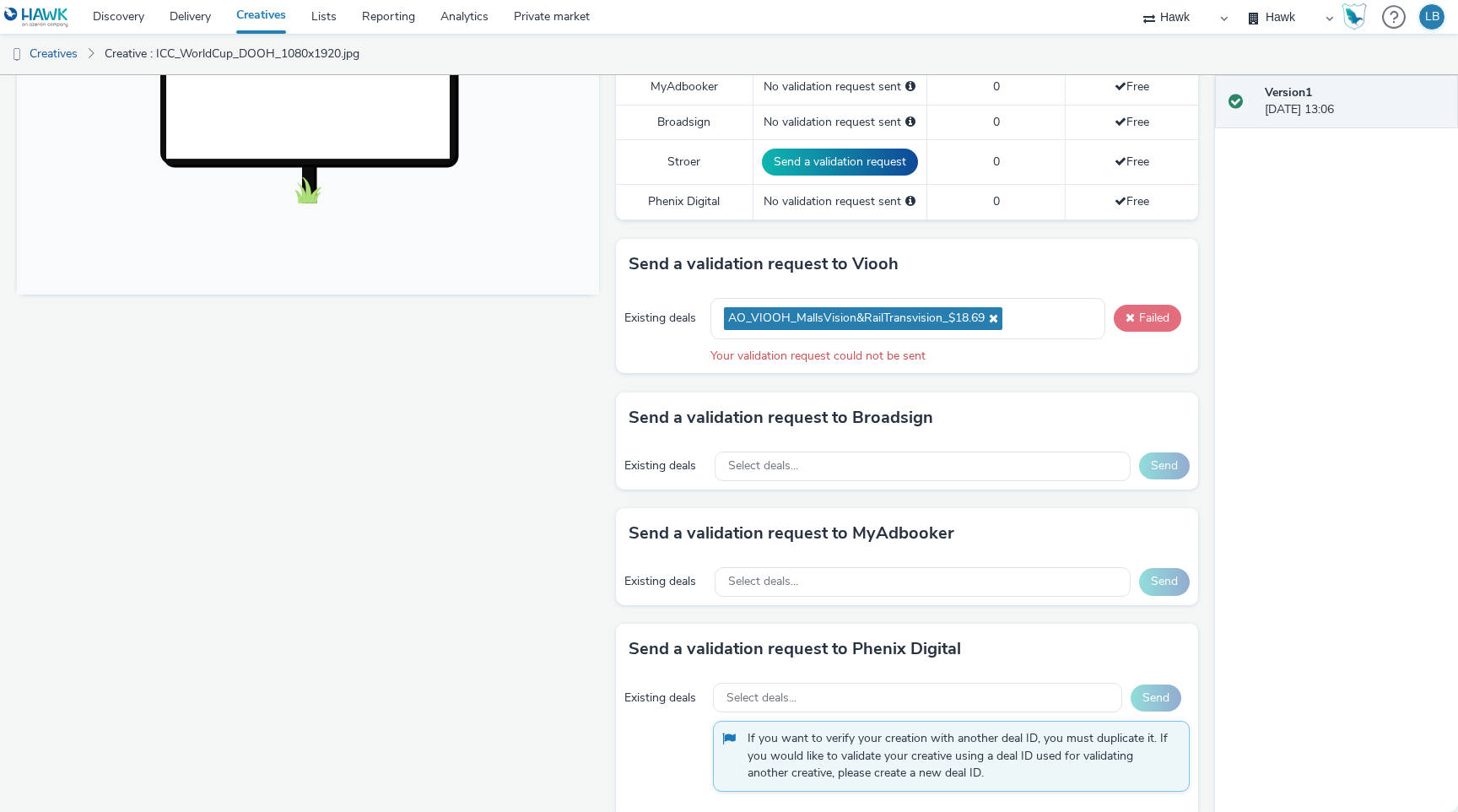
scroll to position [612, 0]
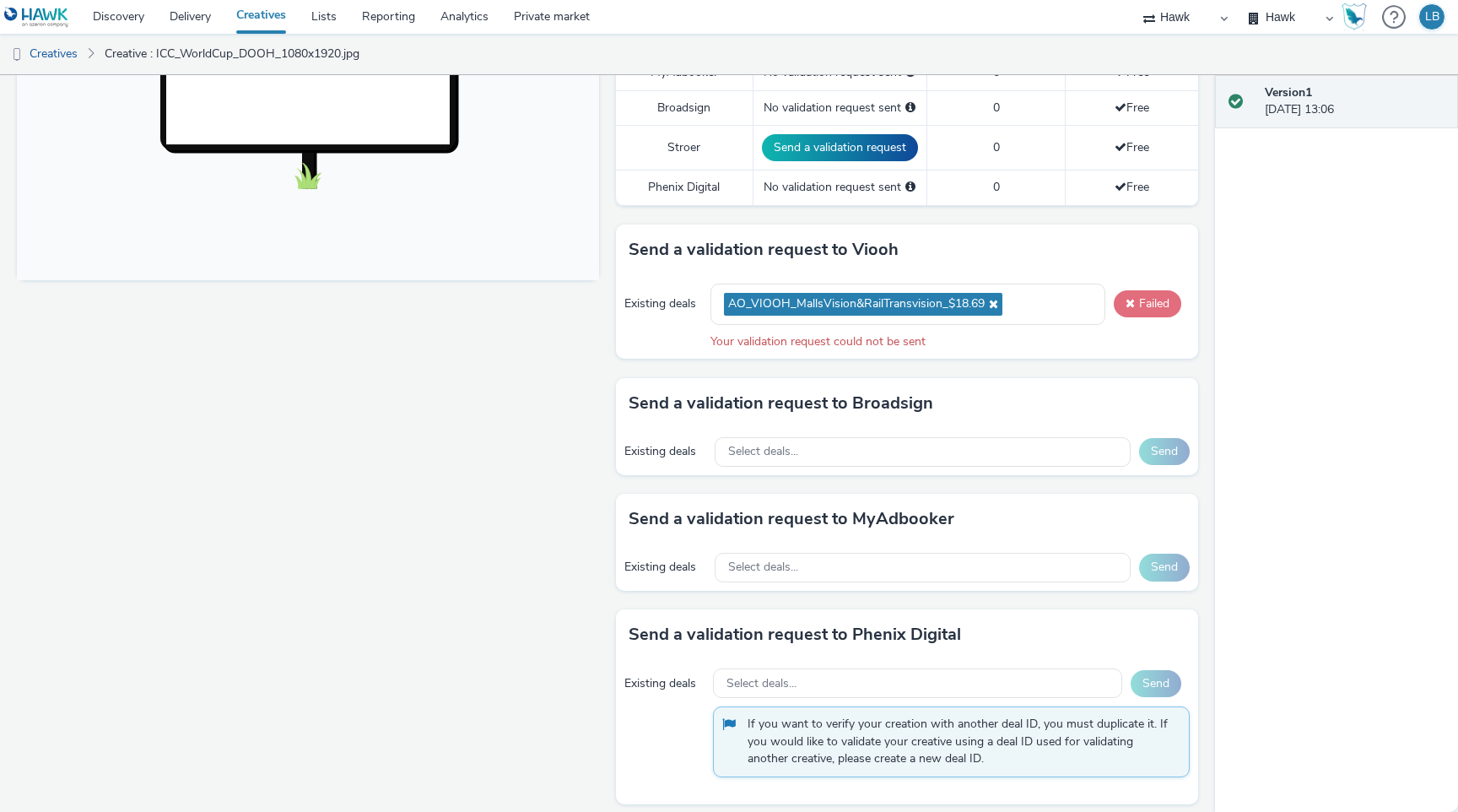
click at [1124, 307] on button "Failed" at bounding box center [1148, 304] width 68 height 27
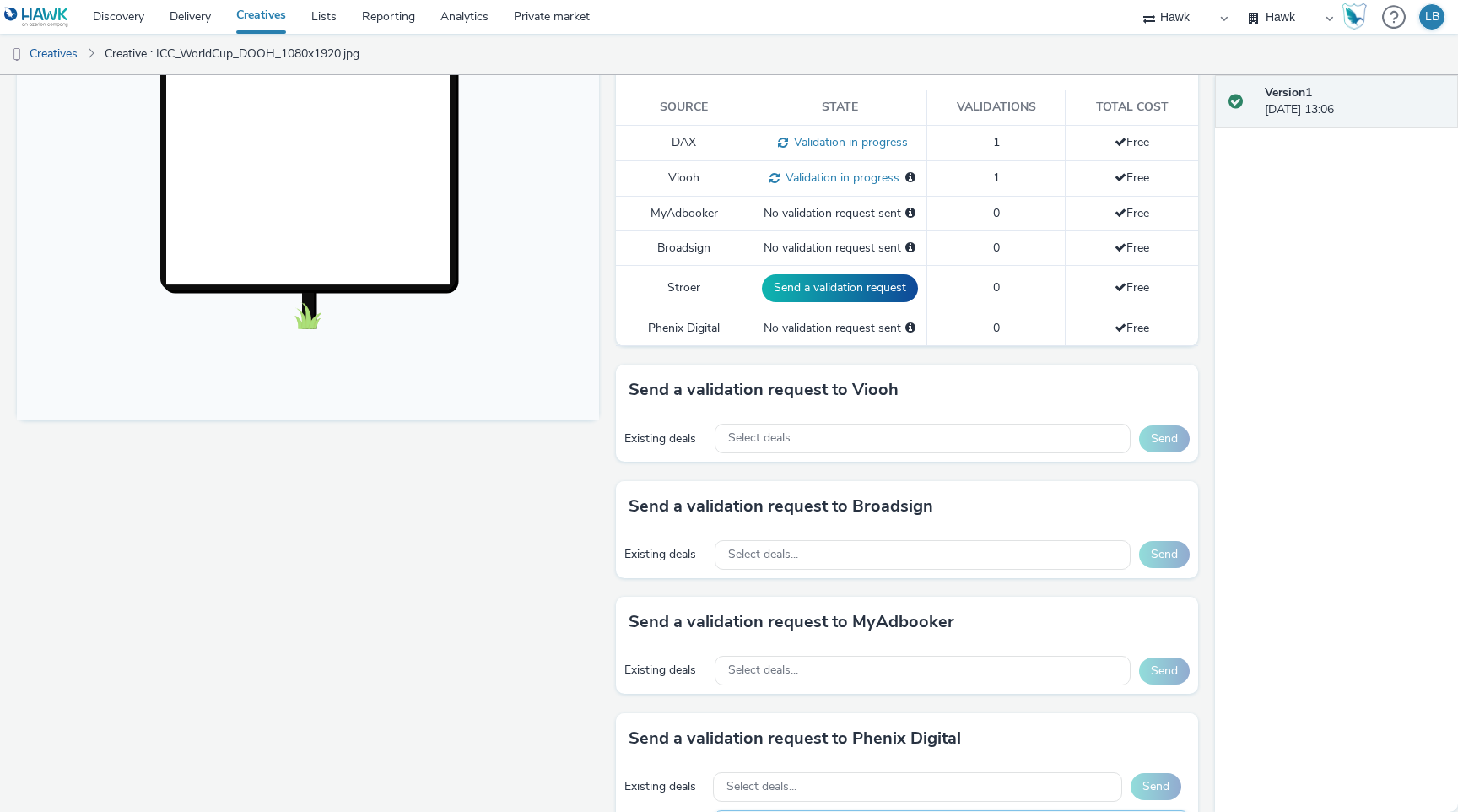
scroll to position [468, 0]
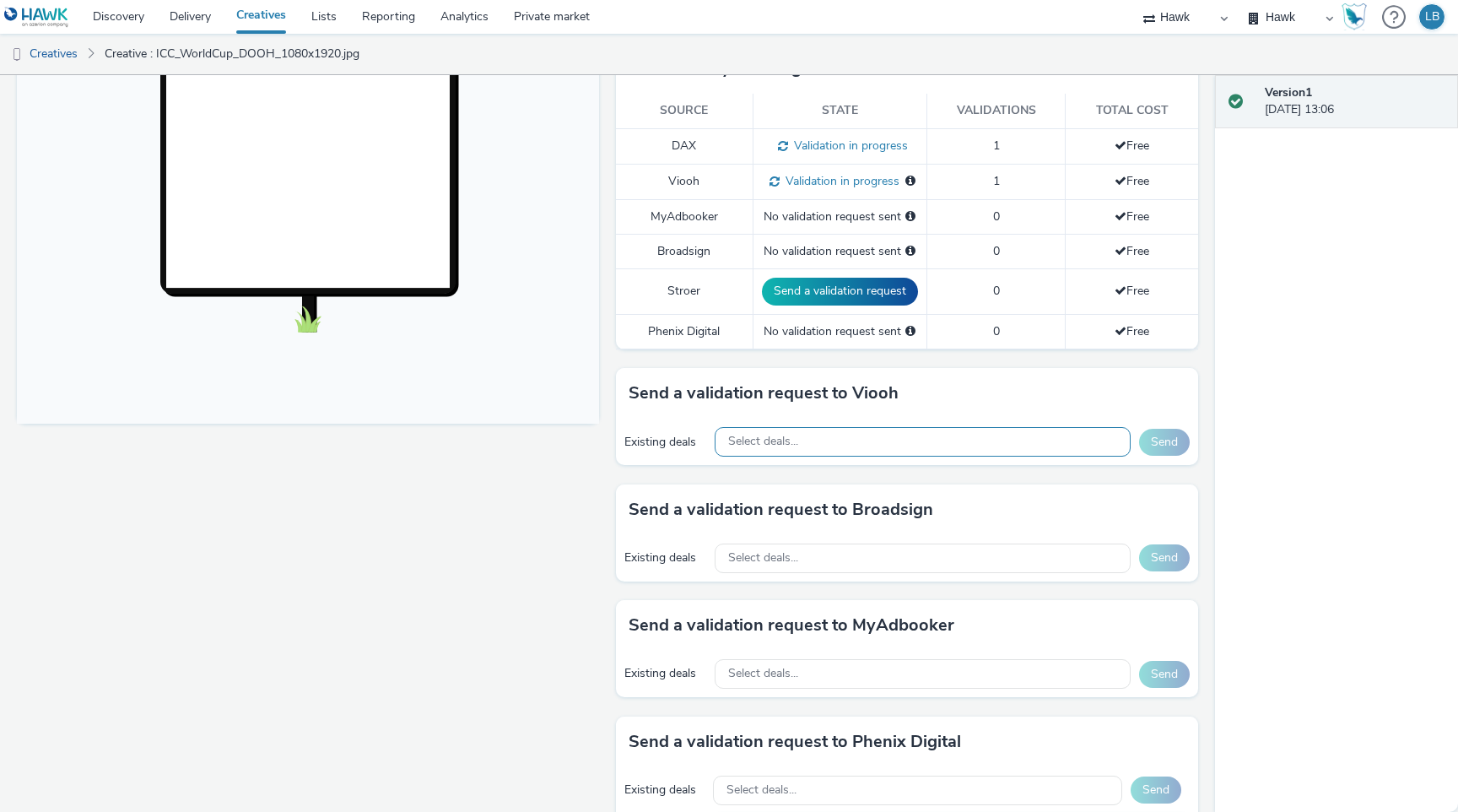
click at [827, 430] on div "Select deals..." at bounding box center [923, 441] width 416 height 29
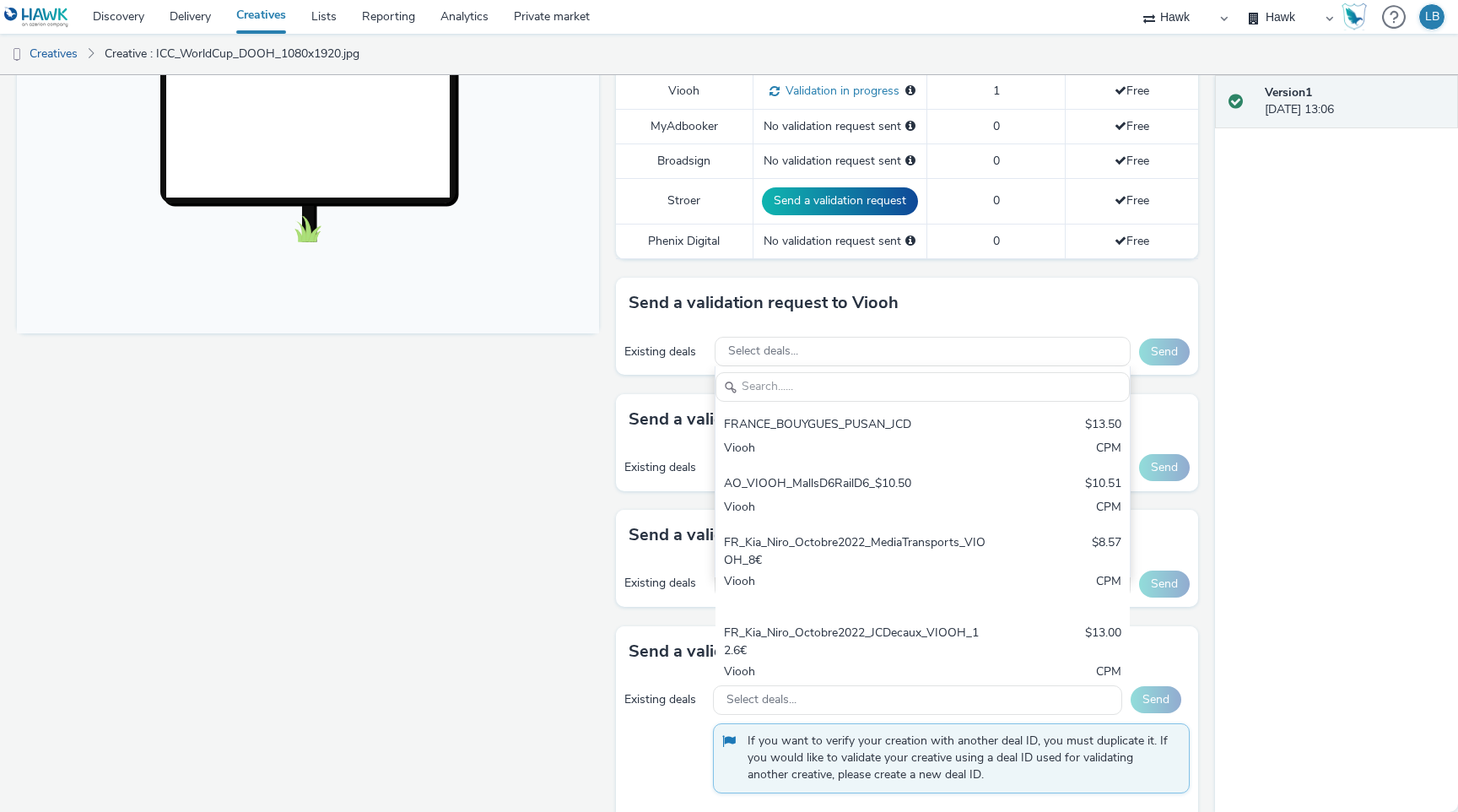
scroll to position [571, 0]
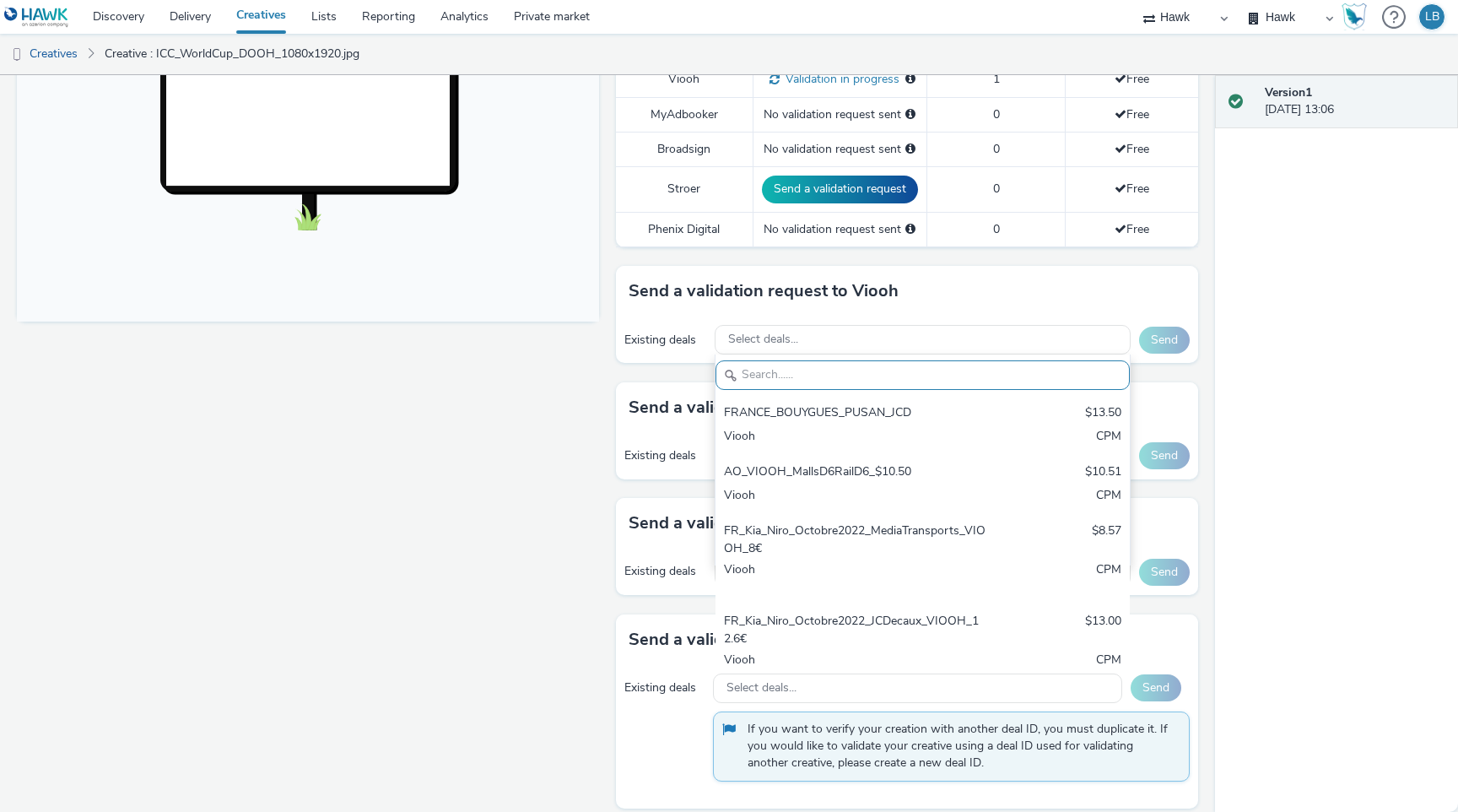
click at [890, 288] on h3 "Send a validation request to Viooh" at bounding box center [763, 291] width 270 height 25
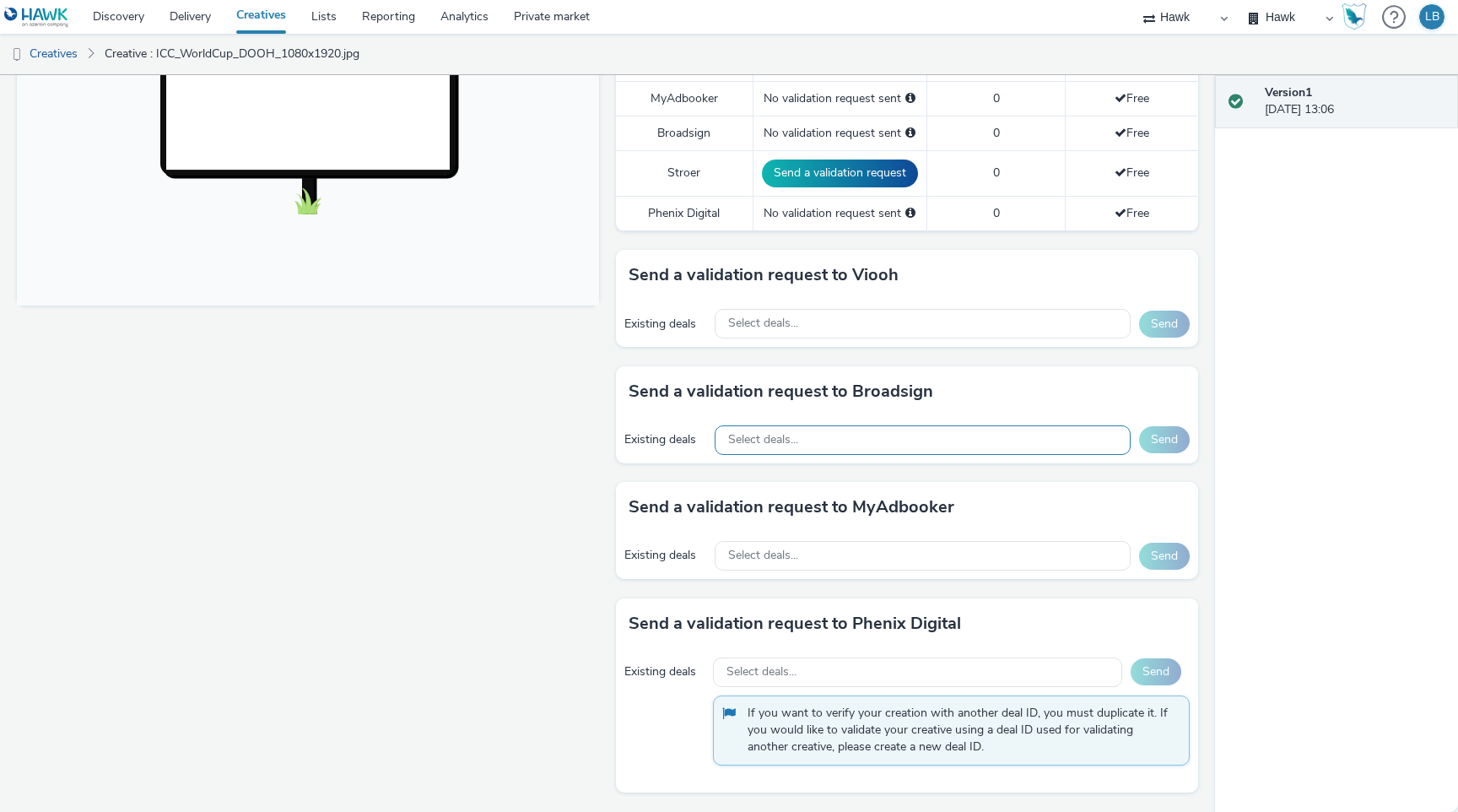
scroll to position [585, 0]
click at [853, 444] on div "Select deals..." at bounding box center [923, 441] width 416 height 29
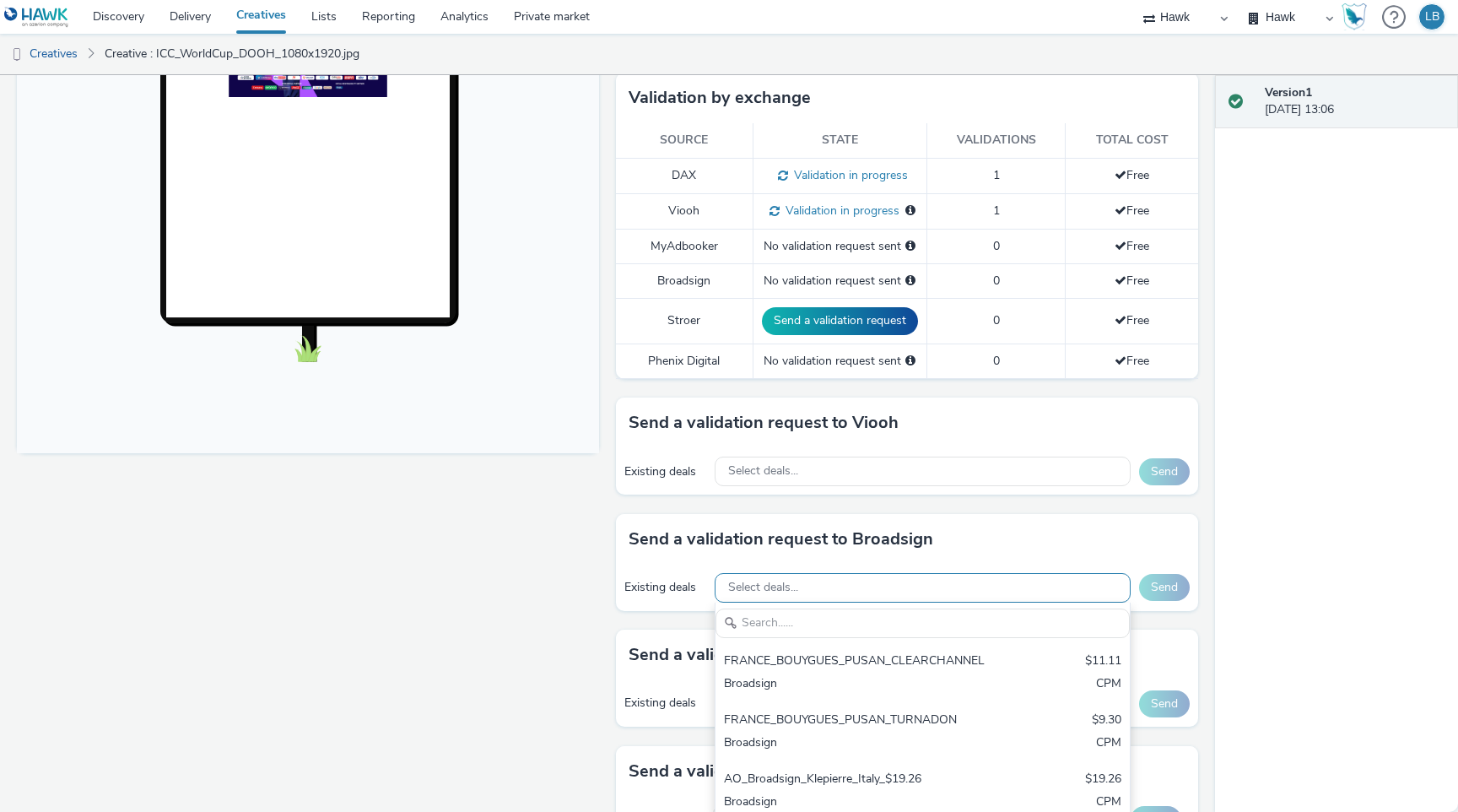
scroll to position [587, 0]
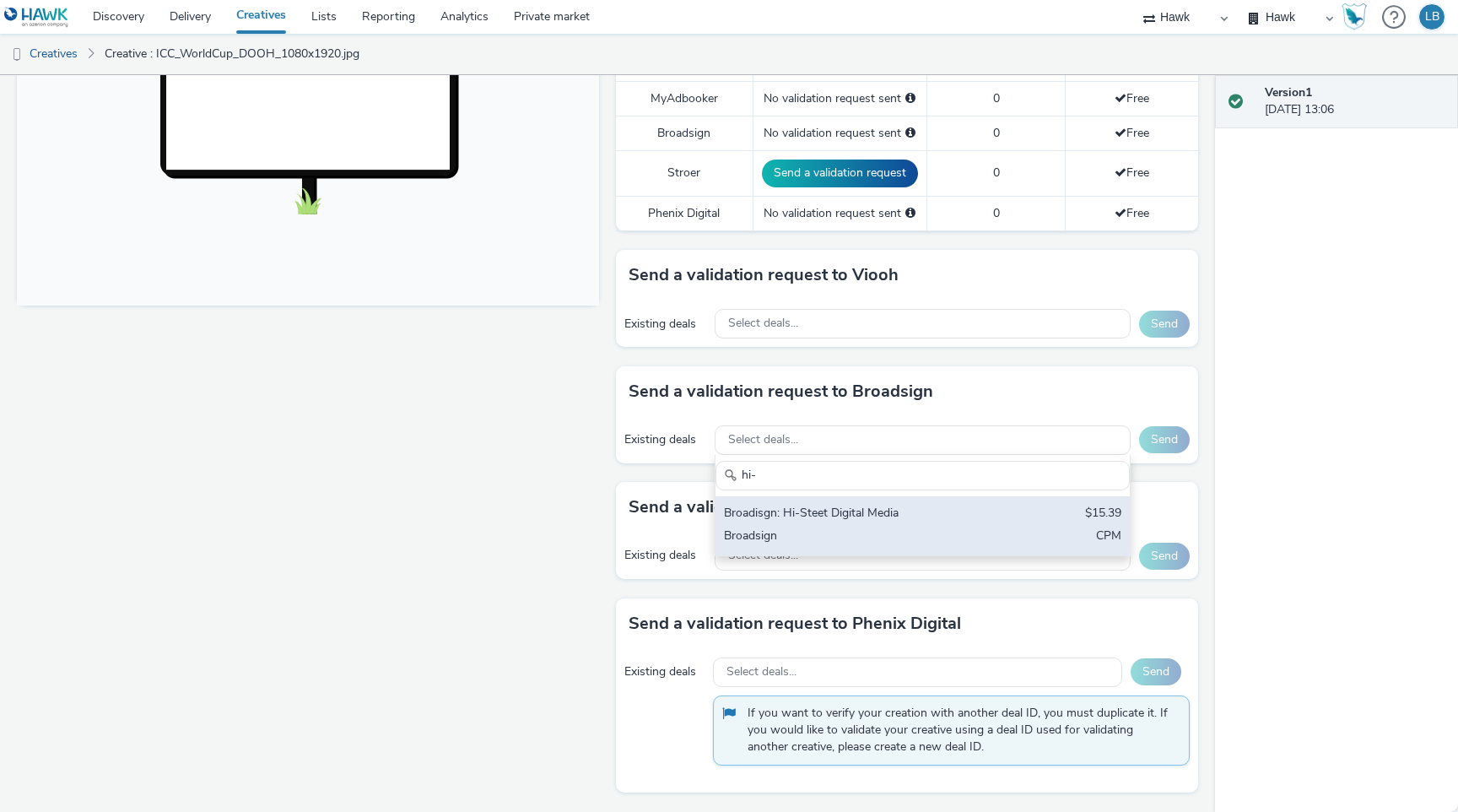
type input "hi-"
click at [978, 507] on div "Broadisgn: Hi-Steet Digital Media $15.39 Broadsign CPM" at bounding box center [923, 525] width 414 height 59
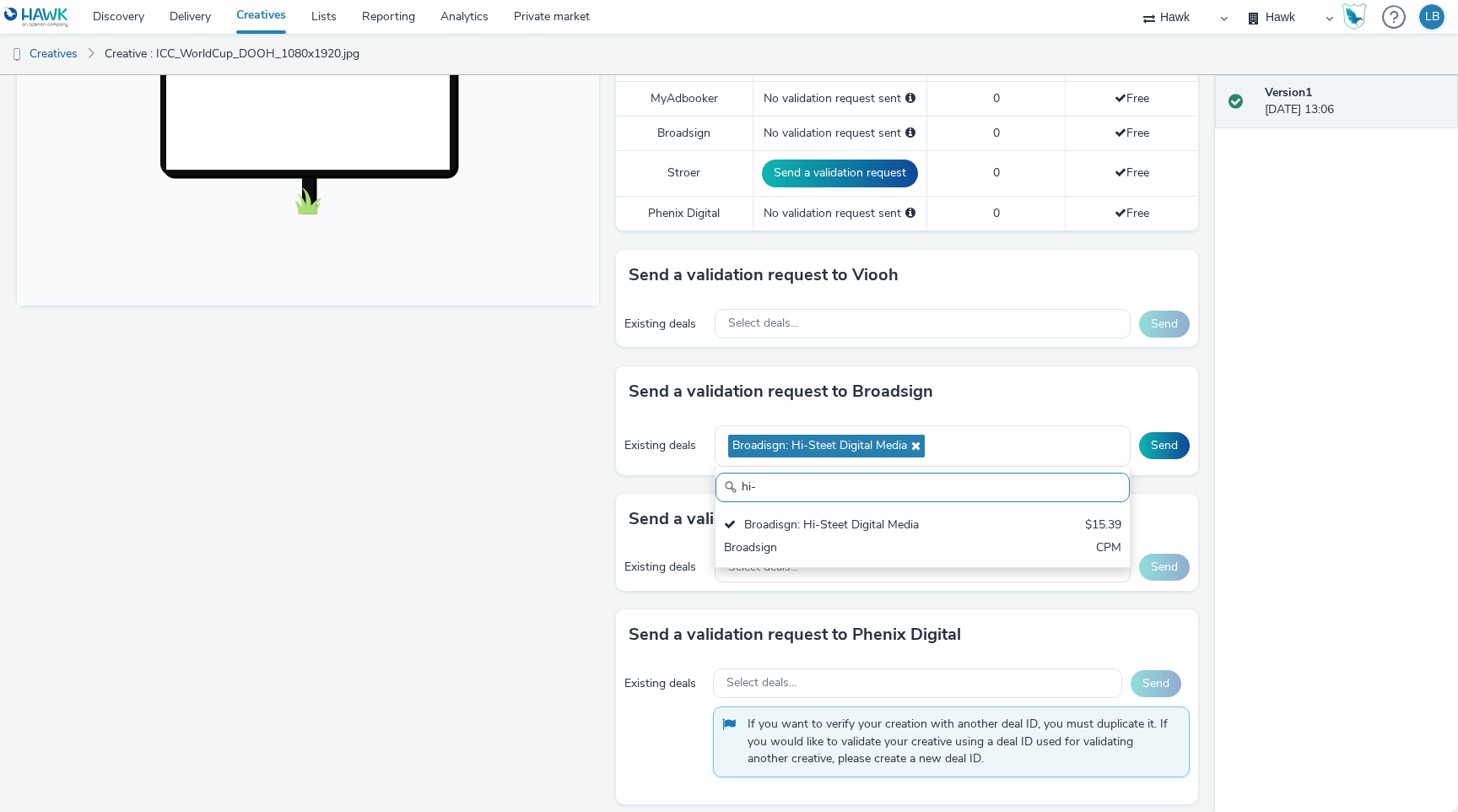
click at [527, 462] on div "Fullscreen" at bounding box center [312, 218] width 591 height 1209
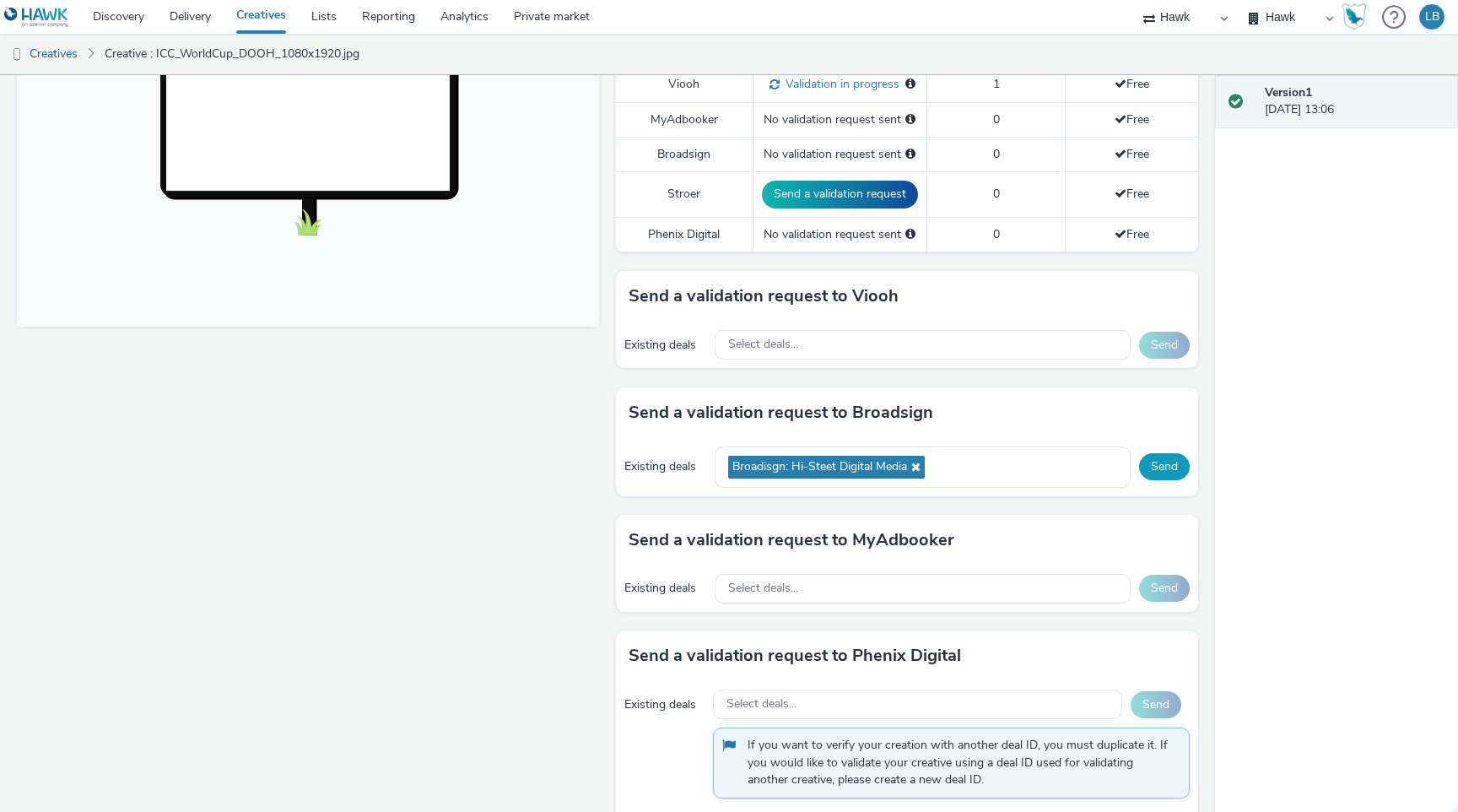
click at [1164, 474] on button "Send" at bounding box center [1164, 467] width 51 height 27
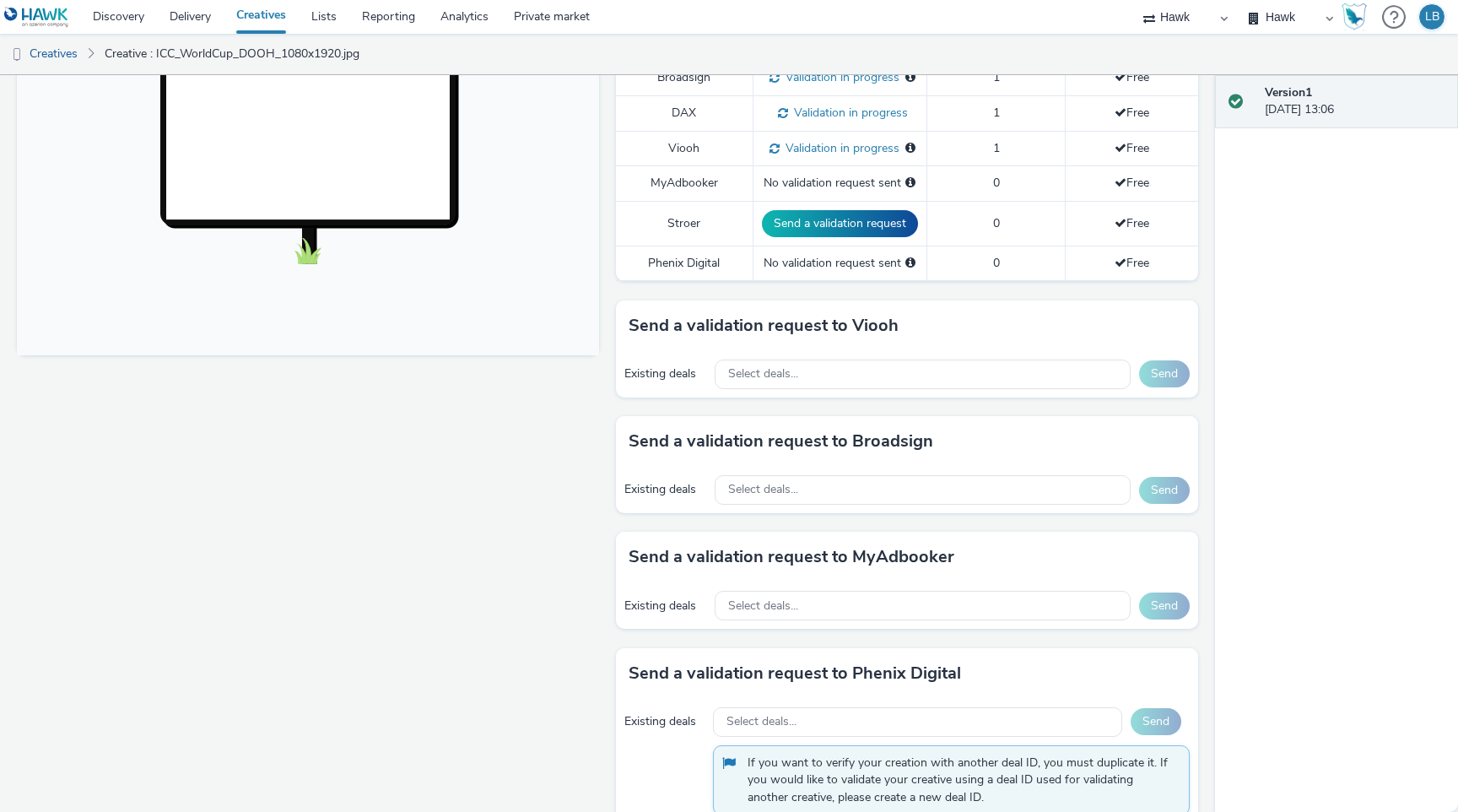
scroll to position [360, 0]
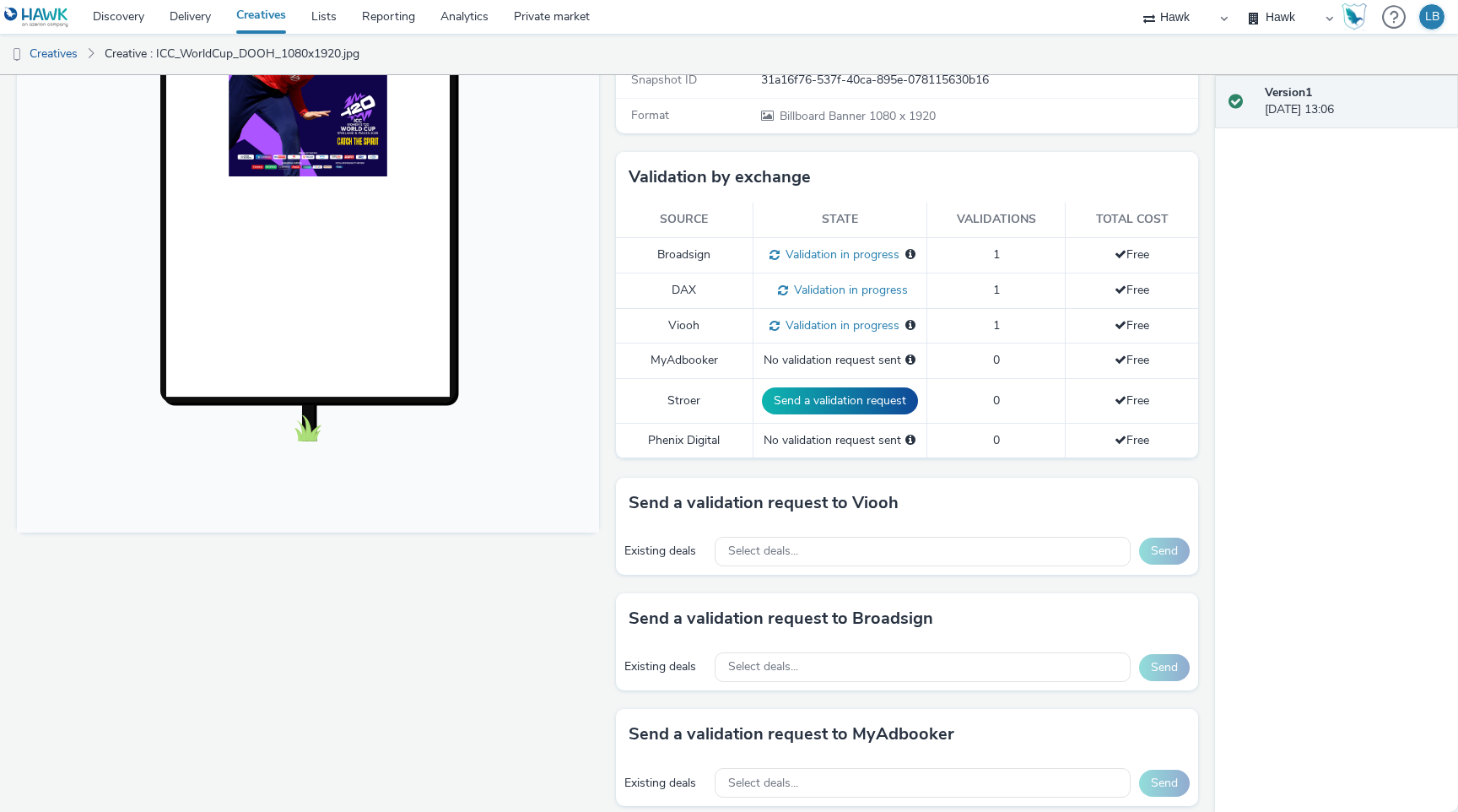
click at [685, 319] on td "Viooh" at bounding box center [685, 326] width 137 height 36
click at [526, 625] on div "Fullscreen" at bounding box center [312, 440] width 591 height 1198
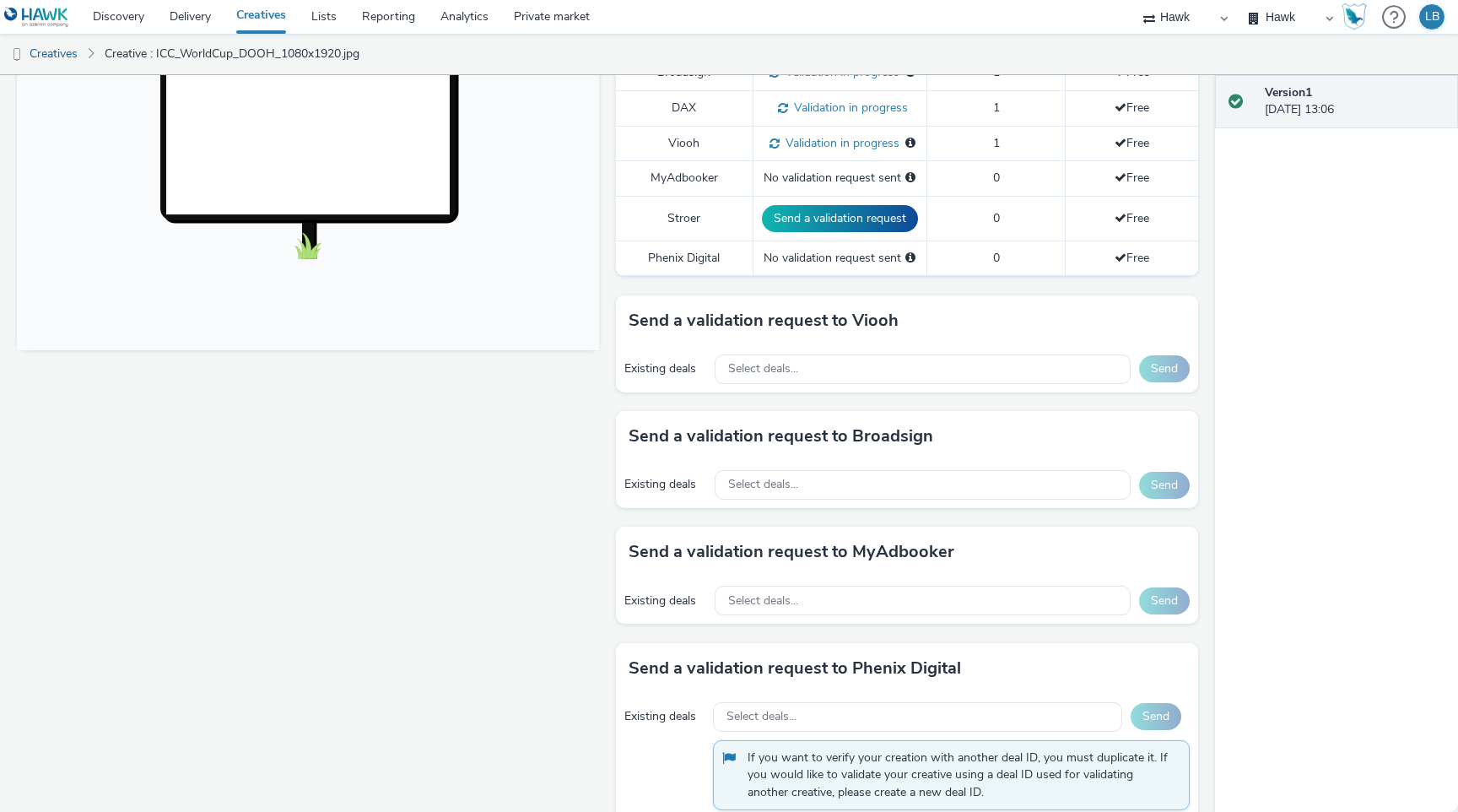
scroll to position [539, 0]
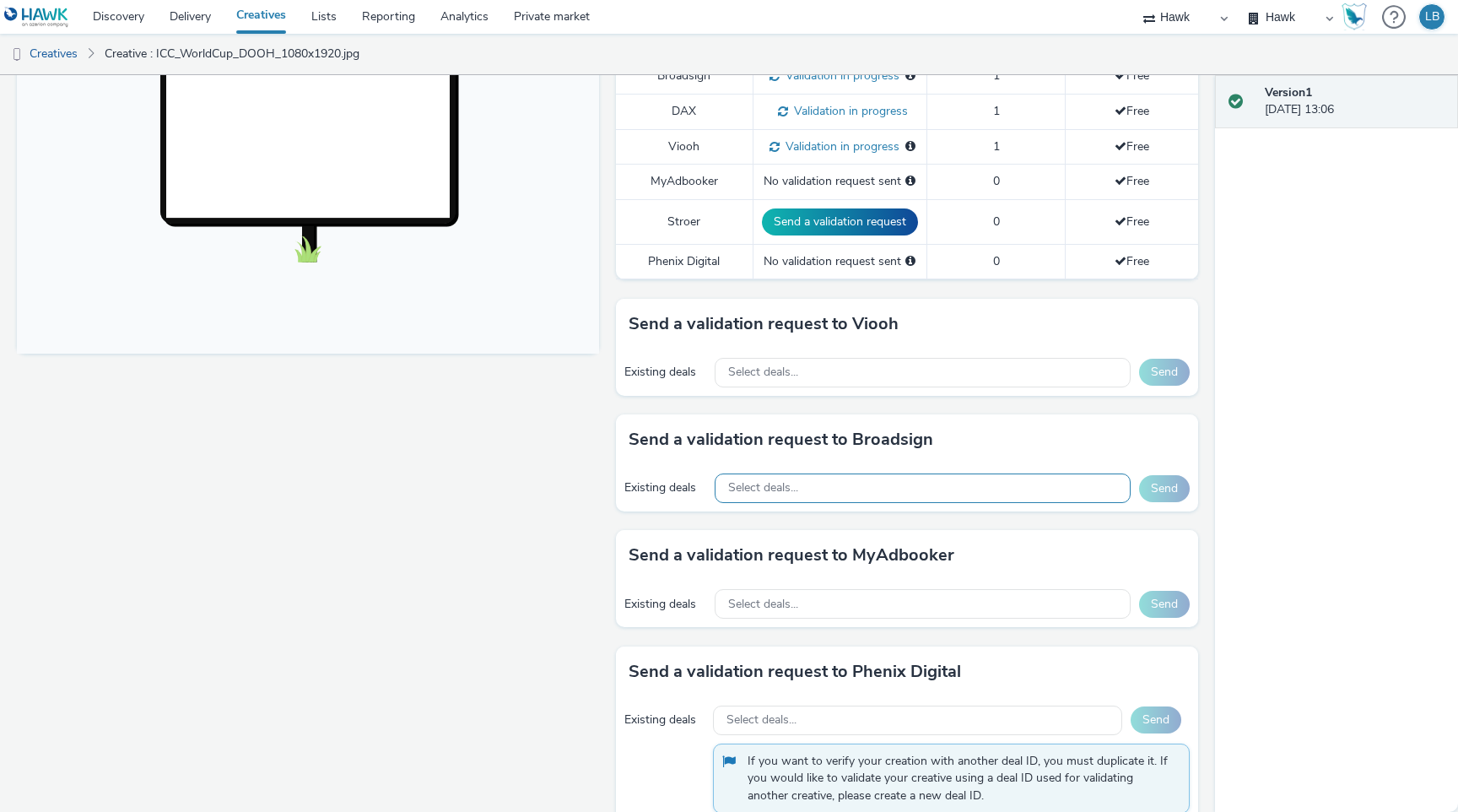
click at [810, 481] on div "Select deals..." at bounding box center [923, 488] width 416 height 29
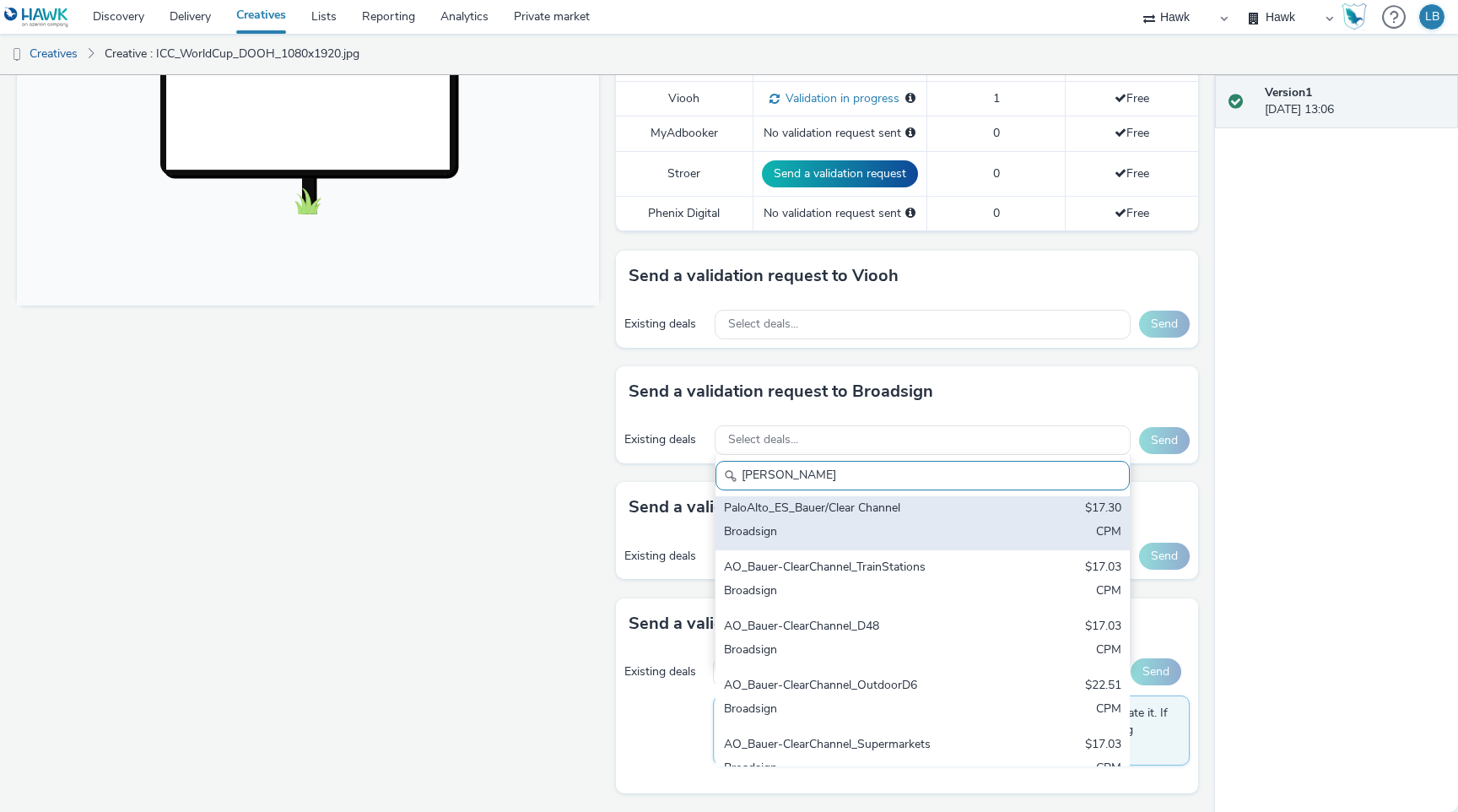
scroll to position [0, 0]
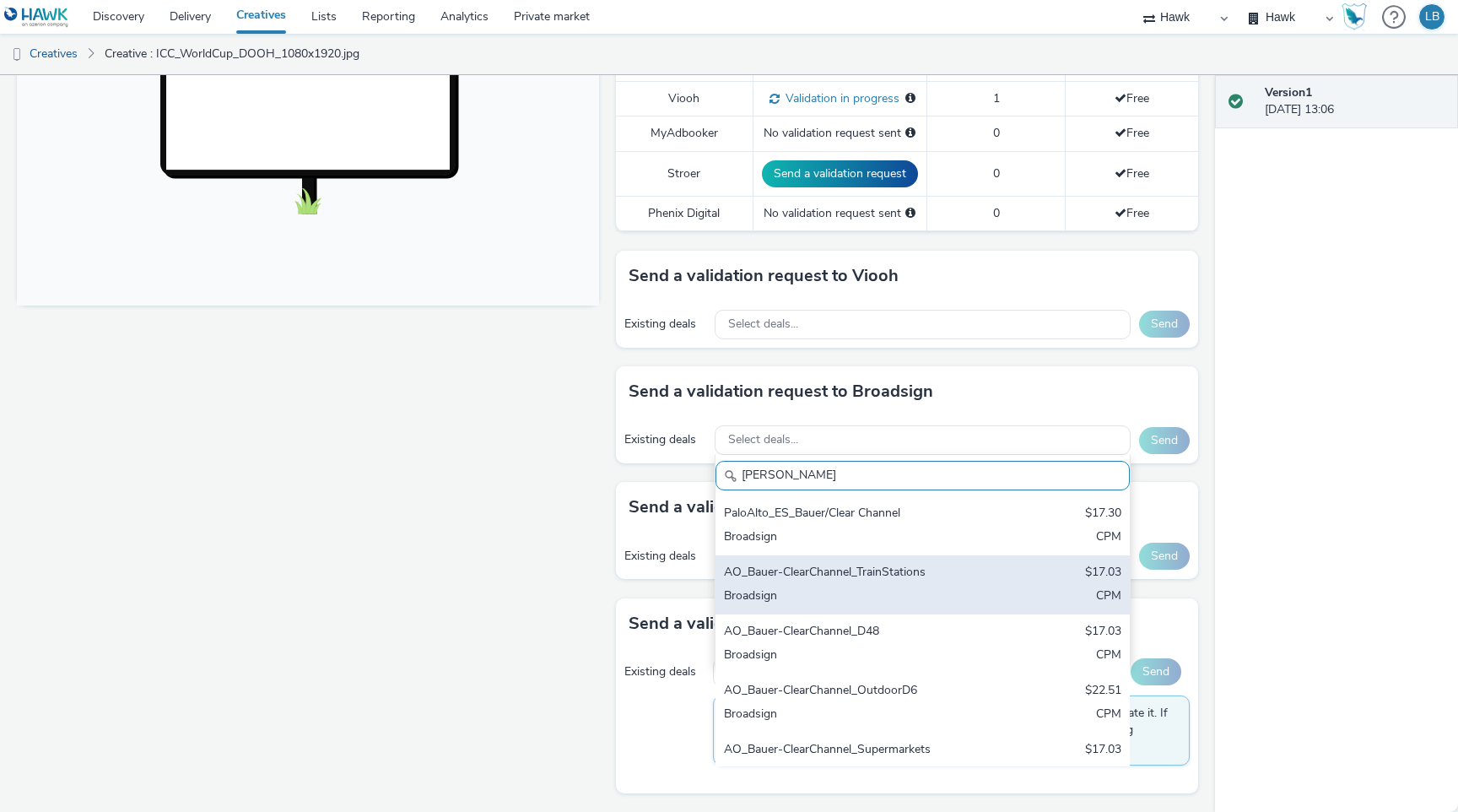
type input "[PERSON_NAME]"
click at [951, 573] on div "AO_Bauer-ClearChannel_TrainStations" at bounding box center [855, 573] width 263 height 20
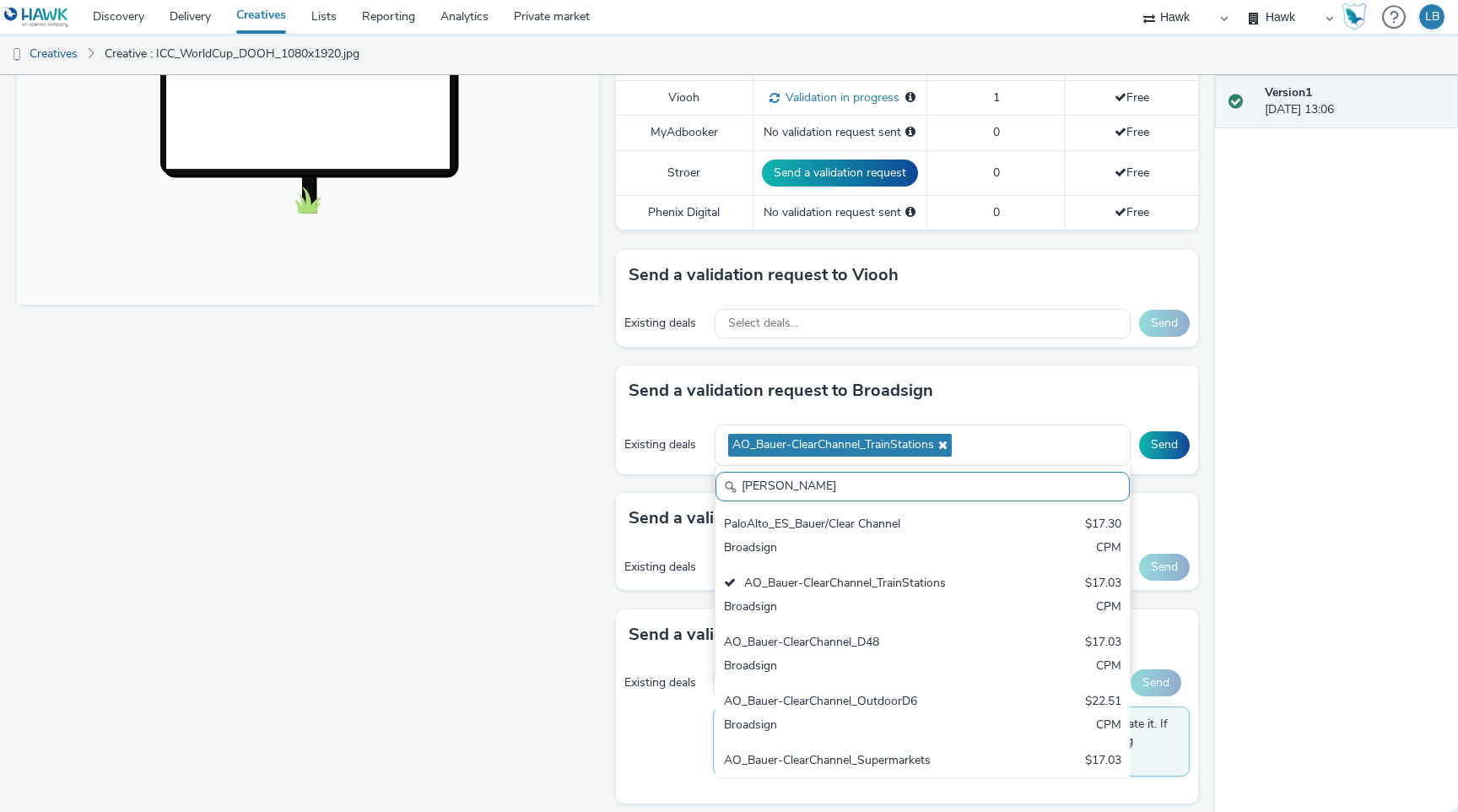
click at [1079, 383] on div "Send a validation request to Broadsign" at bounding box center [908, 390] width 582 height 51
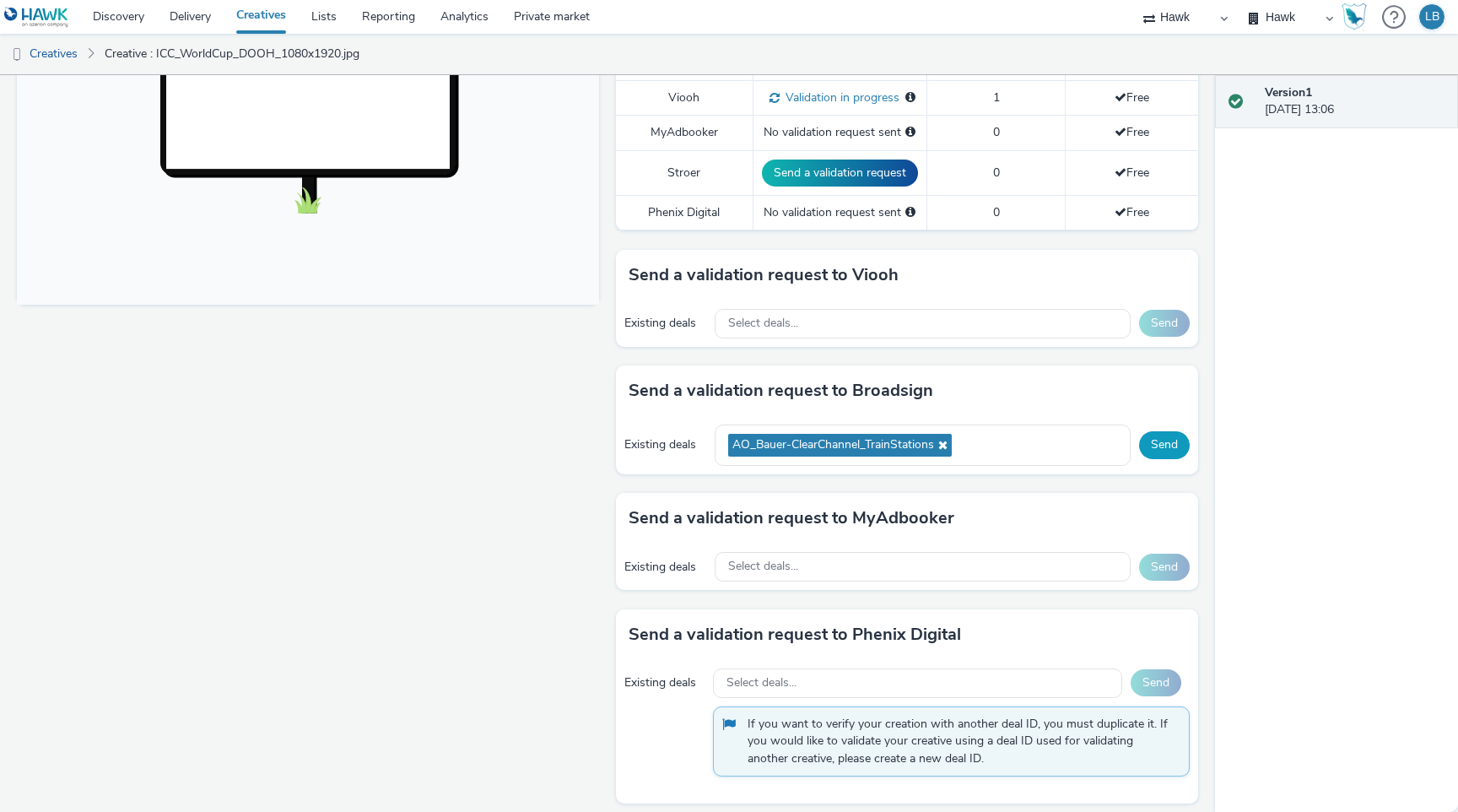
click at [1151, 441] on button "Send" at bounding box center [1164, 444] width 51 height 27
click at [994, 440] on div "AO_Bauer-ClearChannel_TrainStations" at bounding box center [914, 445] width 403 height 41
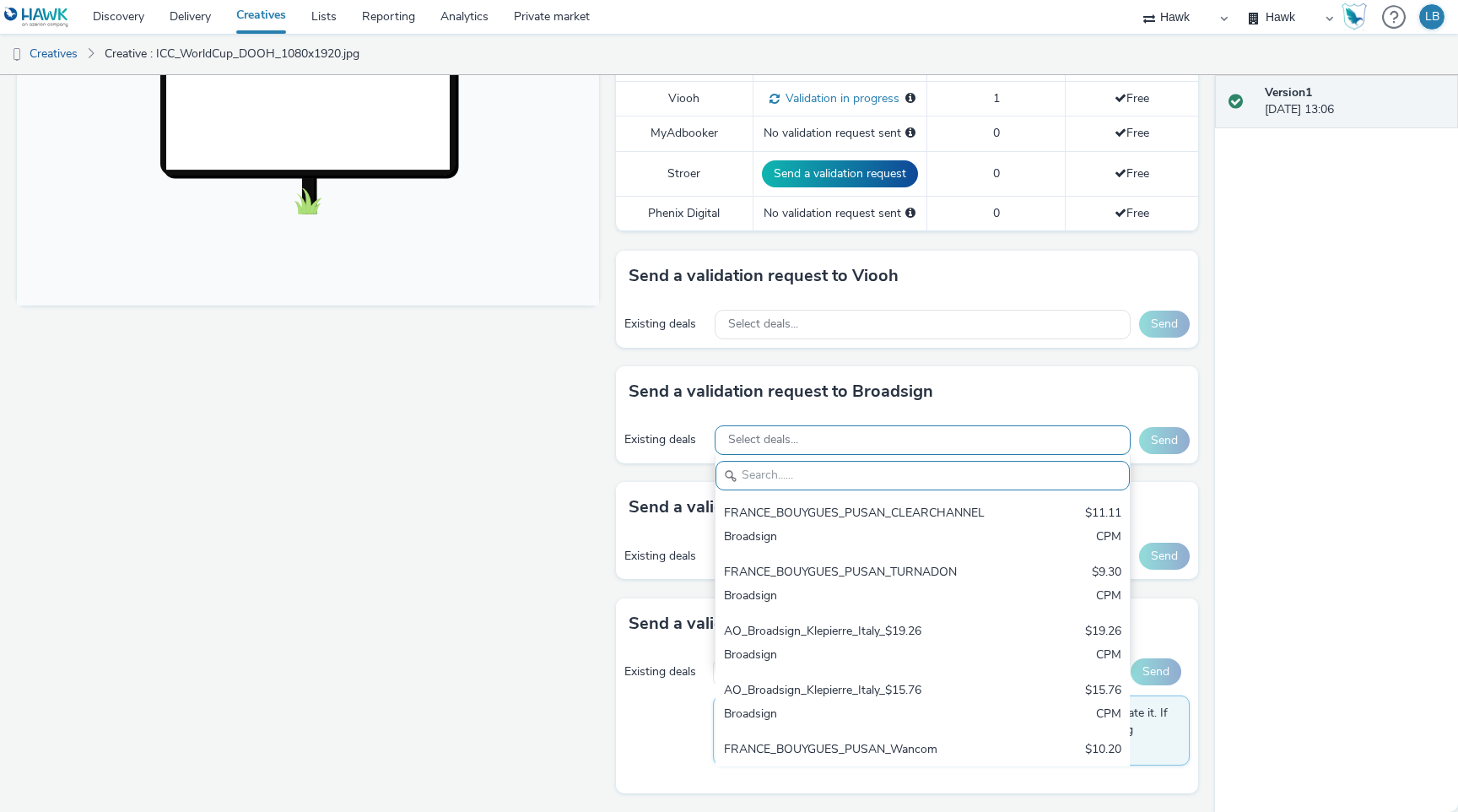
click at [853, 427] on div "Select deals..." at bounding box center [923, 440] width 416 height 29
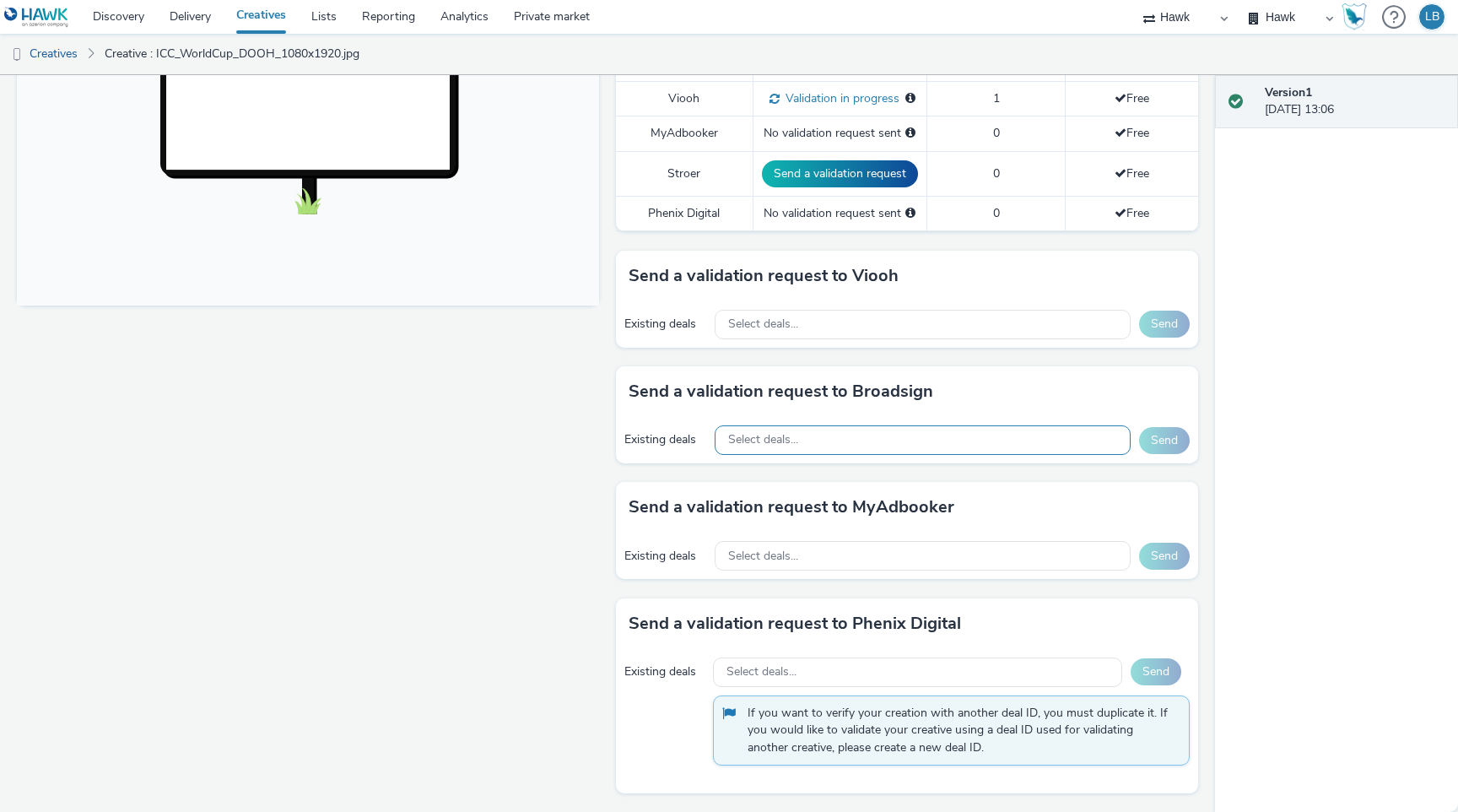
click at [824, 436] on div "Select deals..." at bounding box center [923, 440] width 416 height 29
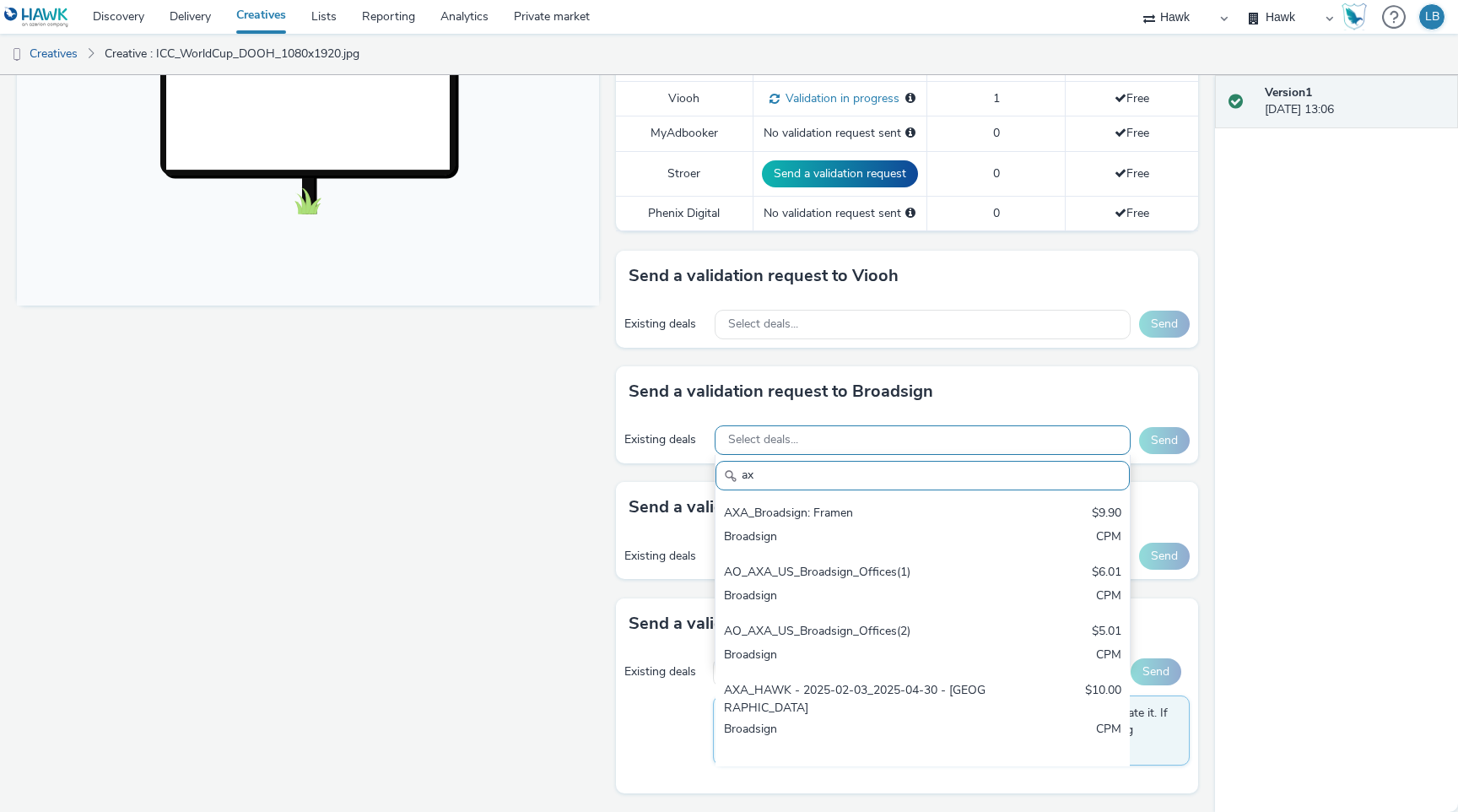
type input "a"
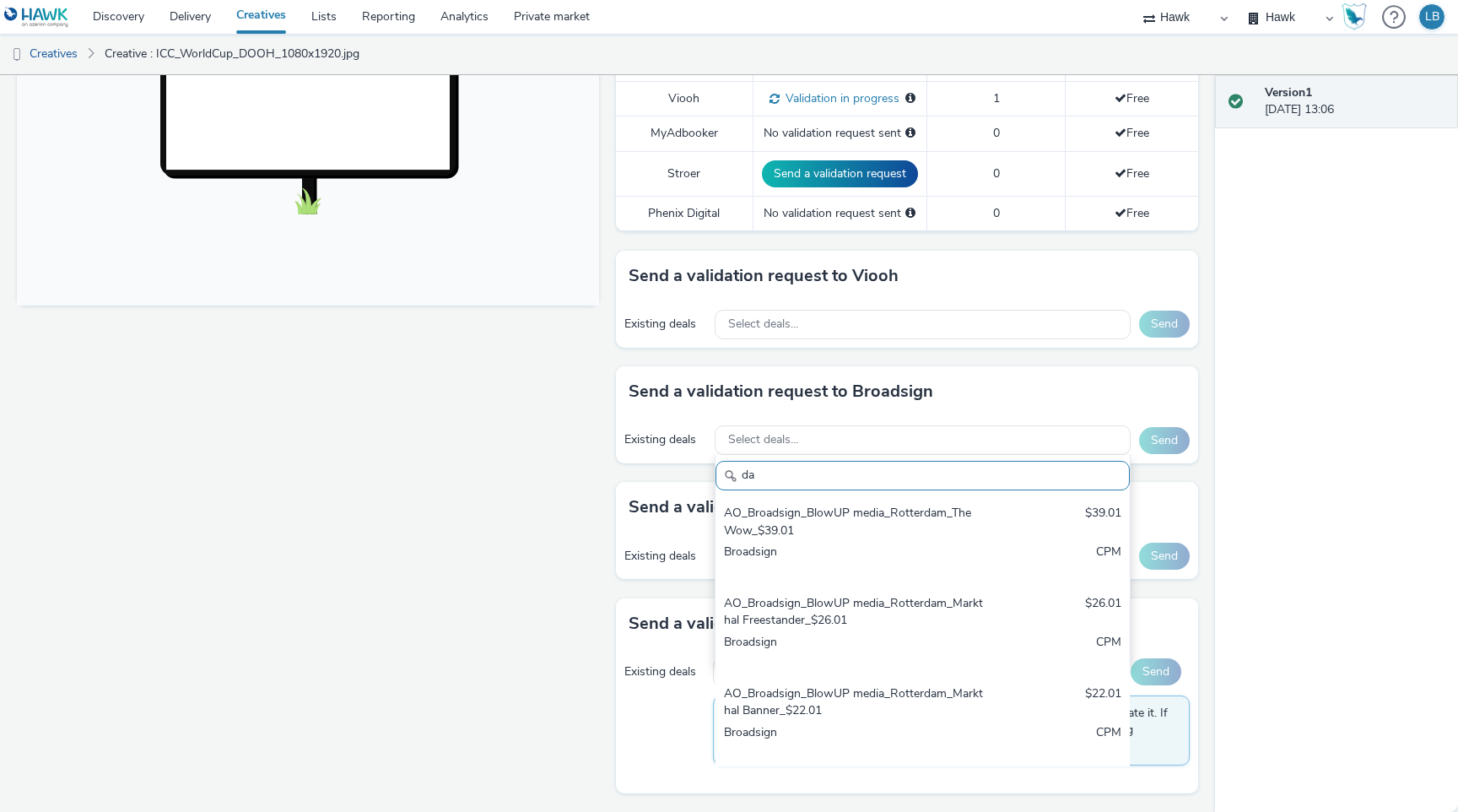
type input "d"
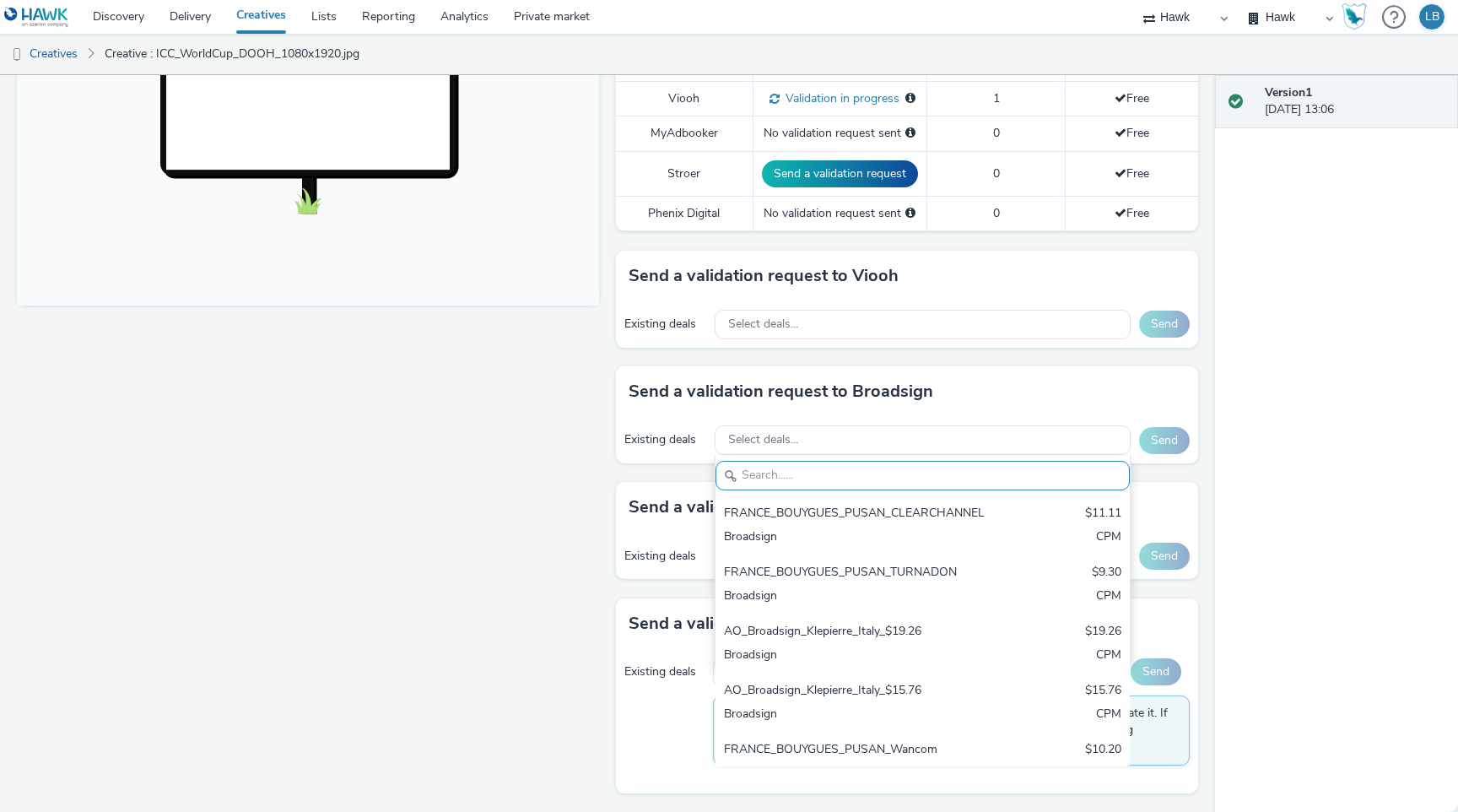
click at [468, 465] on div "Fullscreen" at bounding box center [312, 213] width 591 height 1198
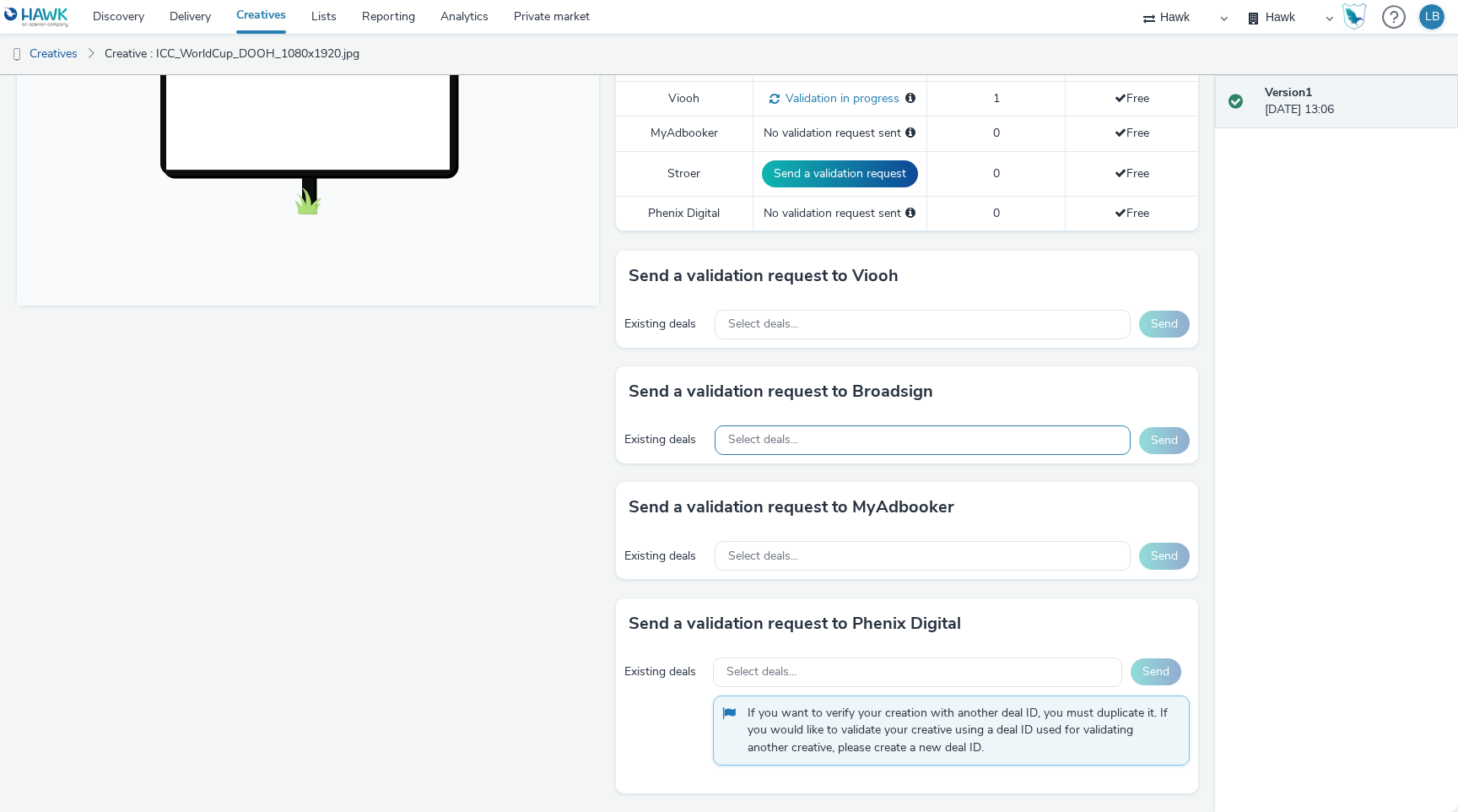
click at [817, 432] on div "Select deals..." at bounding box center [923, 440] width 416 height 29
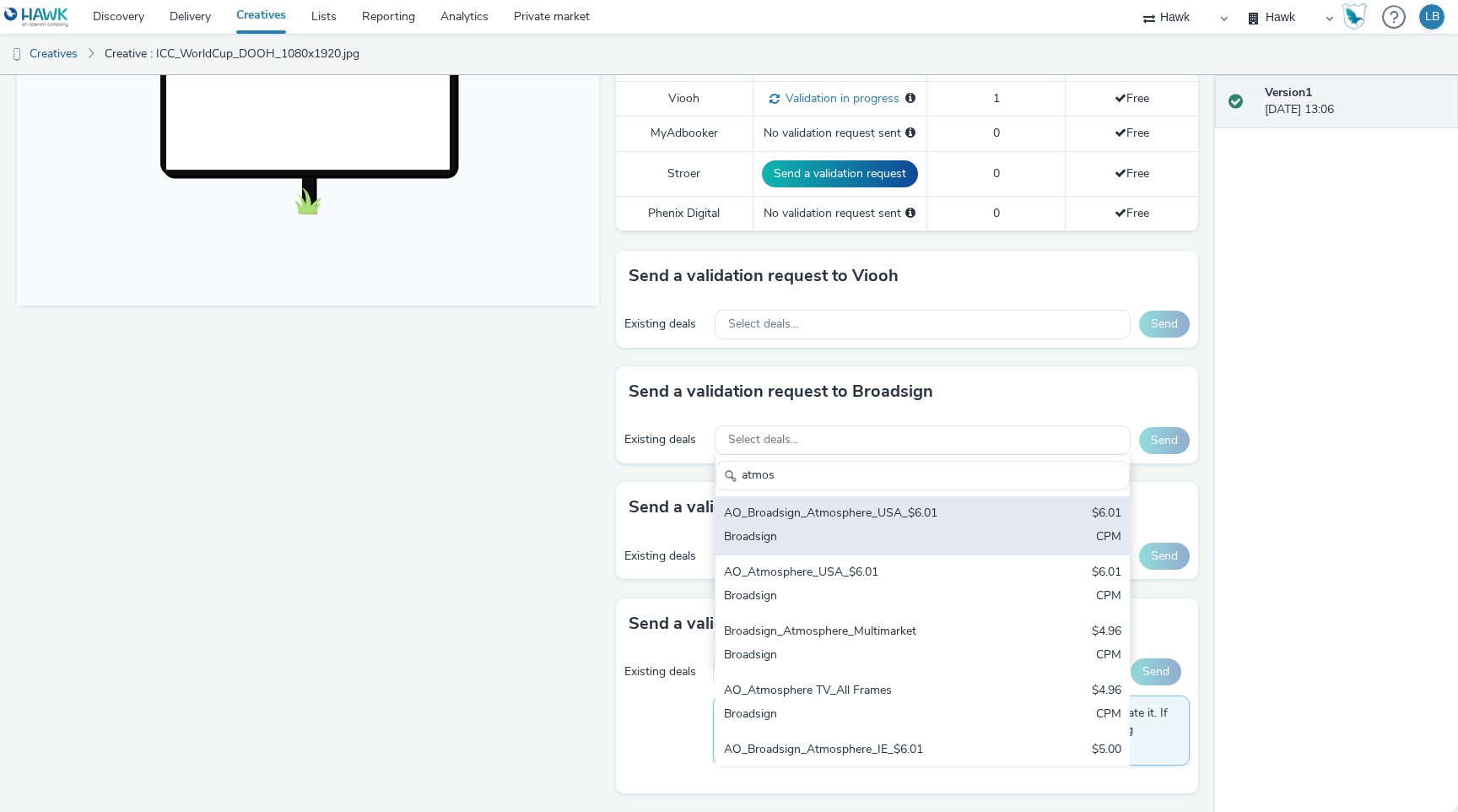
scroll to position [25, 0]
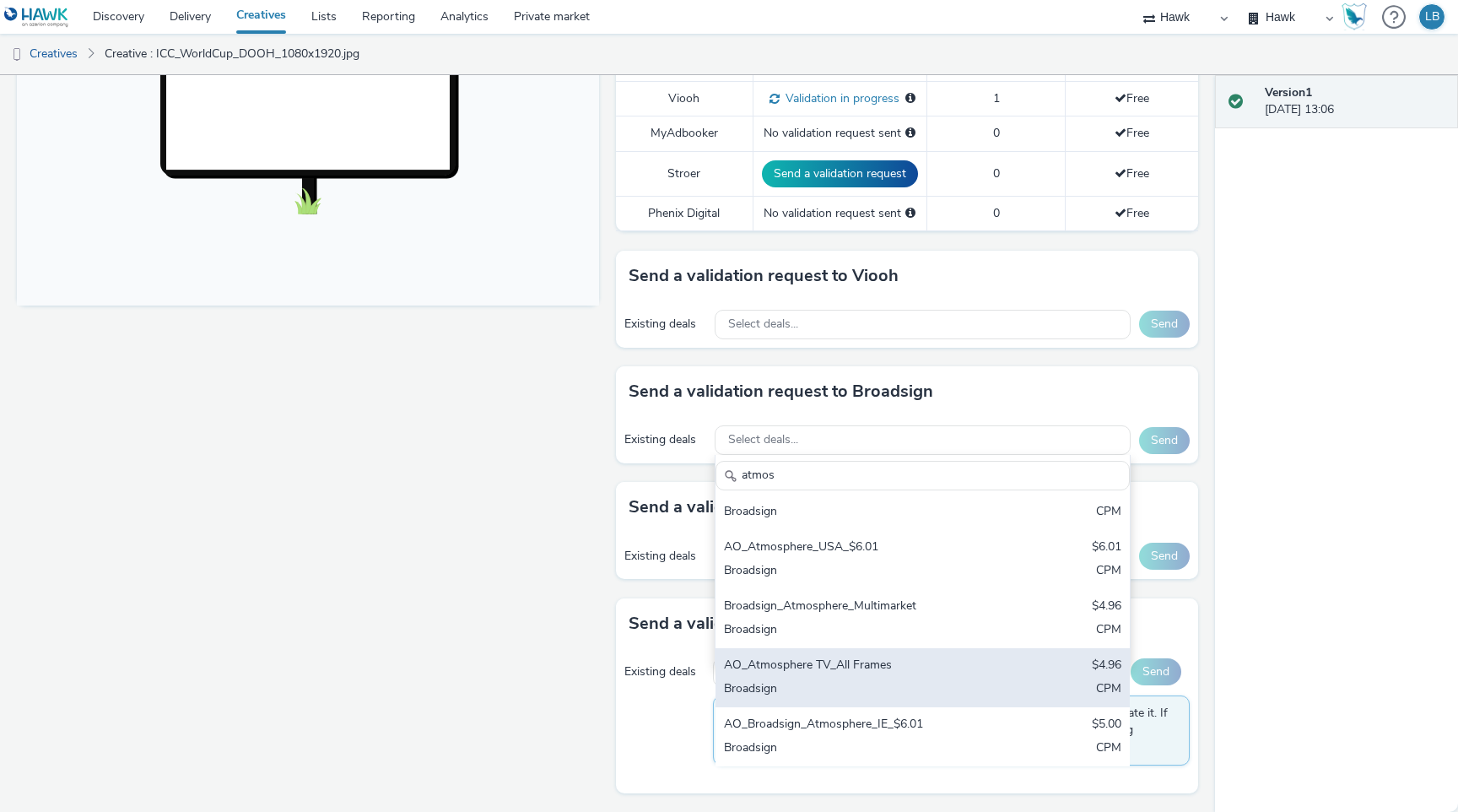
type input "atmos"
click at [982, 665] on div "AO_Atmosphere TV_All Frames $4.96 Broadsign CPM" at bounding box center [923, 678] width 414 height 59
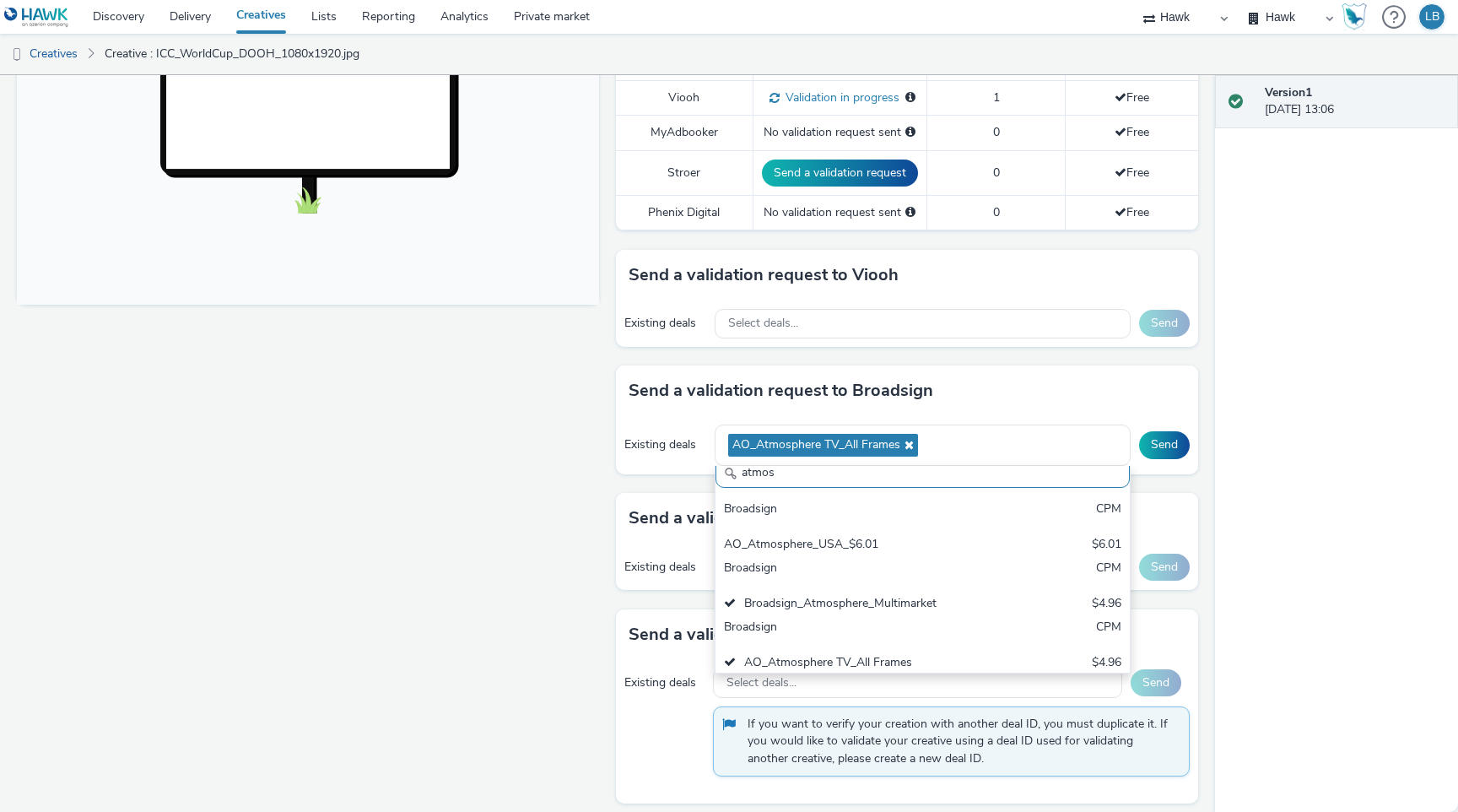
click at [1188, 400] on div "Enabled Version 1 - Created on [DATE] E ICC_WorldCup_DOOH_1080x1920.jpg for ECB…" at bounding box center [607, 443] width 1216 height 736
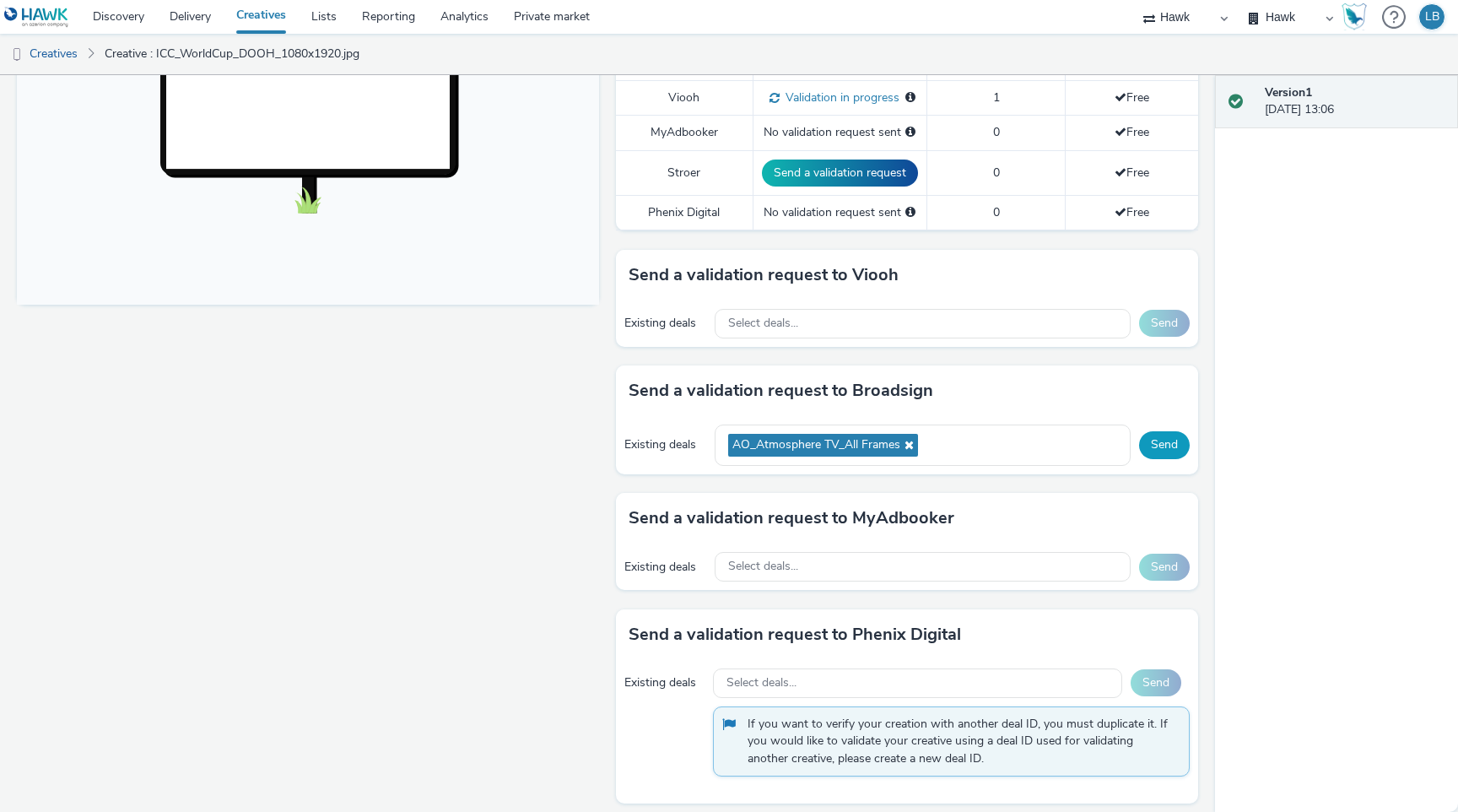
click at [1165, 435] on button "Send" at bounding box center [1164, 444] width 51 height 27
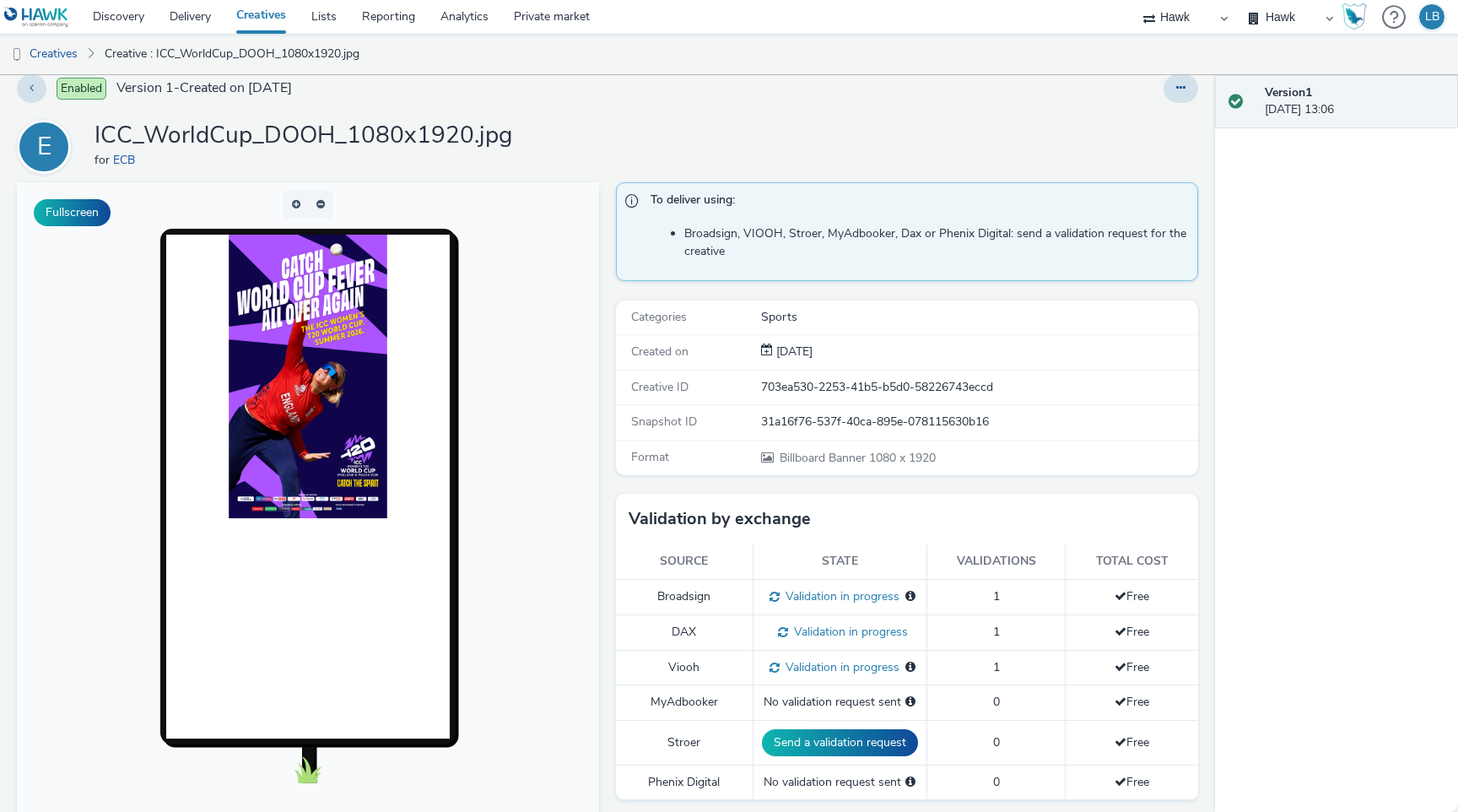
scroll to position [4, 0]
